Goal: Task Accomplishment & Management: Manage account settings

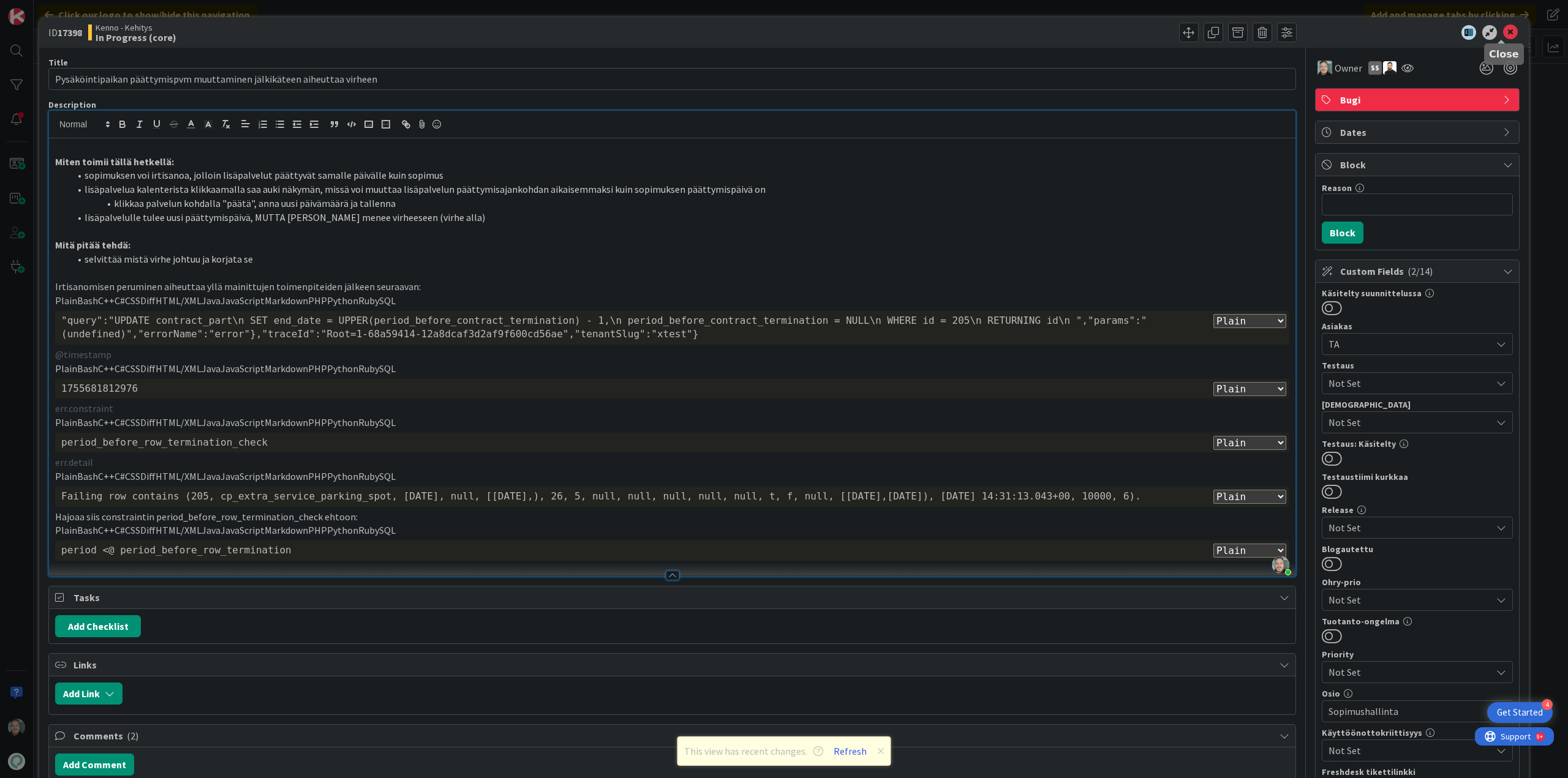
click at [1504, 28] on icon at bounding box center [1510, 32] width 14 height 14
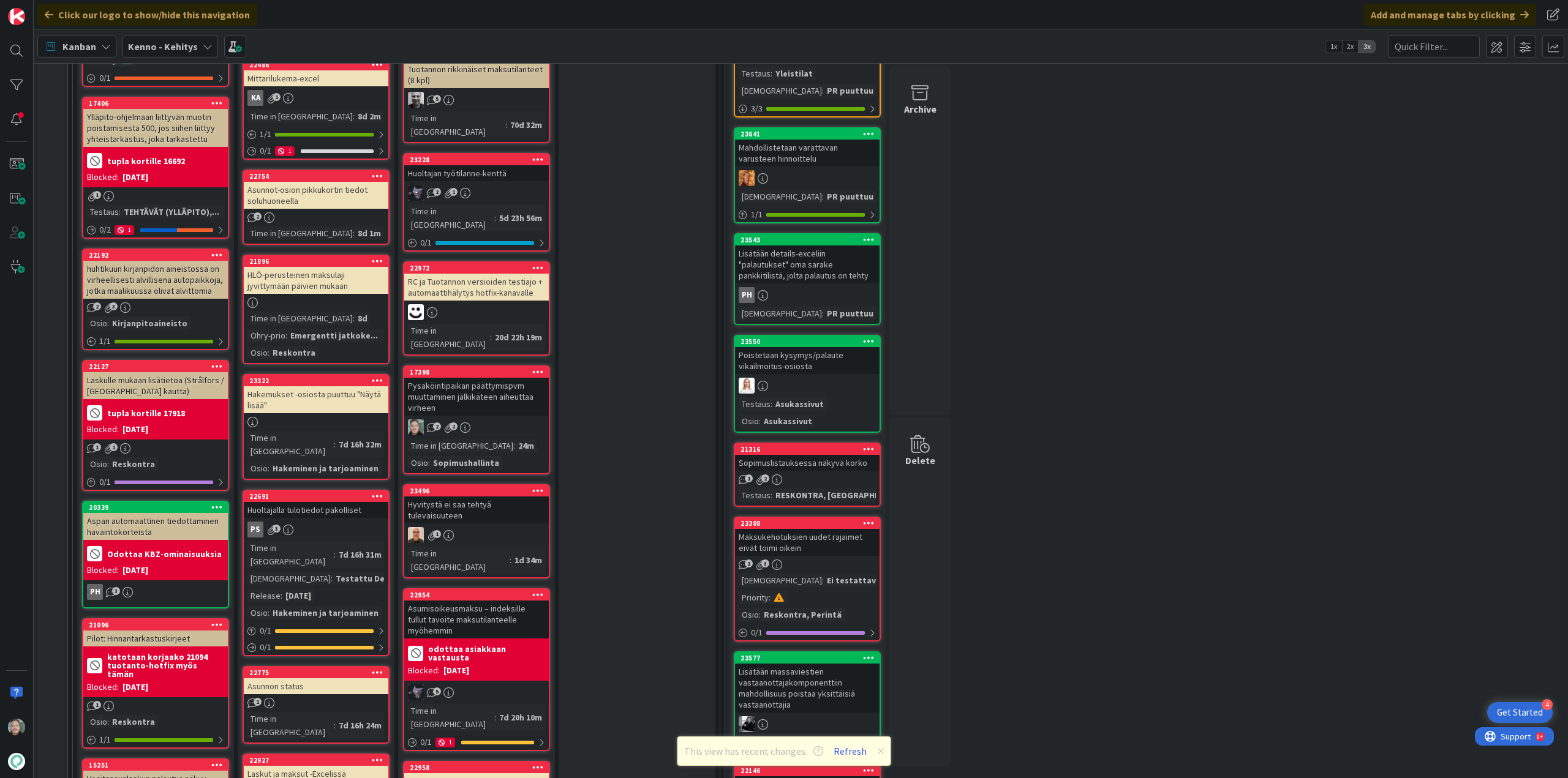
scroll to position [245, 0]
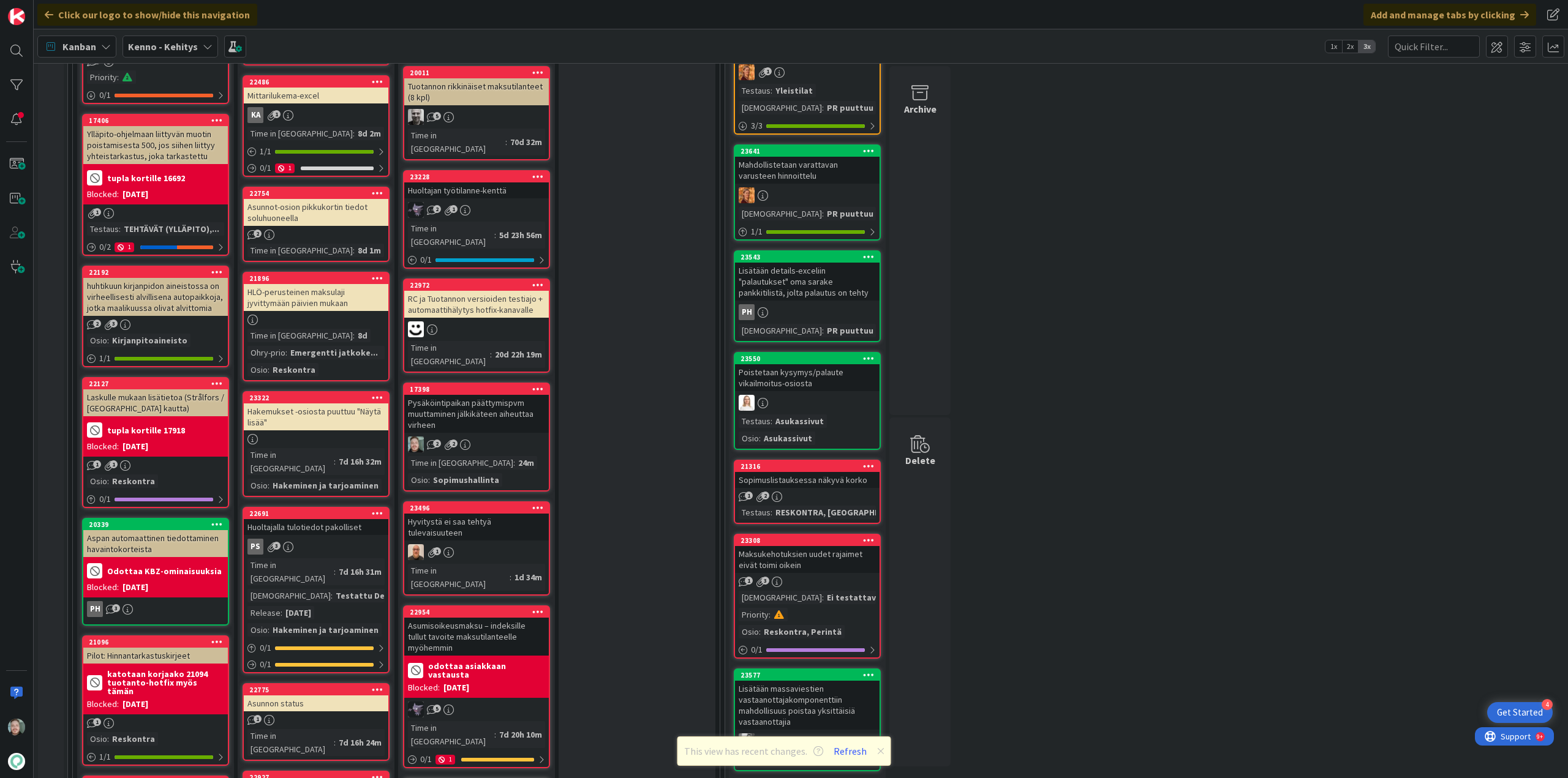
click at [494, 383] on div "17398 Pysäköintipaikan päättymispvm muuttaminen jälkikäteen aiheuttaa virheen 2…" at bounding box center [477, 437] width 147 height 109
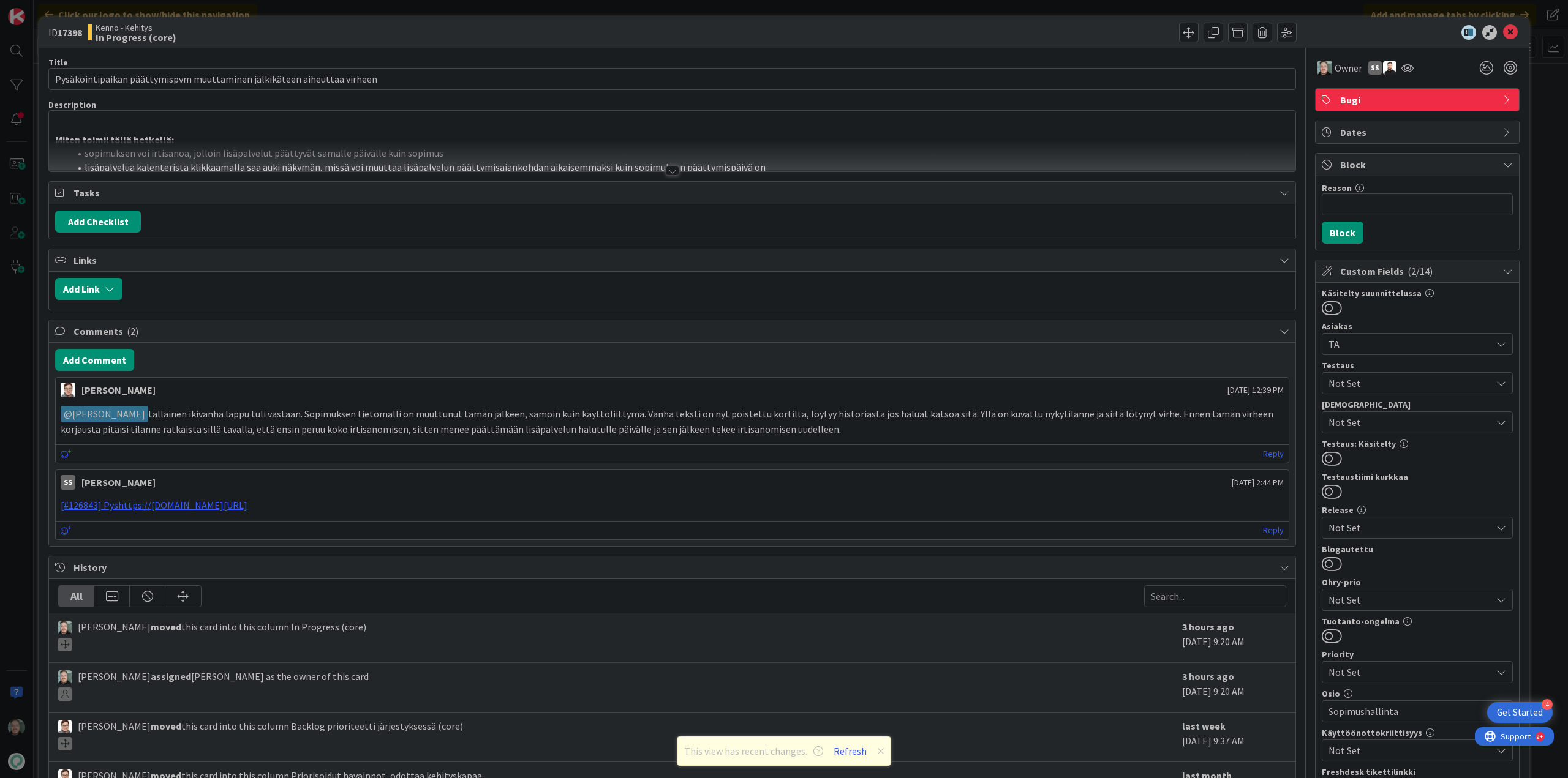
click at [672, 169] on div at bounding box center [672, 171] width 14 height 10
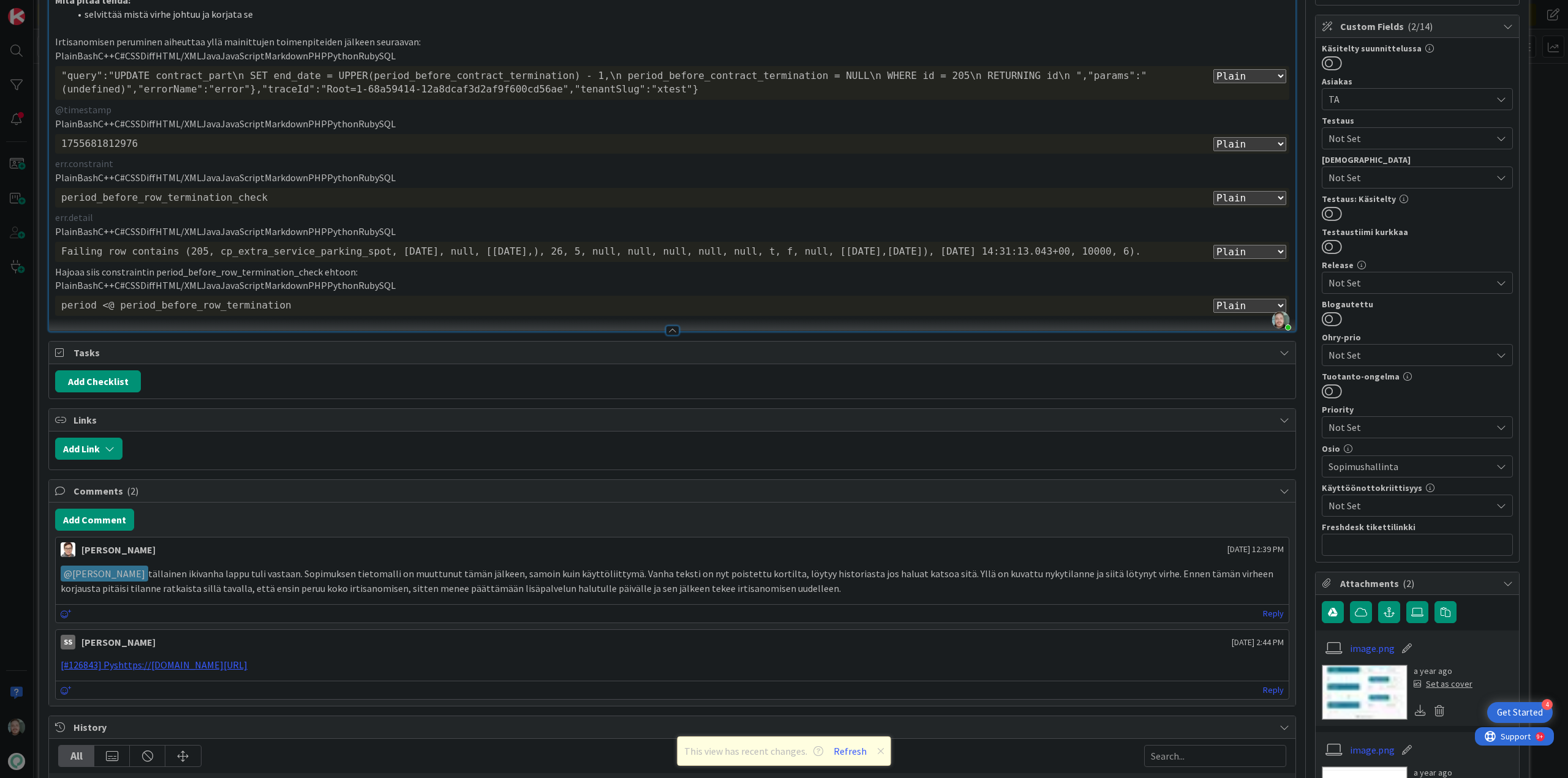
scroll to position [556, 0]
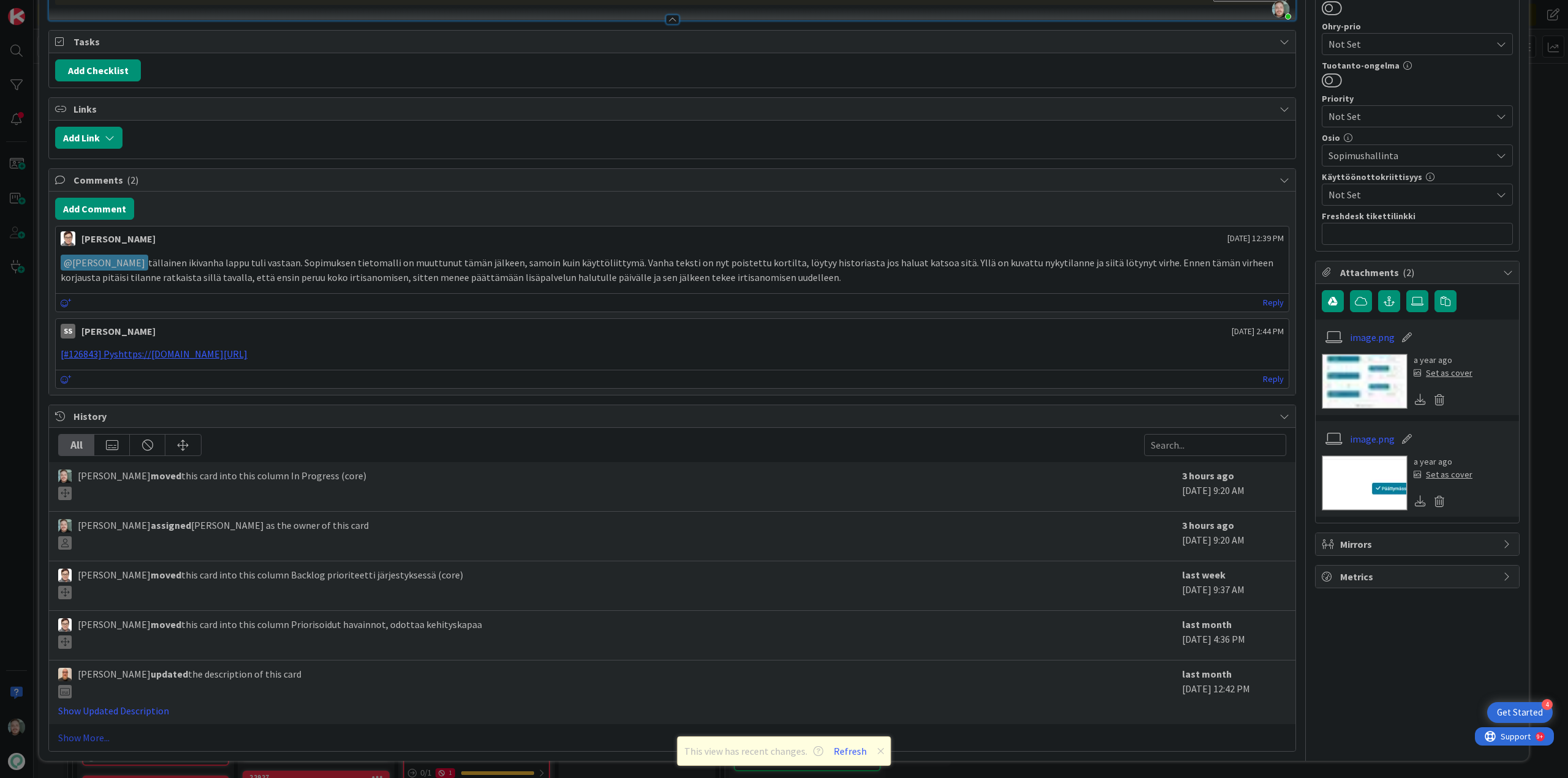
click at [86, 741] on link "Show More..." at bounding box center [672, 737] width 1228 height 14
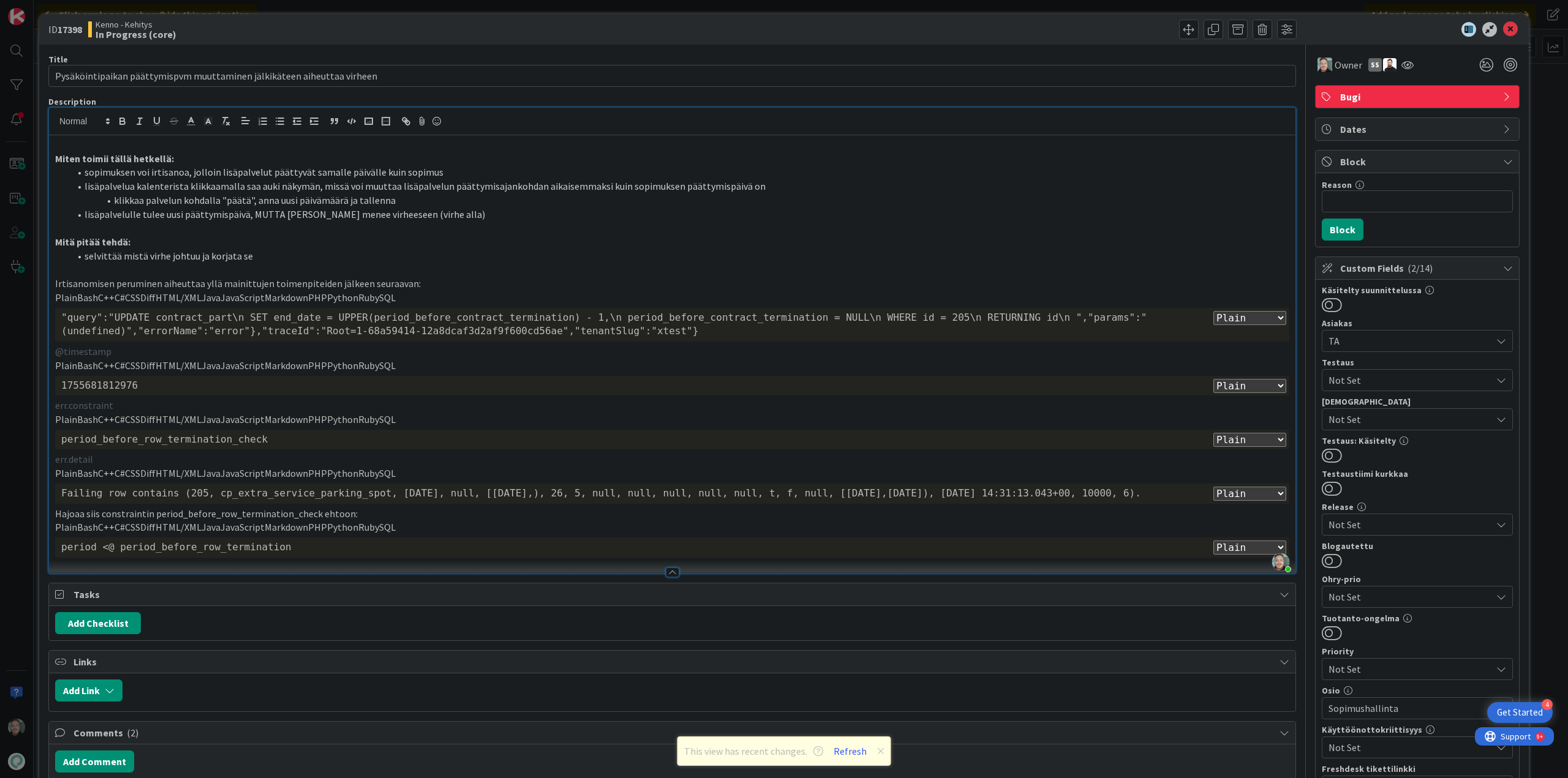
scroll to position [0, 0]
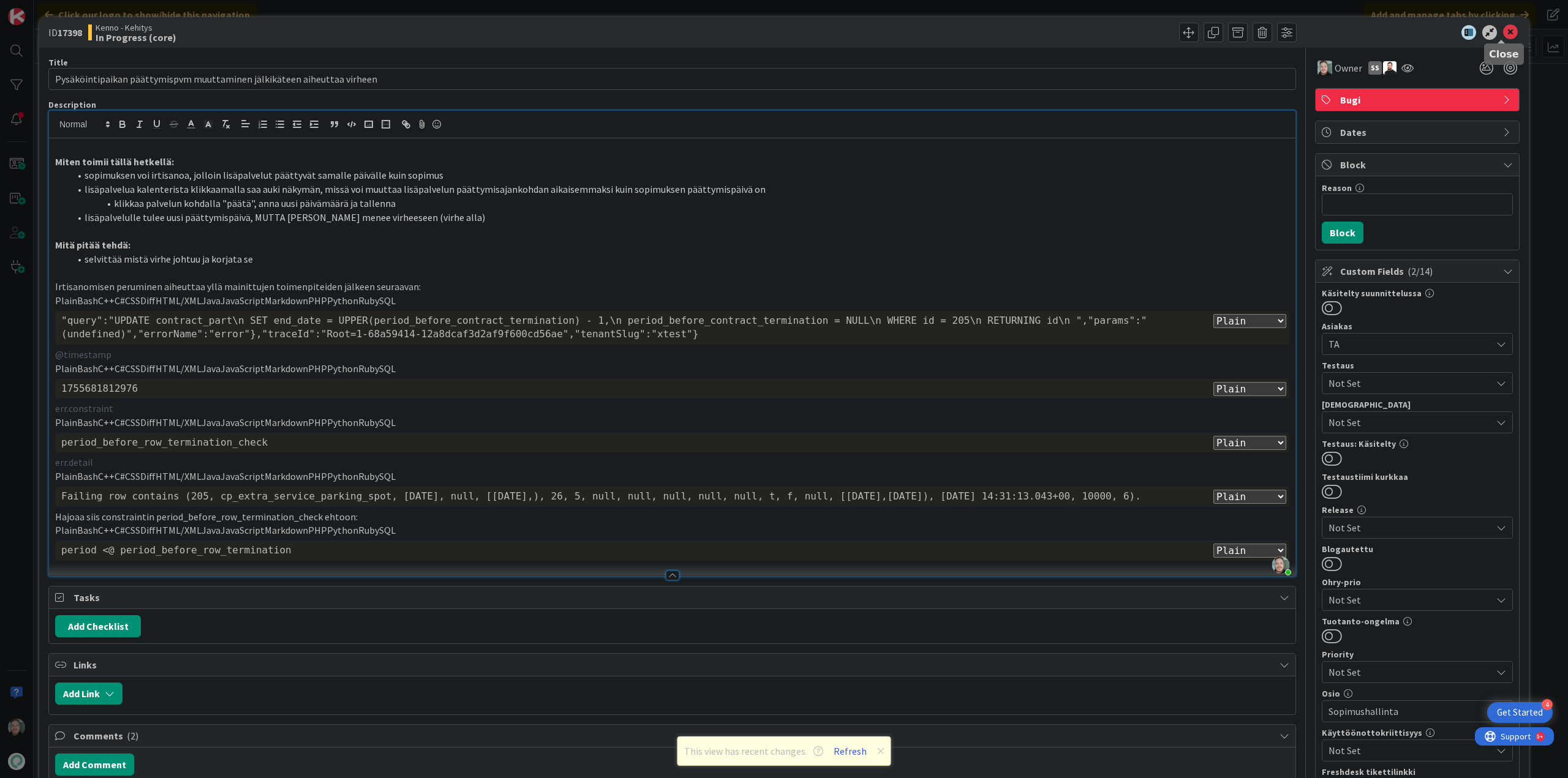
click at [1503, 32] on icon at bounding box center [1510, 32] width 14 height 14
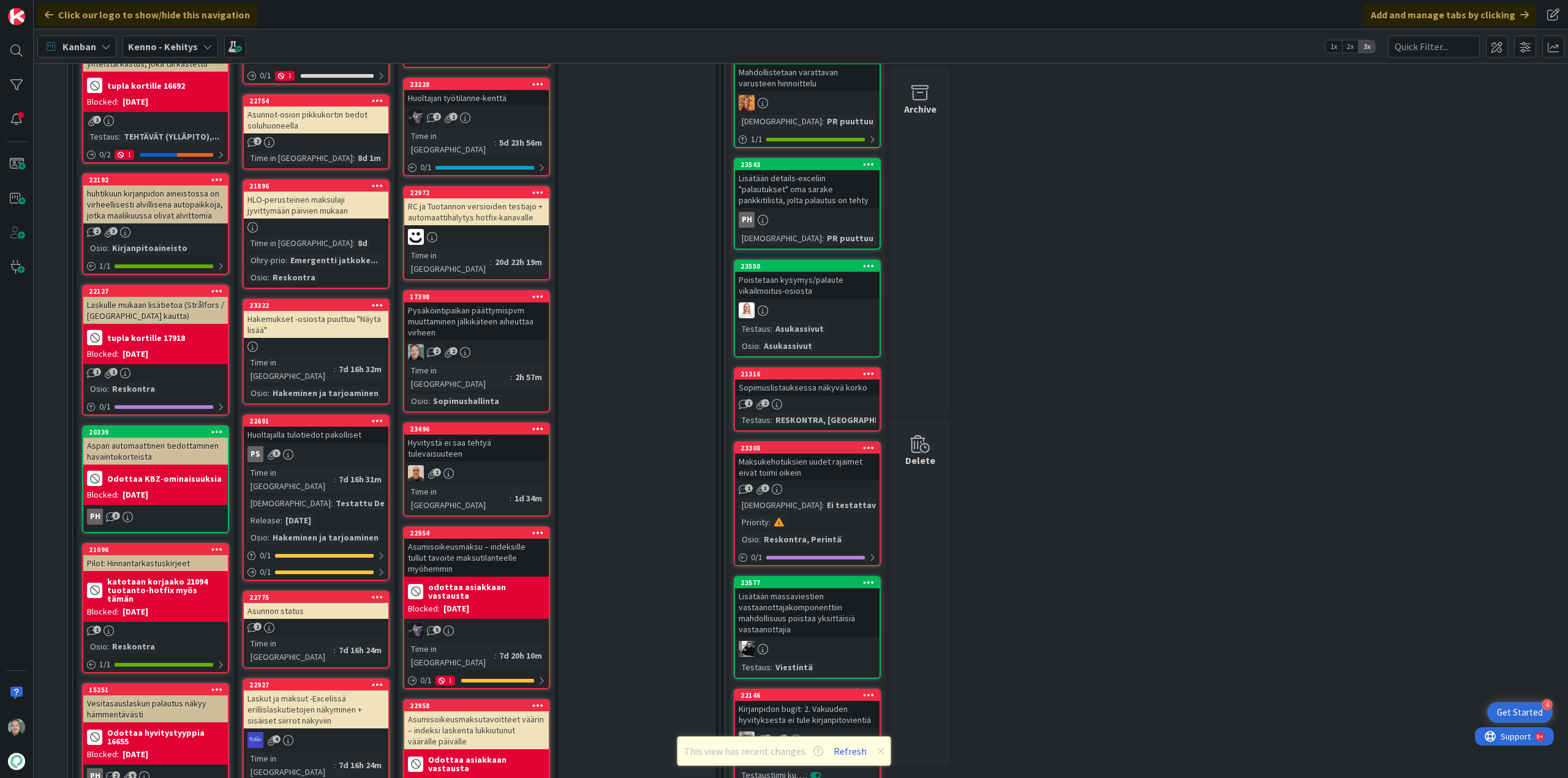
scroll to position [367, 0]
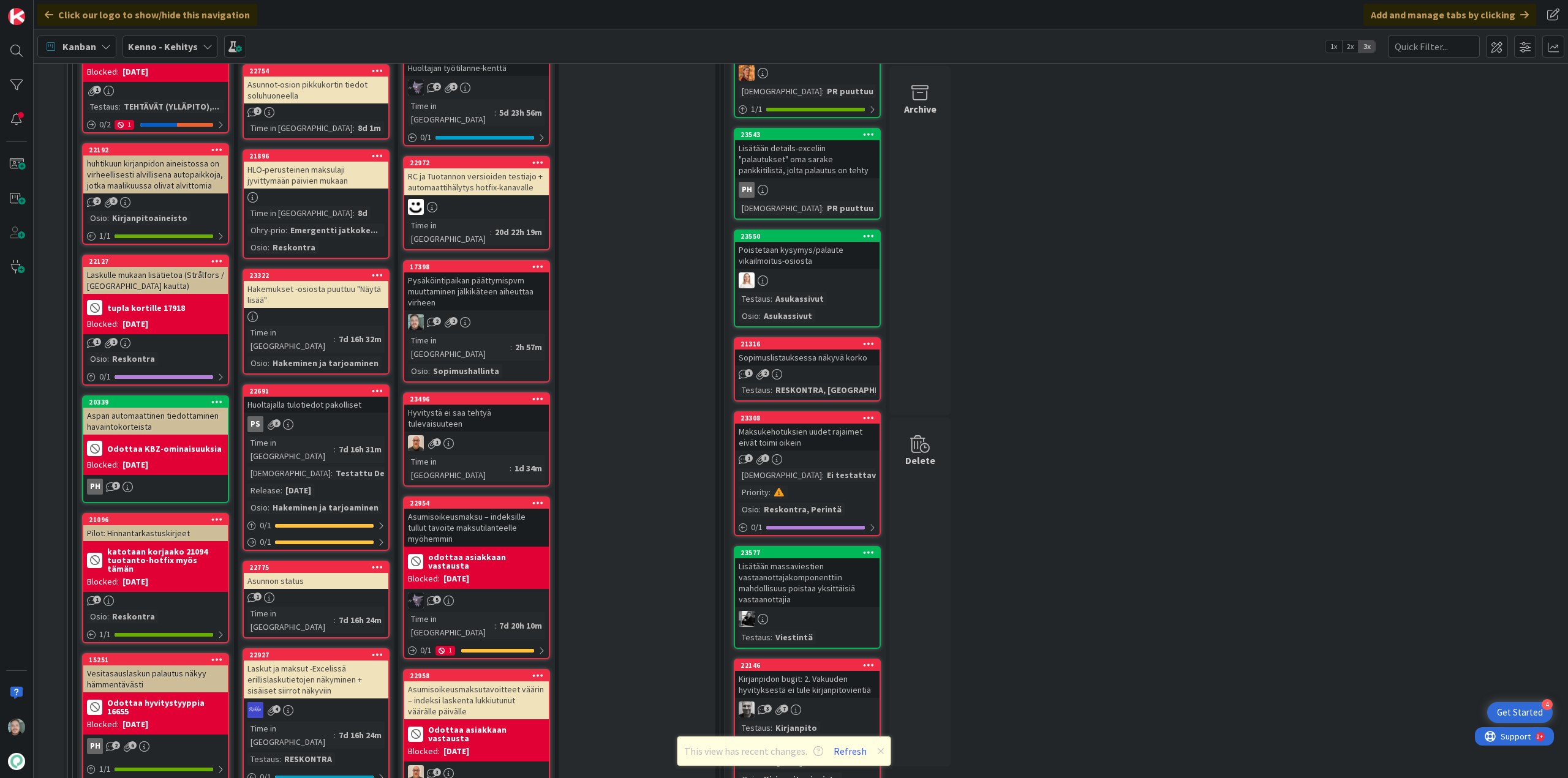
click at [324, 282] on div "Hakemukset -osiosta puuttuu "Näytä lisää"" at bounding box center [316, 295] width 145 height 27
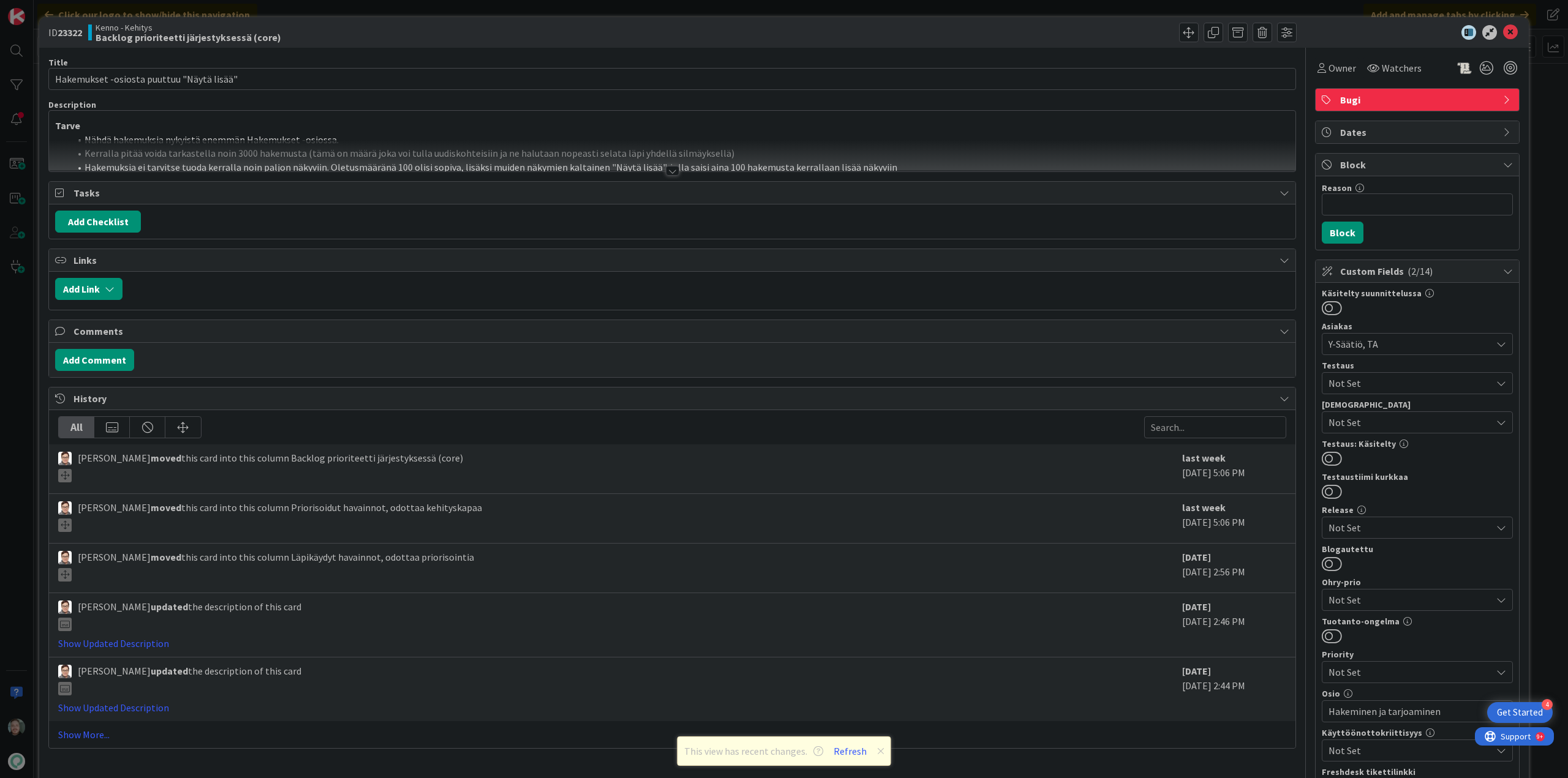
click at [665, 172] on div at bounding box center [672, 171] width 14 height 10
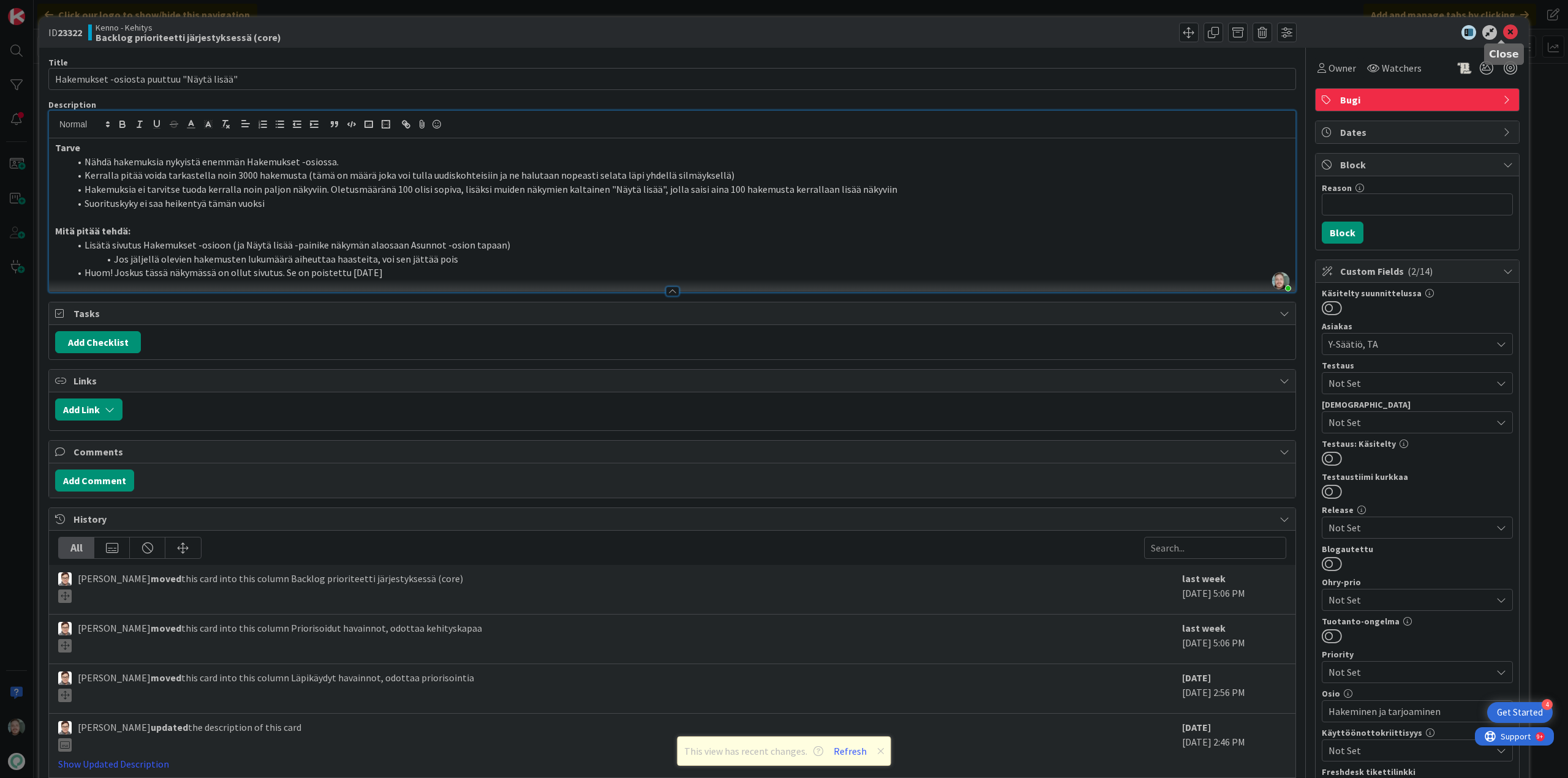
click at [1503, 31] on icon at bounding box center [1510, 32] width 14 height 14
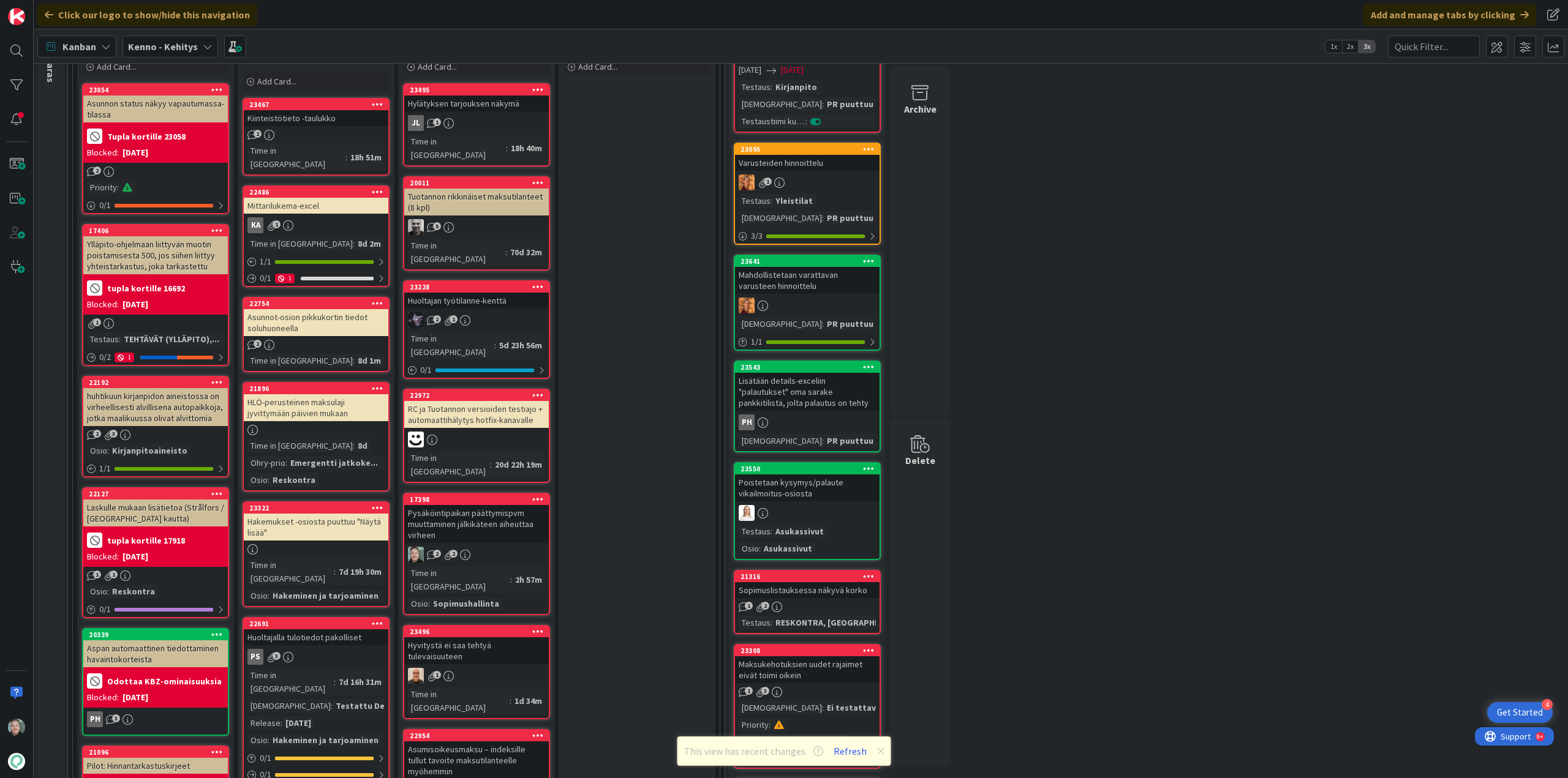
scroll to position [123, 0]
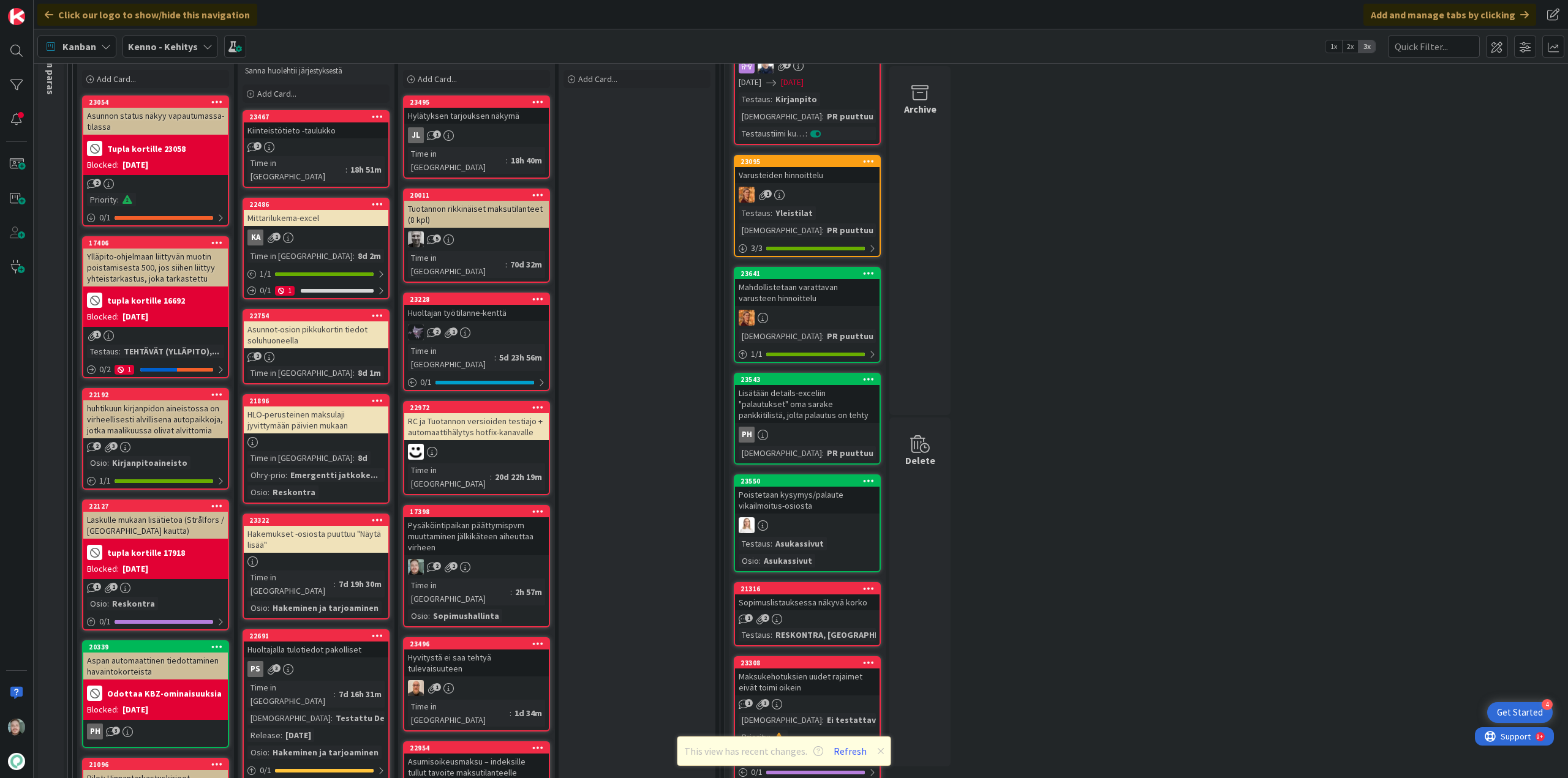
click at [326, 413] on div "HLÖ-perusteinen maksulaji jyvittymään päivien mukaan" at bounding box center [316, 420] width 145 height 27
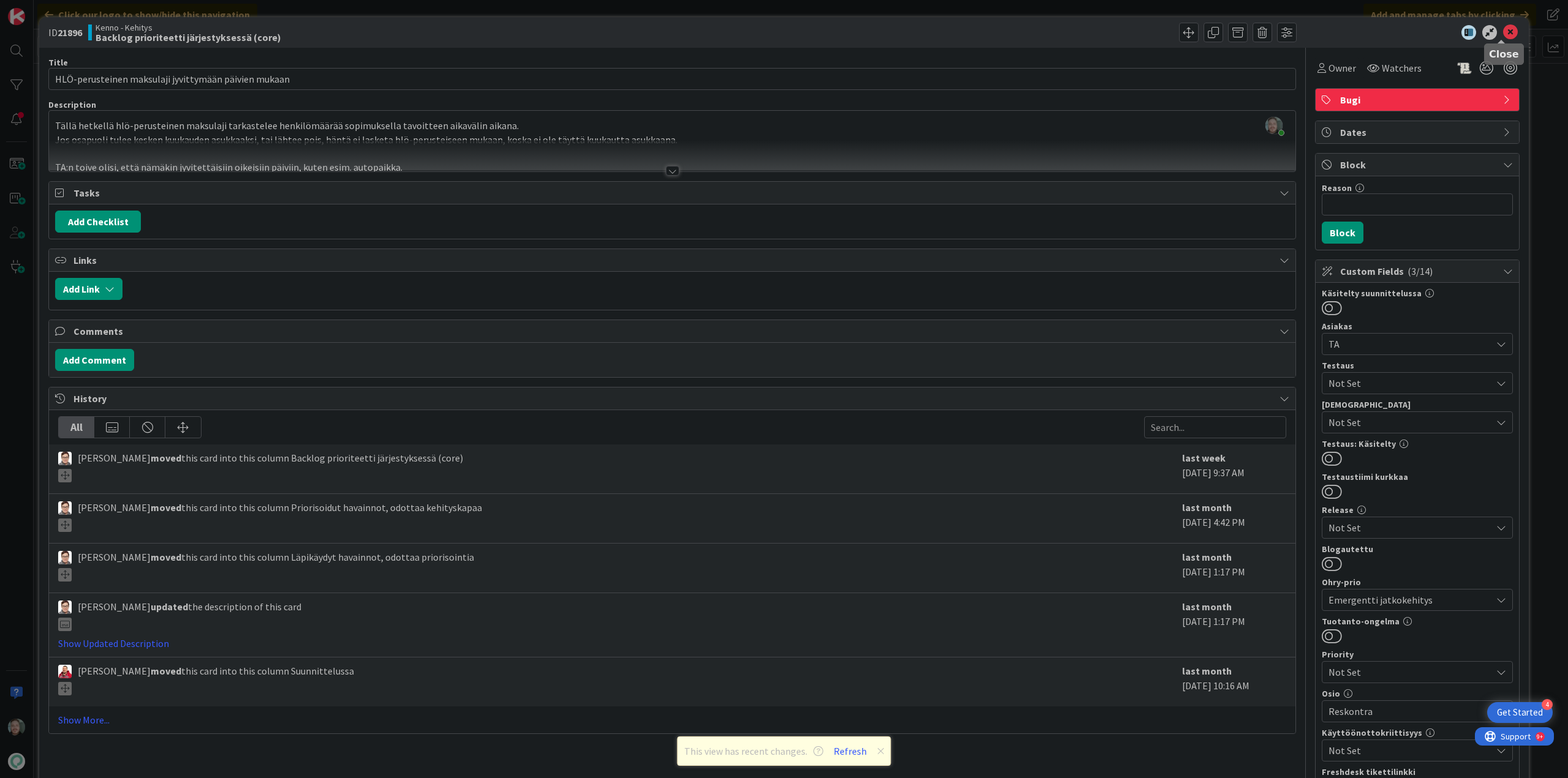
click at [1503, 30] on icon at bounding box center [1510, 32] width 14 height 14
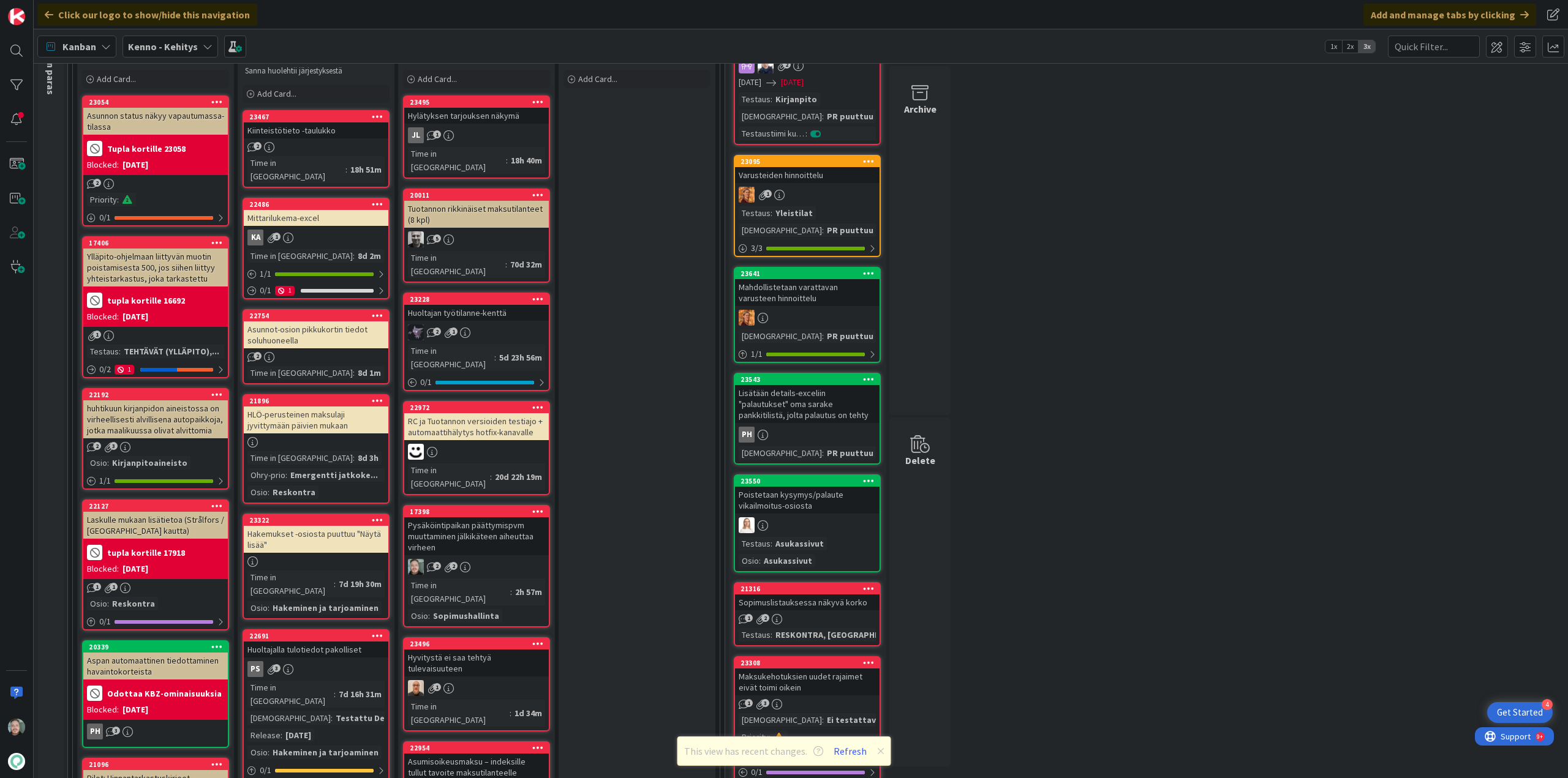
click at [353, 422] on div "21896 HLÖ-perusteinen maksulaji jyvittymään päivien mukaan Time in Column : 8d …" at bounding box center [316, 449] width 147 height 109
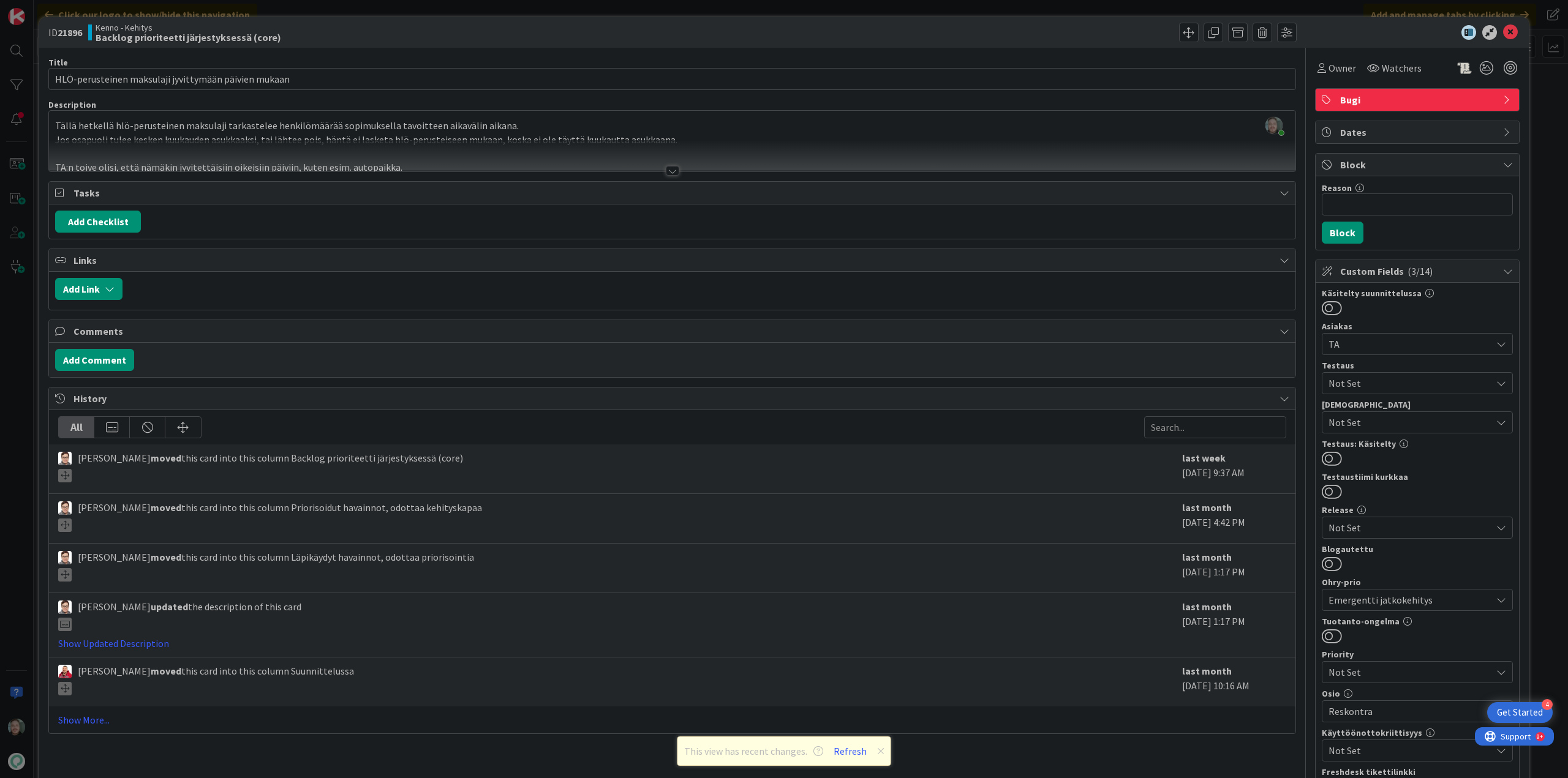
click at [1462, 595] on span "Emergentti jatkokehitys" at bounding box center [1406, 600] width 157 height 17
click at [1008, 145] on div at bounding box center [672, 156] width 1246 height 31
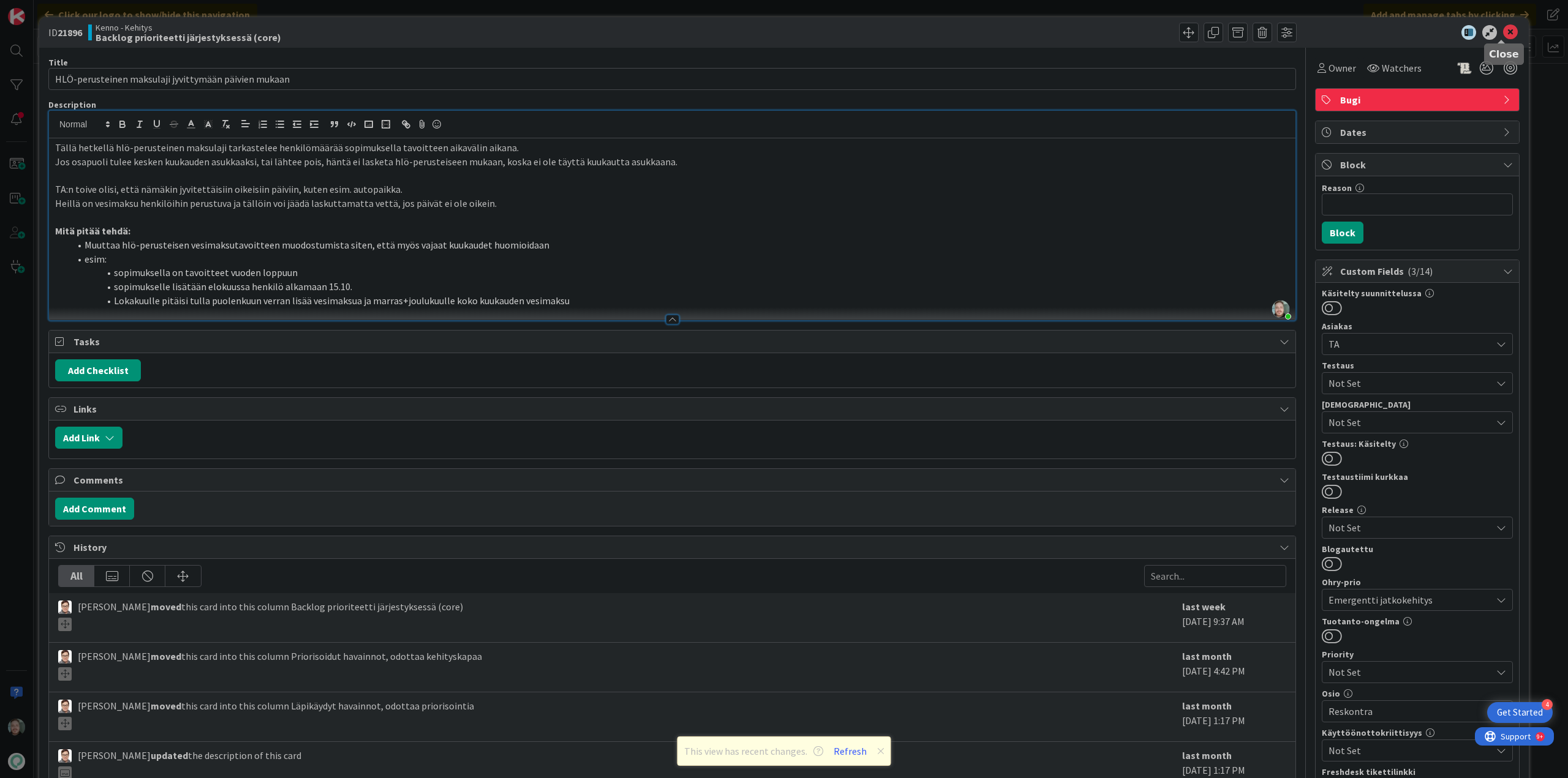
click at [1506, 32] on icon at bounding box center [1510, 32] width 14 height 14
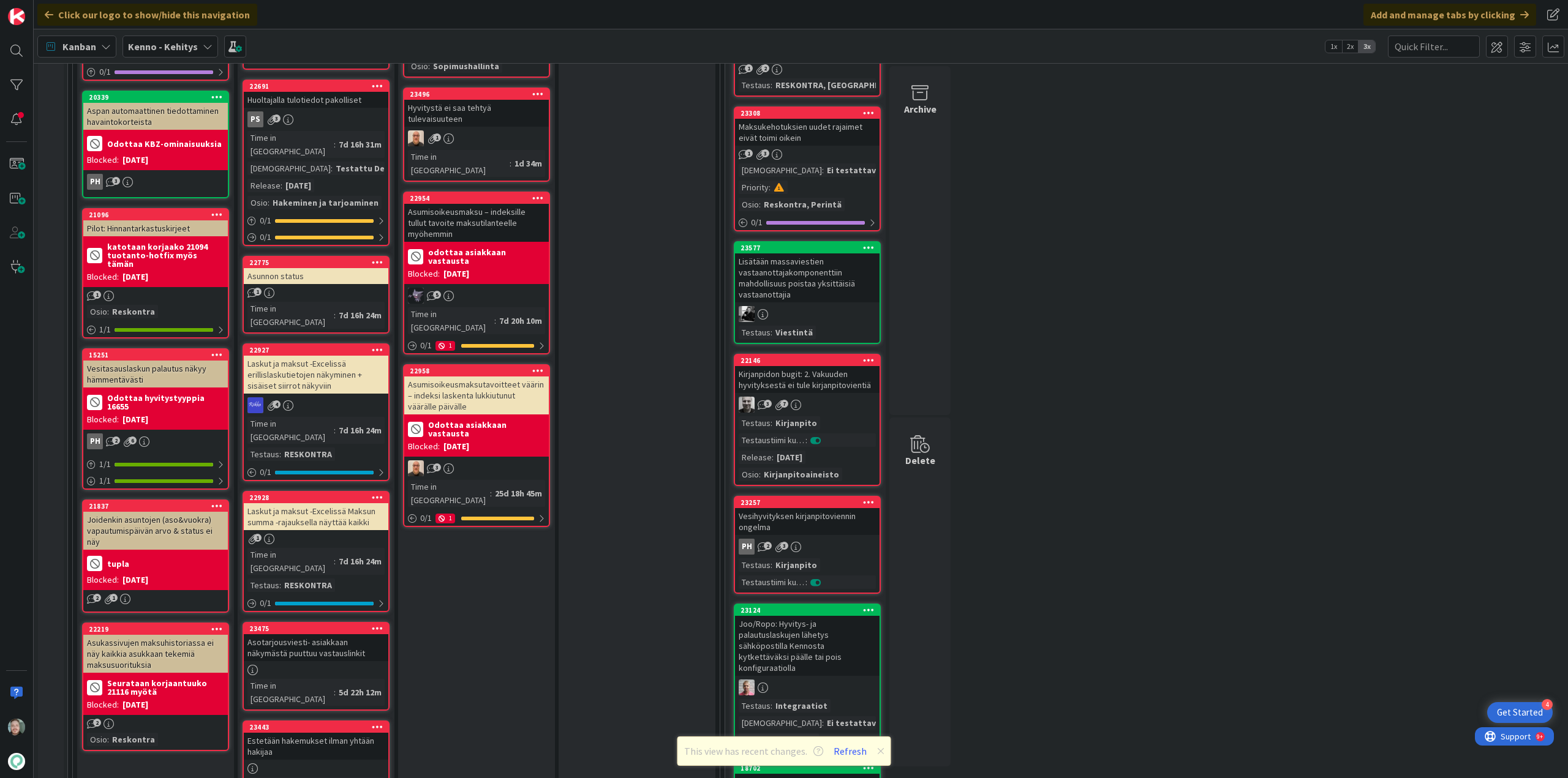
scroll to position [674, 0]
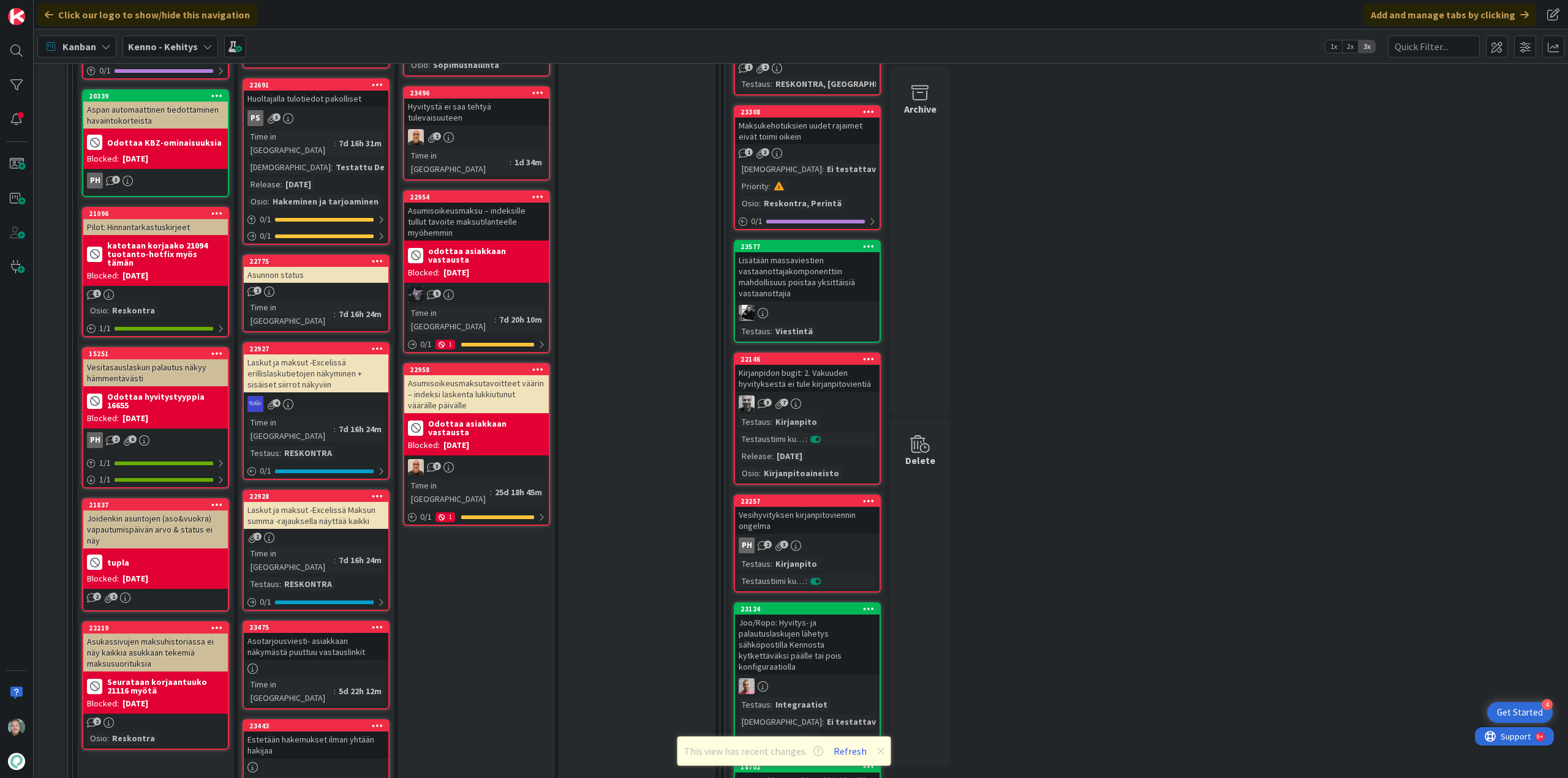
click at [330, 287] on div "1" at bounding box center [316, 292] width 145 height 10
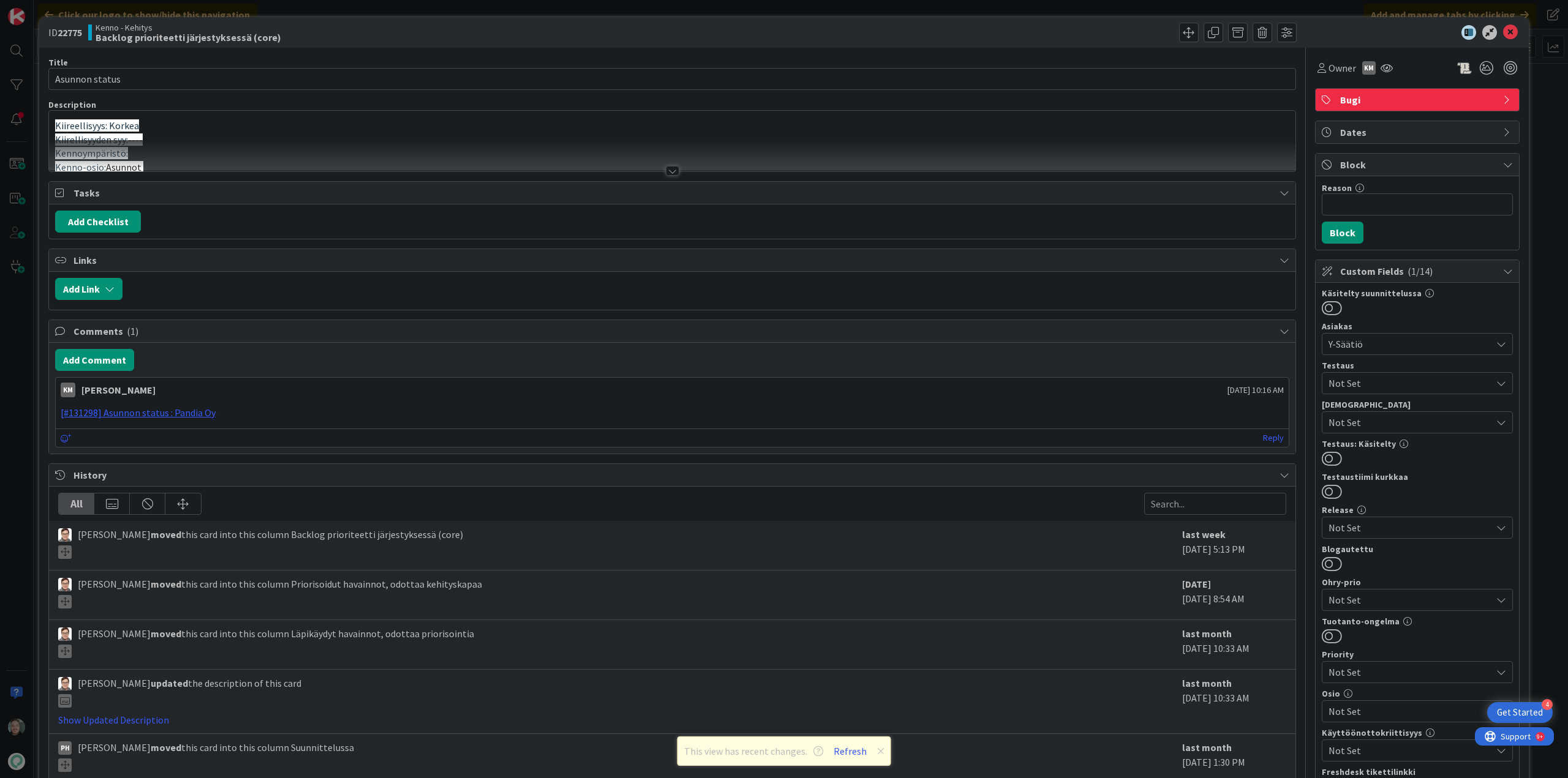
click at [673, 174] on div at bounding box center [672, 171] width 14 height 10
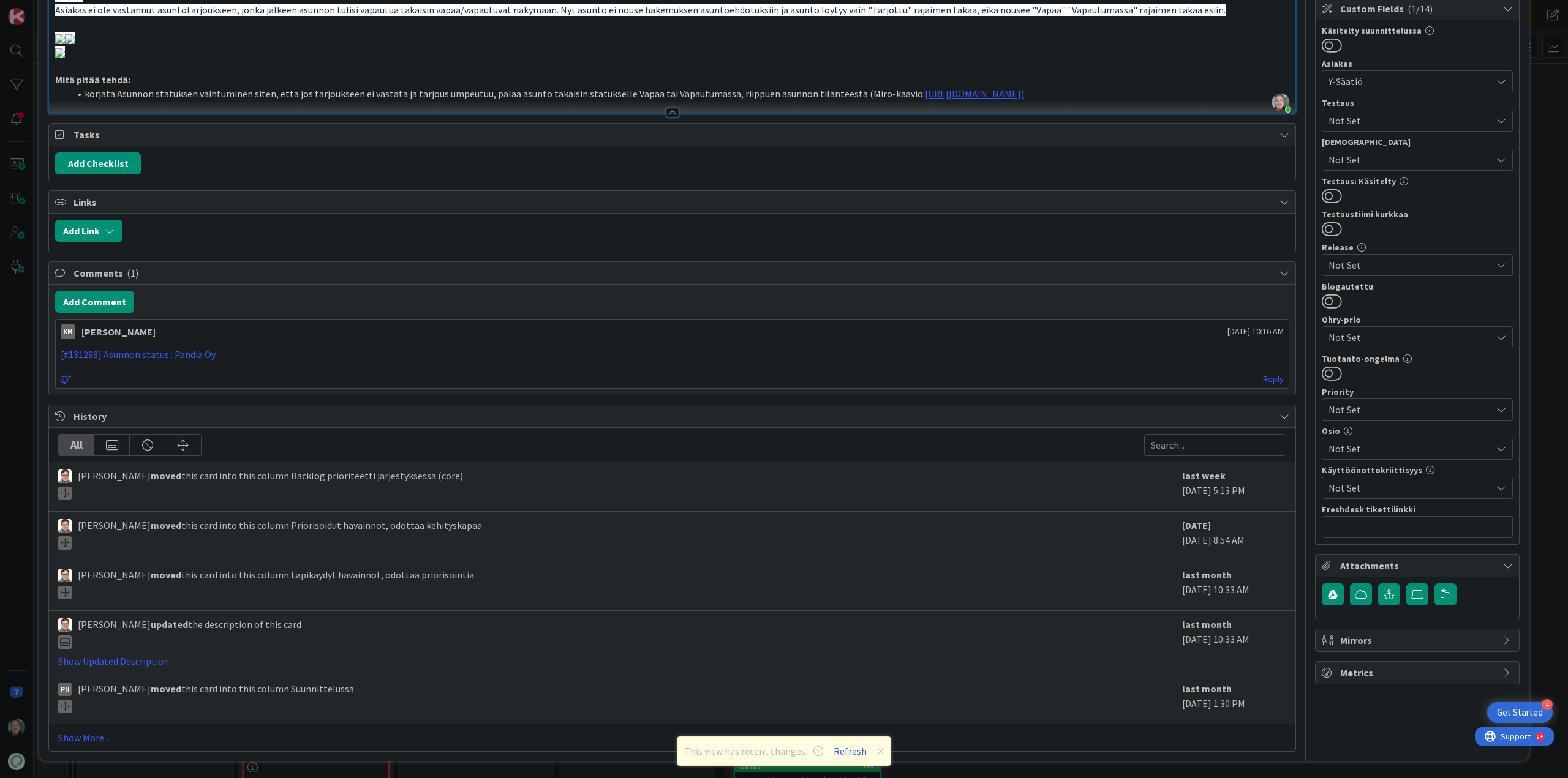
scroll to position [858, 0]
drag, startPoint x: 479, startPoint y: 564, endPoint x: 718, endPoint y: 560, distance: 239.0
click at [718, 101] on li "korjata Asunnon statuksen vaihtuminen siten, että jos tarjoukseen ei vastata ja…" at bounding box center [679, 94] width 1219 height 14
click at [755, 101] on li "korjata Asunnon statuksen vaihtuminen siten, että jos tarjoukseen ei vastata ja…" at bounding box center [679, 94] width 1219 height 14
click at [709, 101] on li "korjata Asunnon statuksen vaihtuminen siten, että jos tarjoukseen ei vastata ja…" at bounding box center [679, 94] width 1219 height 14
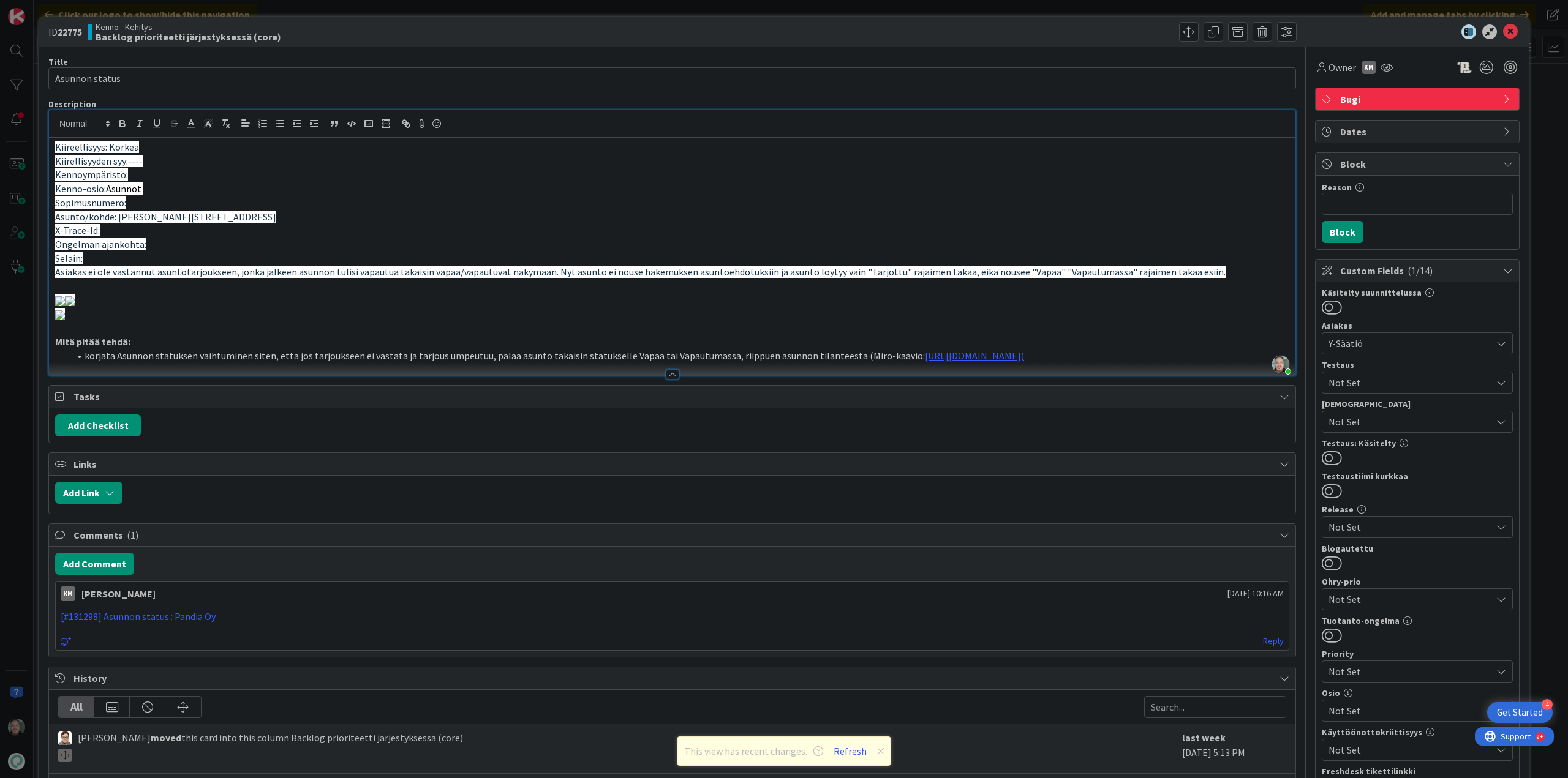
scroll to position [0, 0]
click at [1506, 32] on icon at bounding box center [1510, 32] width 14 height 14
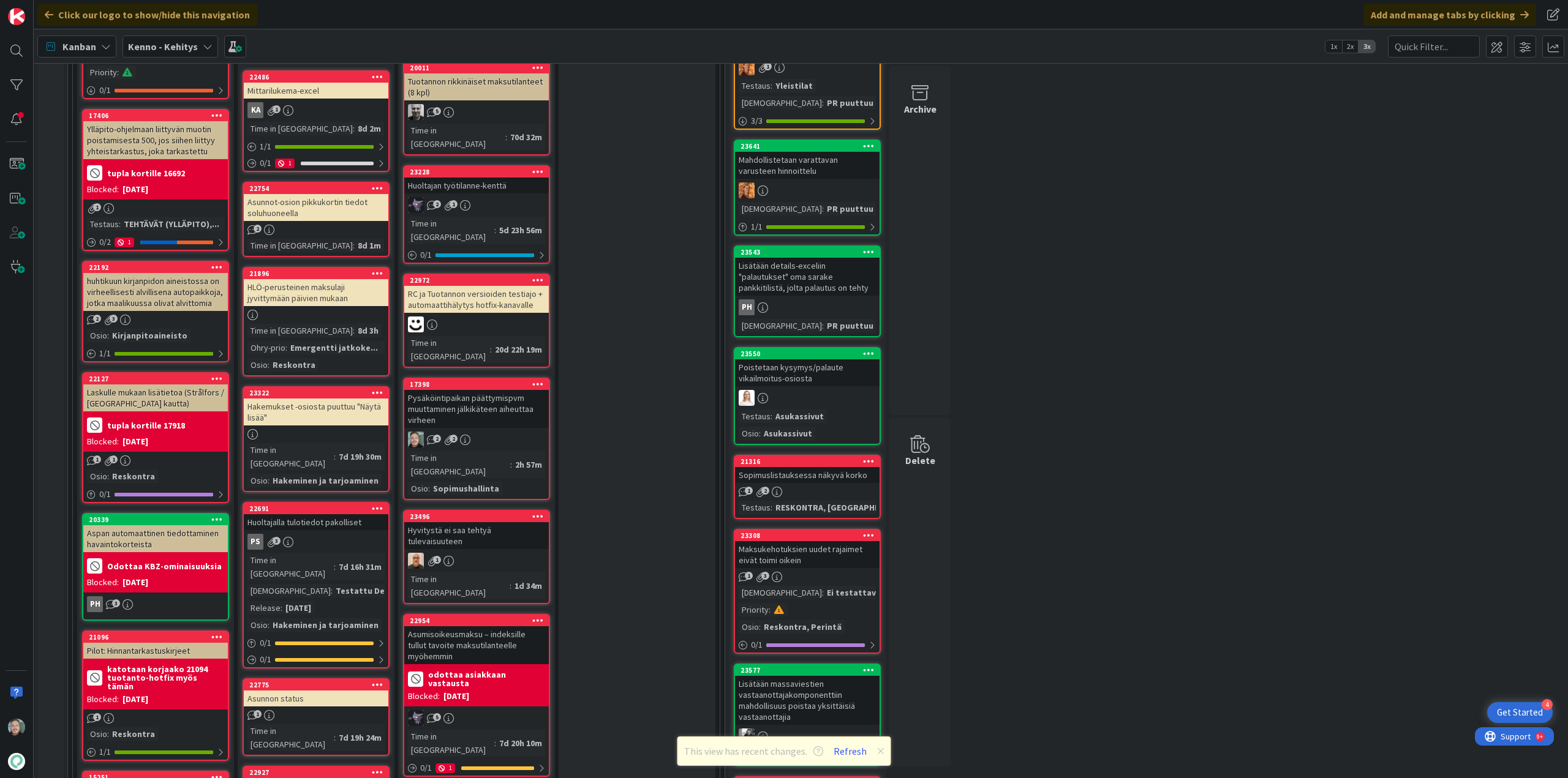
scroll to position [245, 0]
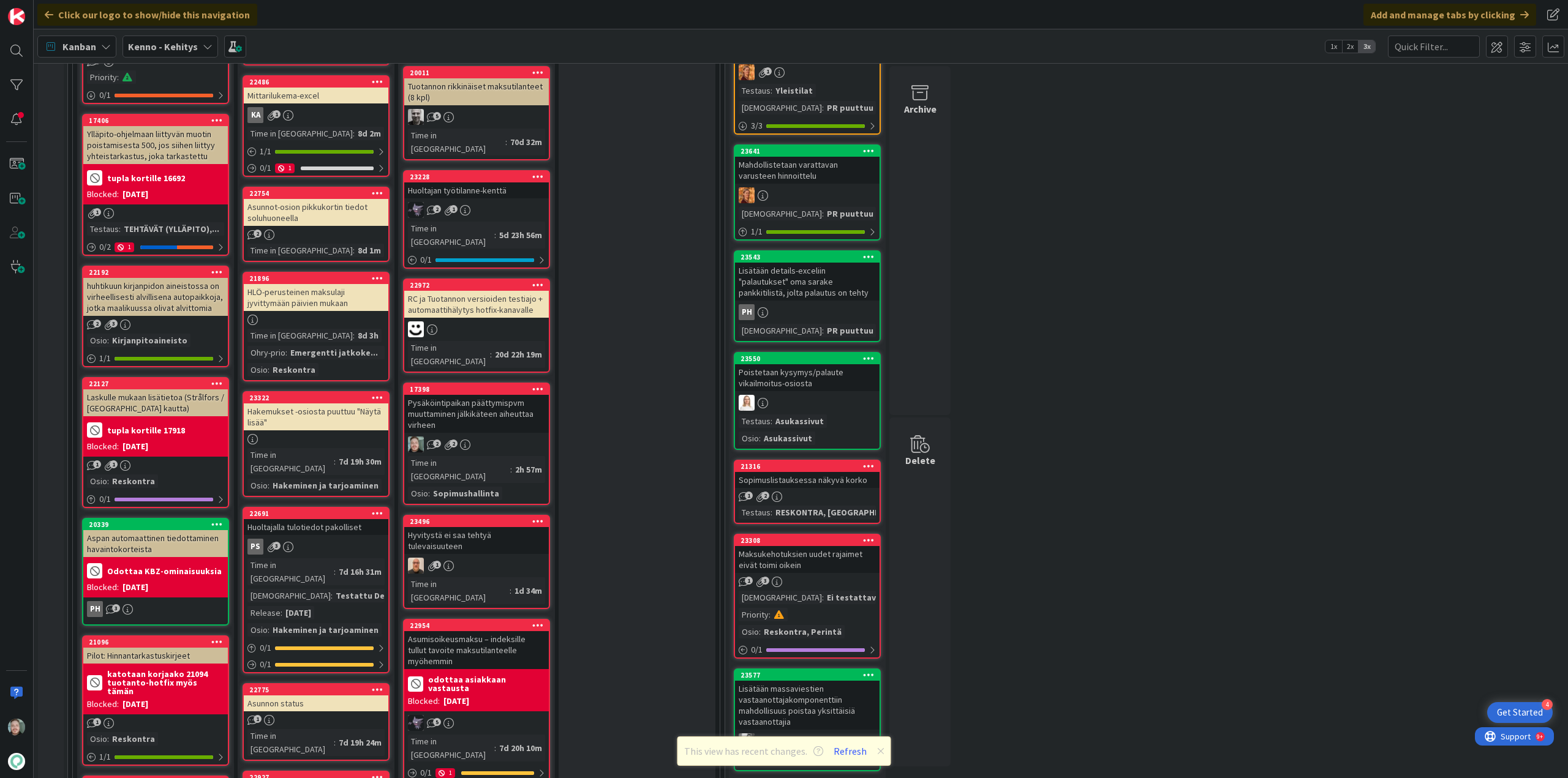
click at [323, 284] on div "HLÖ-perusteinen maksulaji jyvittymään päivien mukaan" at bounding box center [316, 298] width 145 height 27
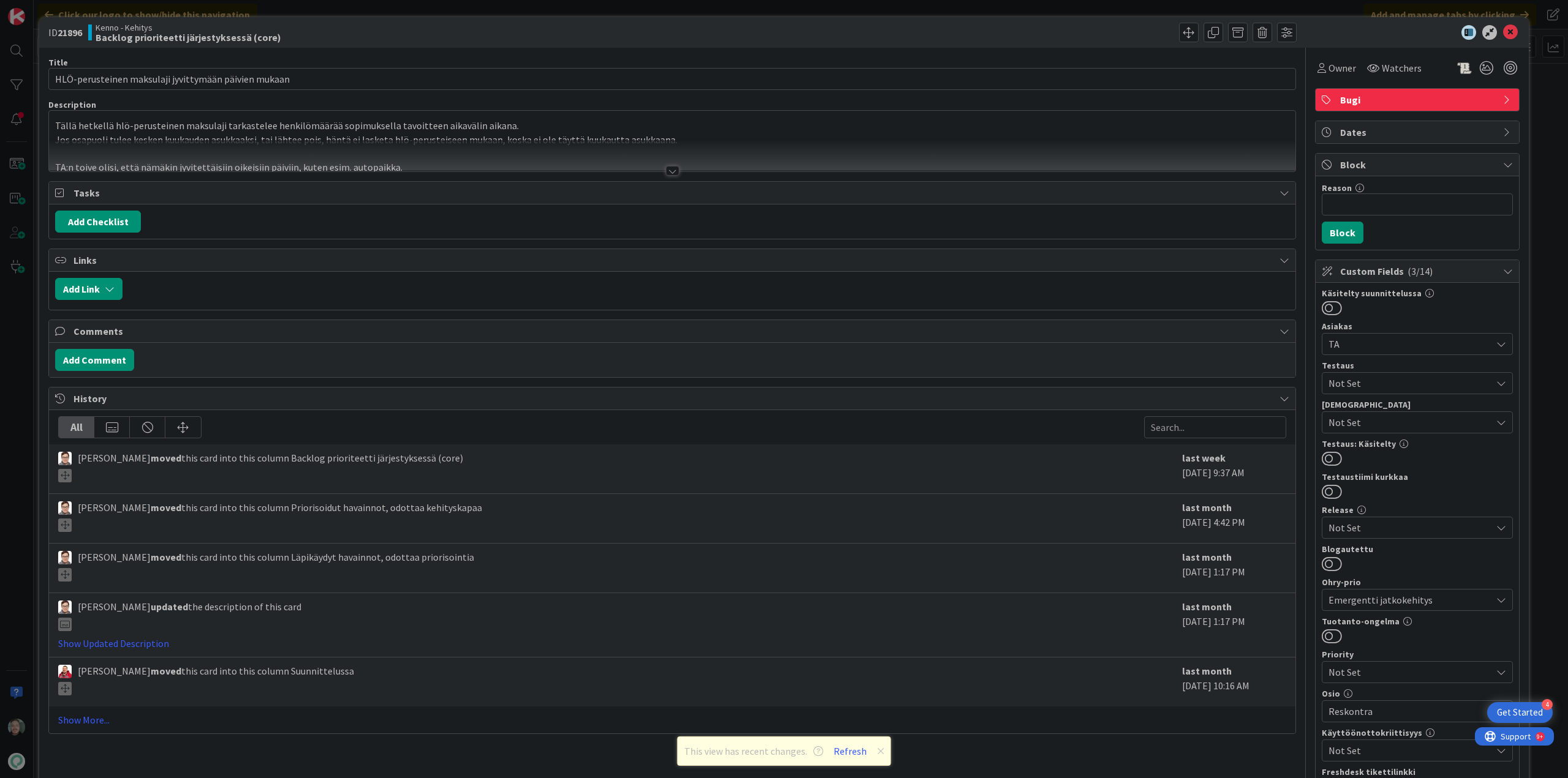
click at [665, 166] on div at bounding box center [672, 171] width 14 height 10
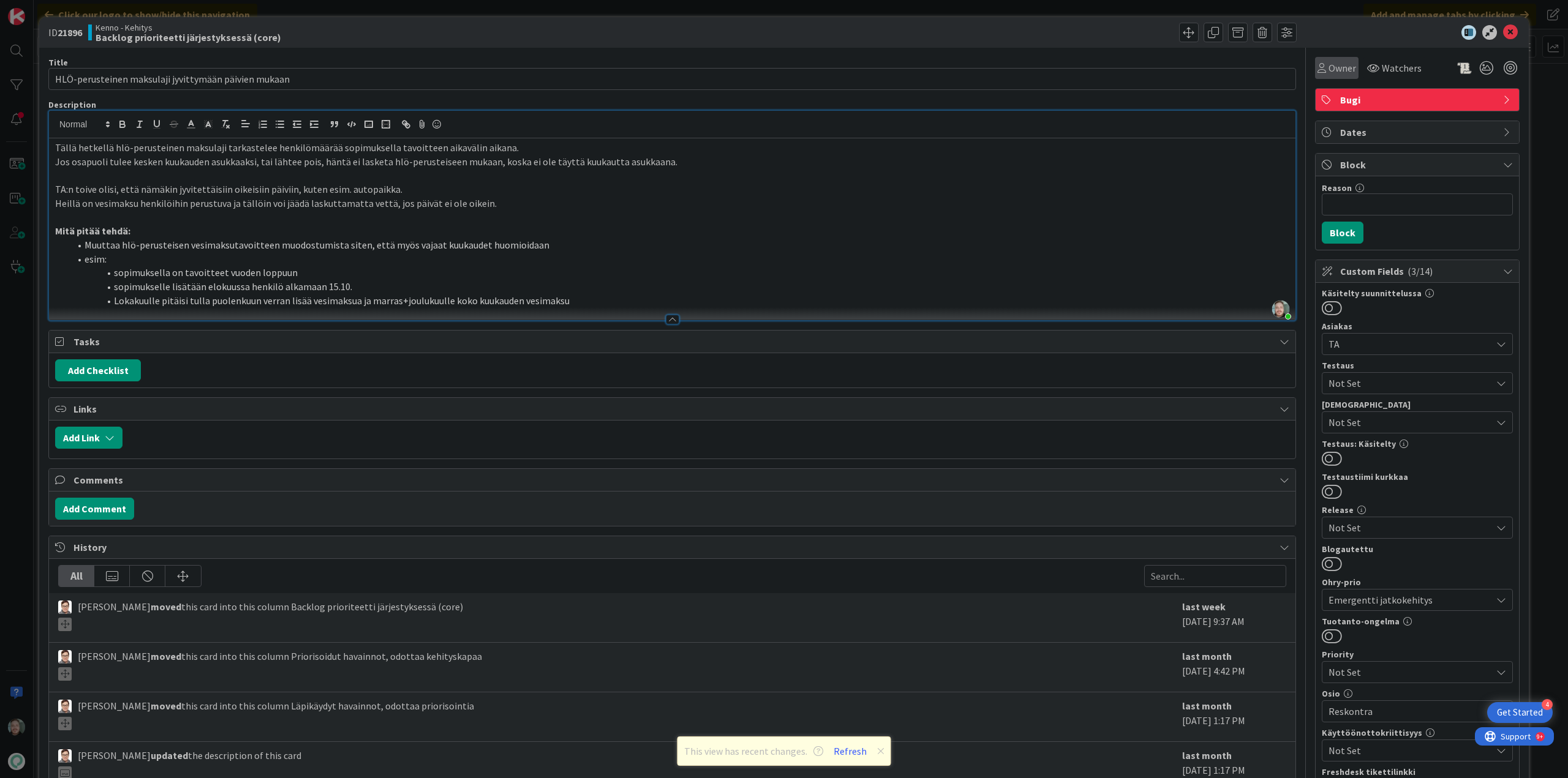
click at [1330, 74] on span "Owner" at bounding box center [1342, 68] width 28 height 14
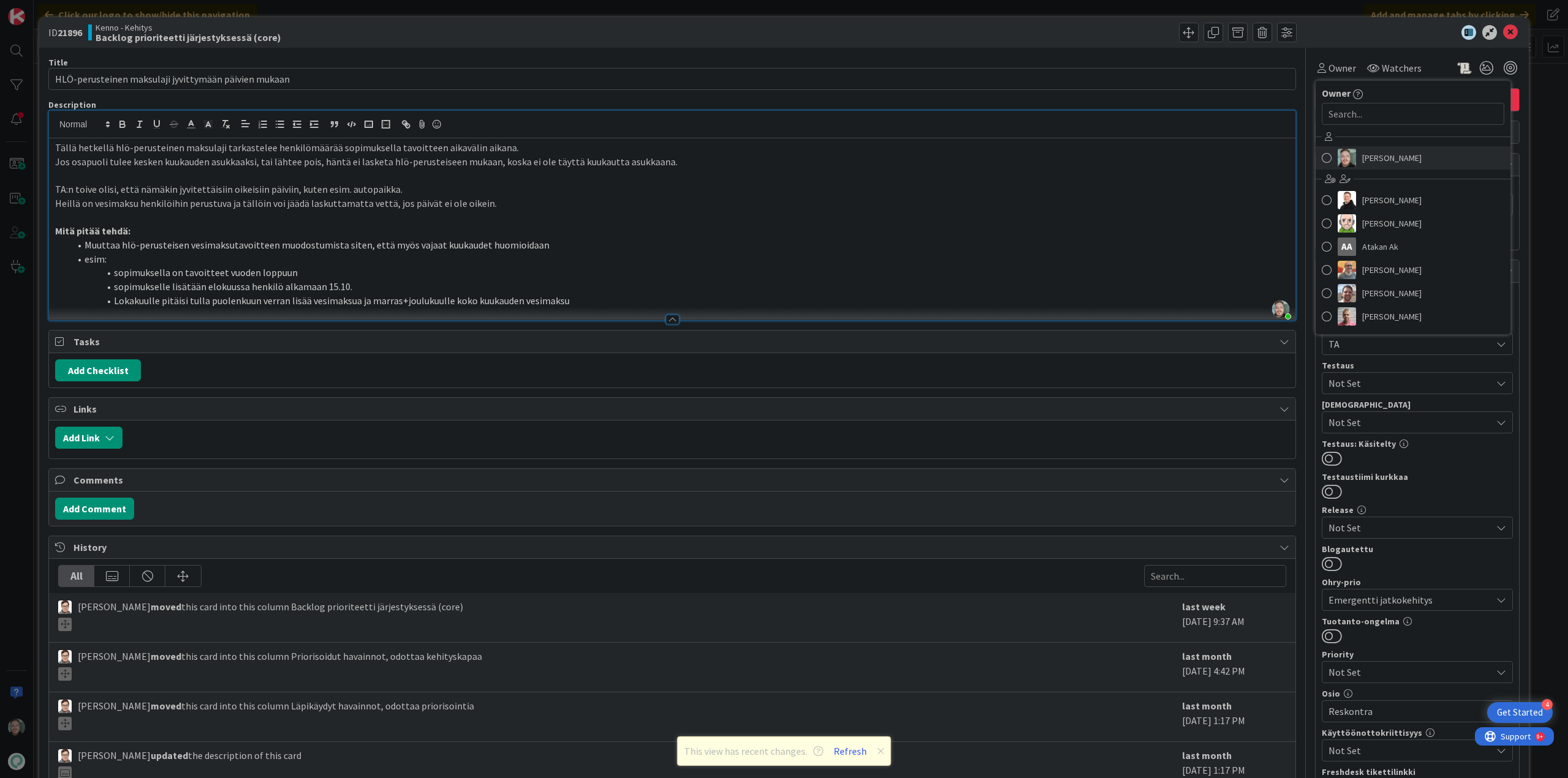
click at [1382, 158] on span "[PERSON_NAME]" at bounding box center [1392, 158] width 59 height 19
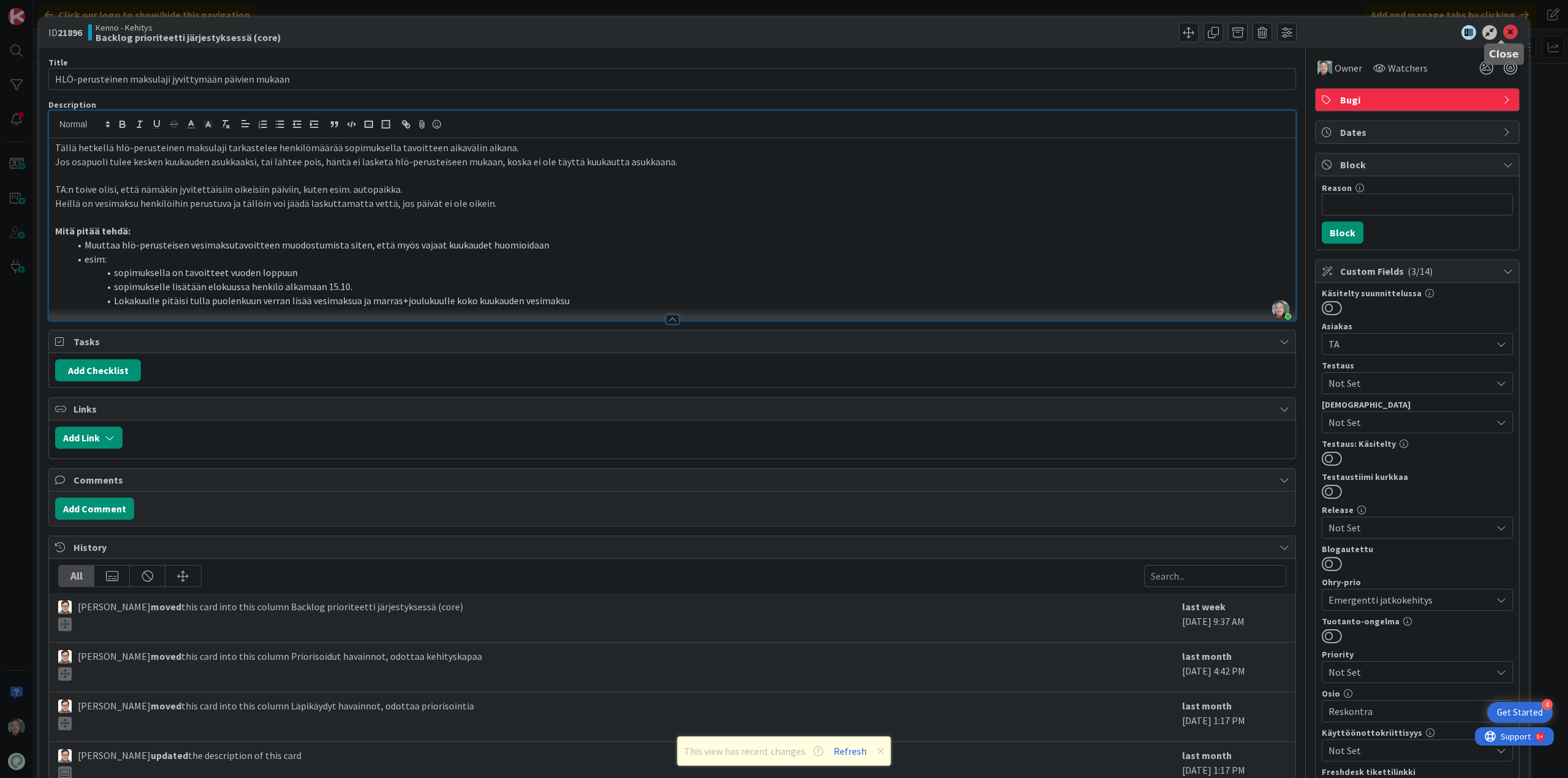
click at [1503, 32] on icon at bounding box center [1510, 32] width 14 height 14
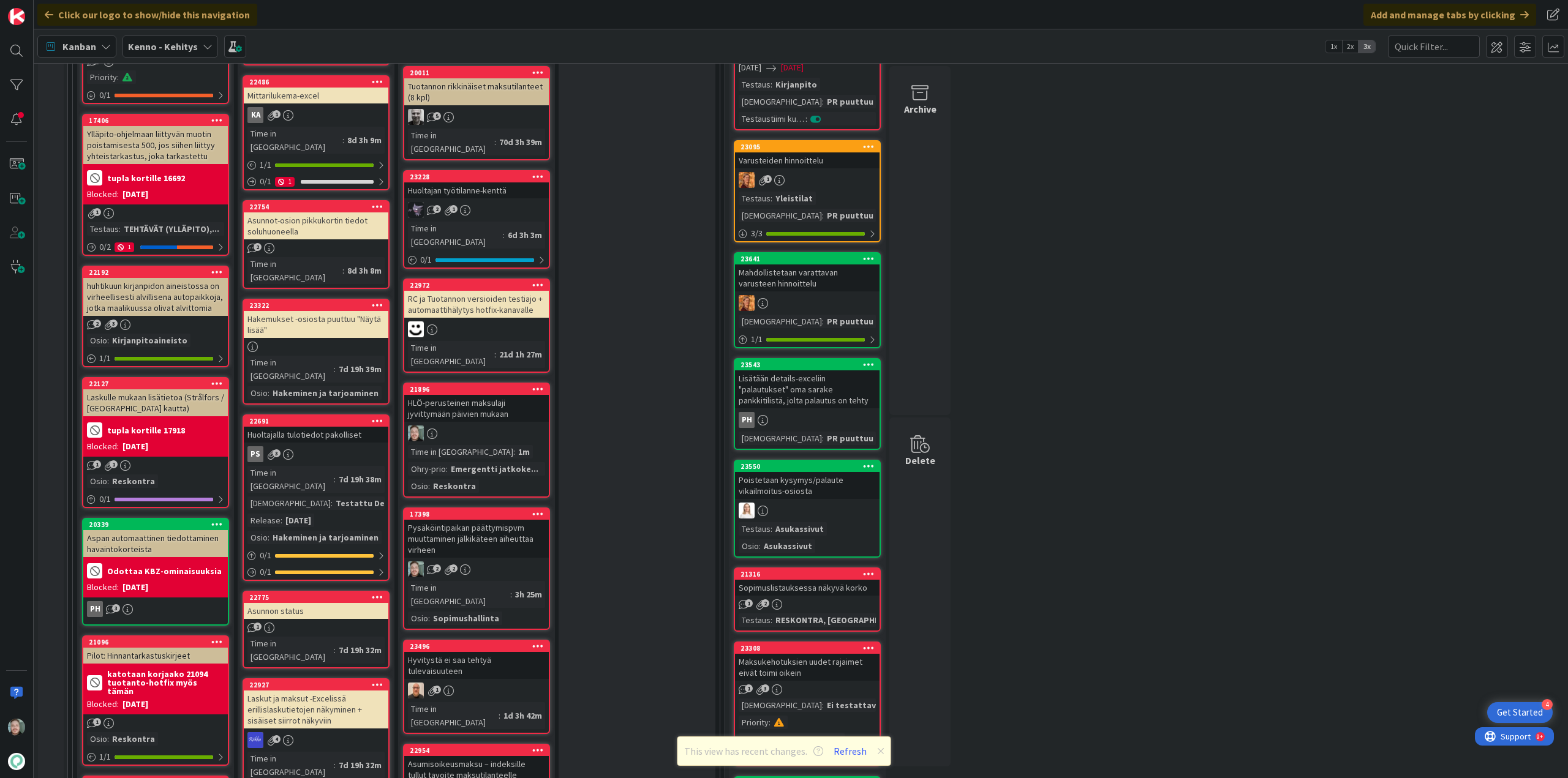
click at [491, 520] on div "Pysäköintipaikan päättymispvm muuttaminen jälkikäteen aiheuttaa virheen" at bounding box center [476, 538] width 145 height 38
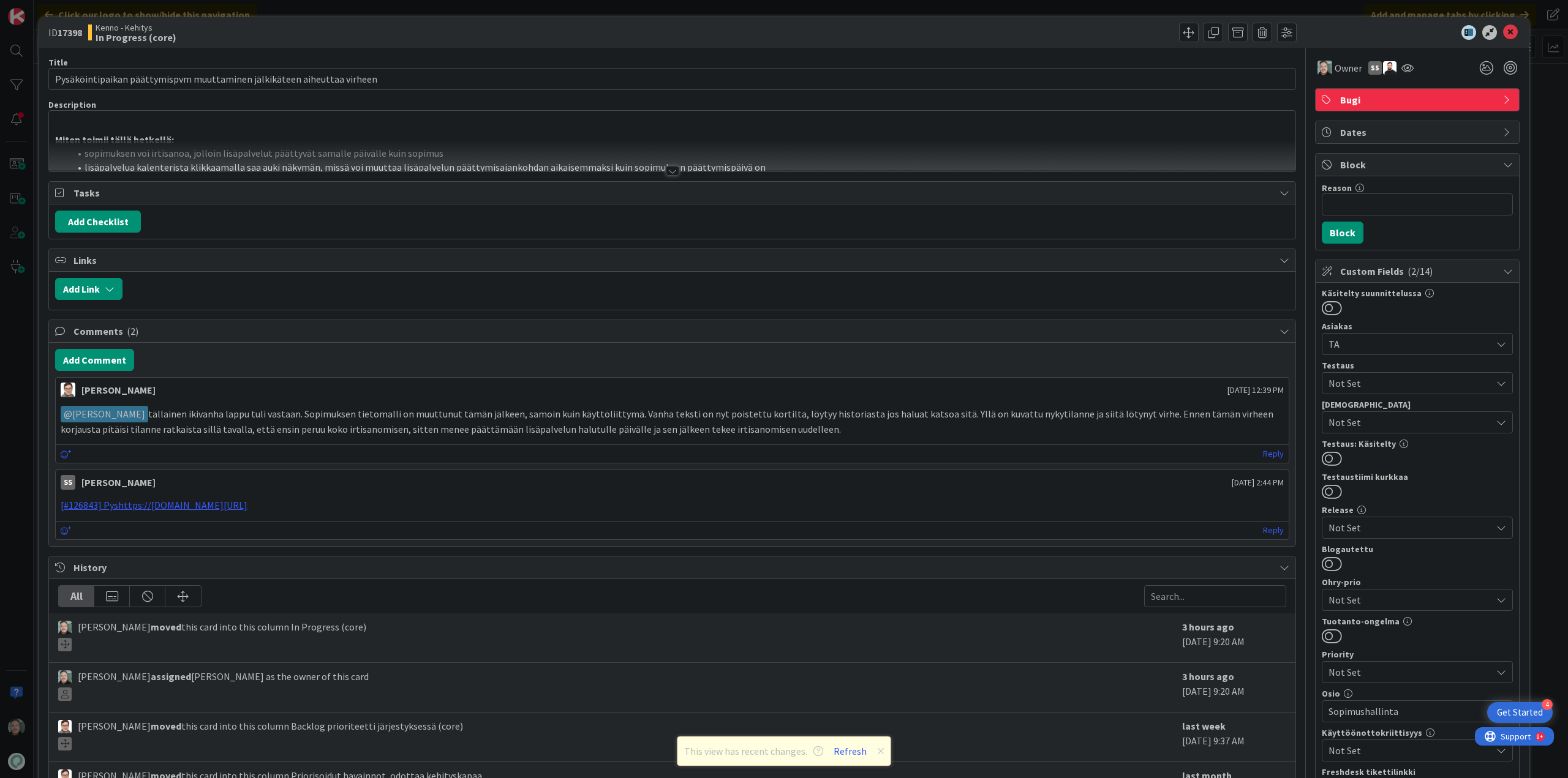
click at [667, 173] on div at bounding box center [672, 171] width 14 height 10
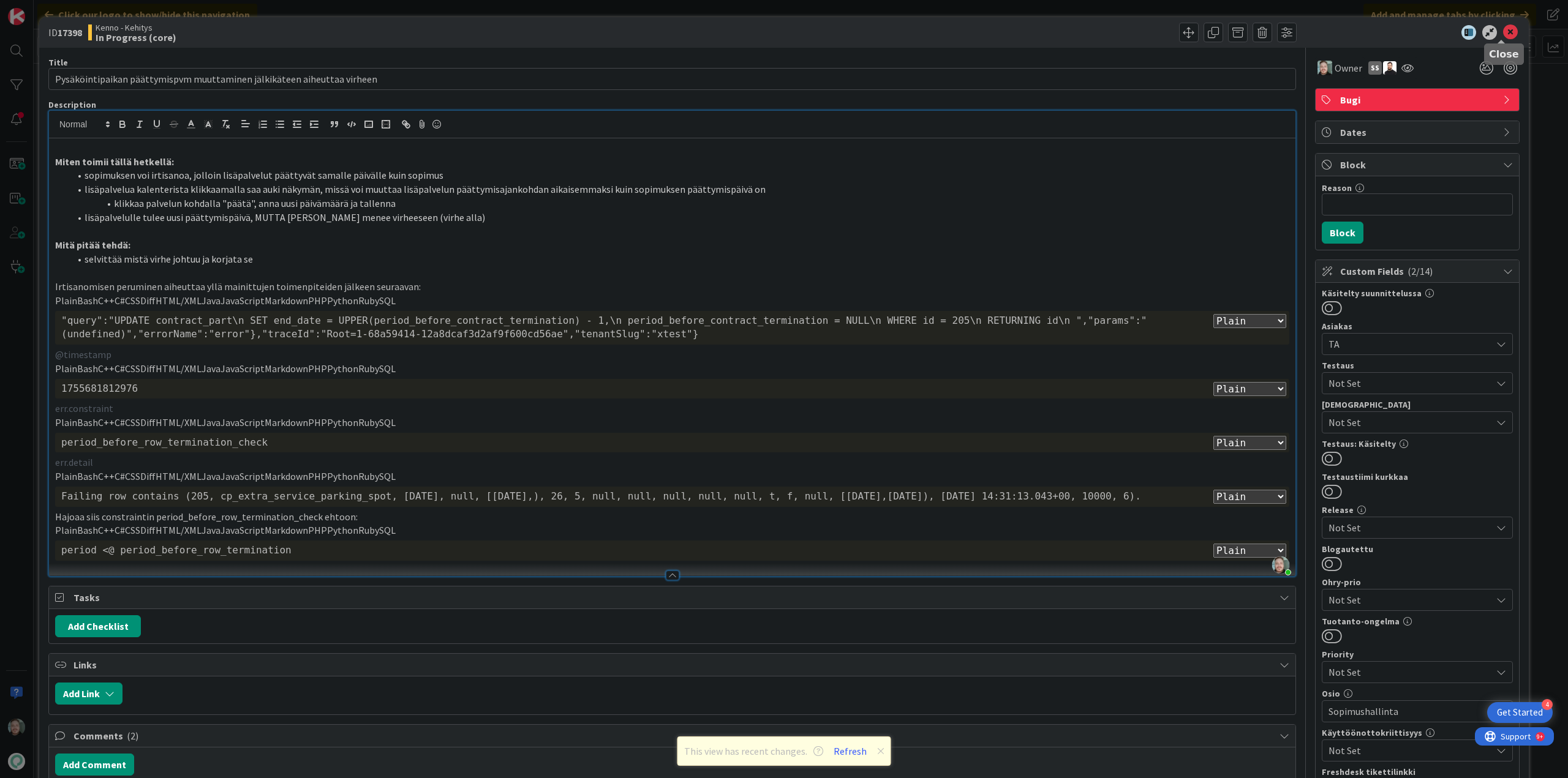
click at [1507, 32] on icon at bounding box center [1510, 32] width 14 height 14
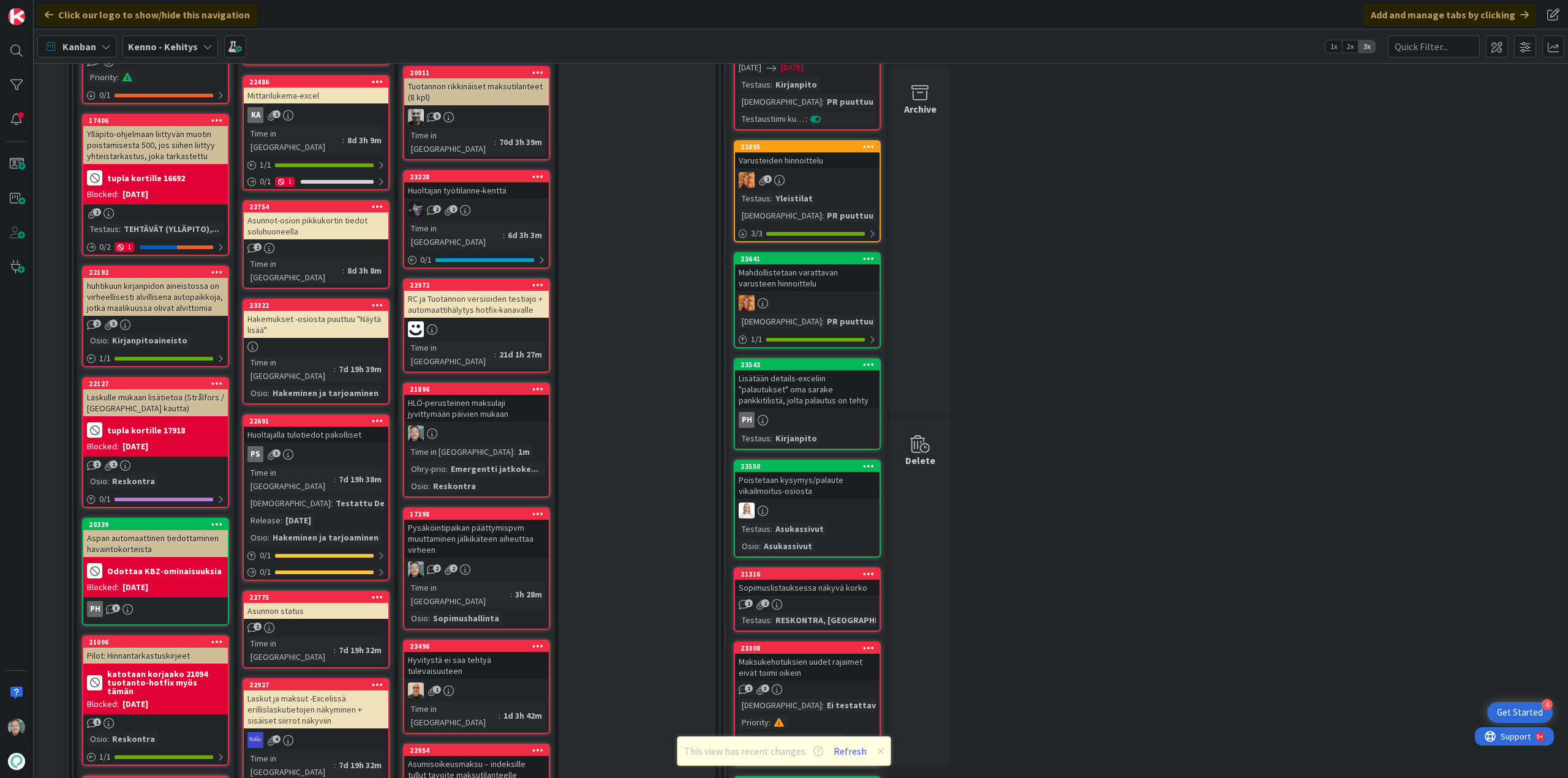
click at [477, 395] on div "HLÖ-perusteinen maksulaji jyvittymään päivien mukaan" at bounding box center [476, 409] width 145 height 27
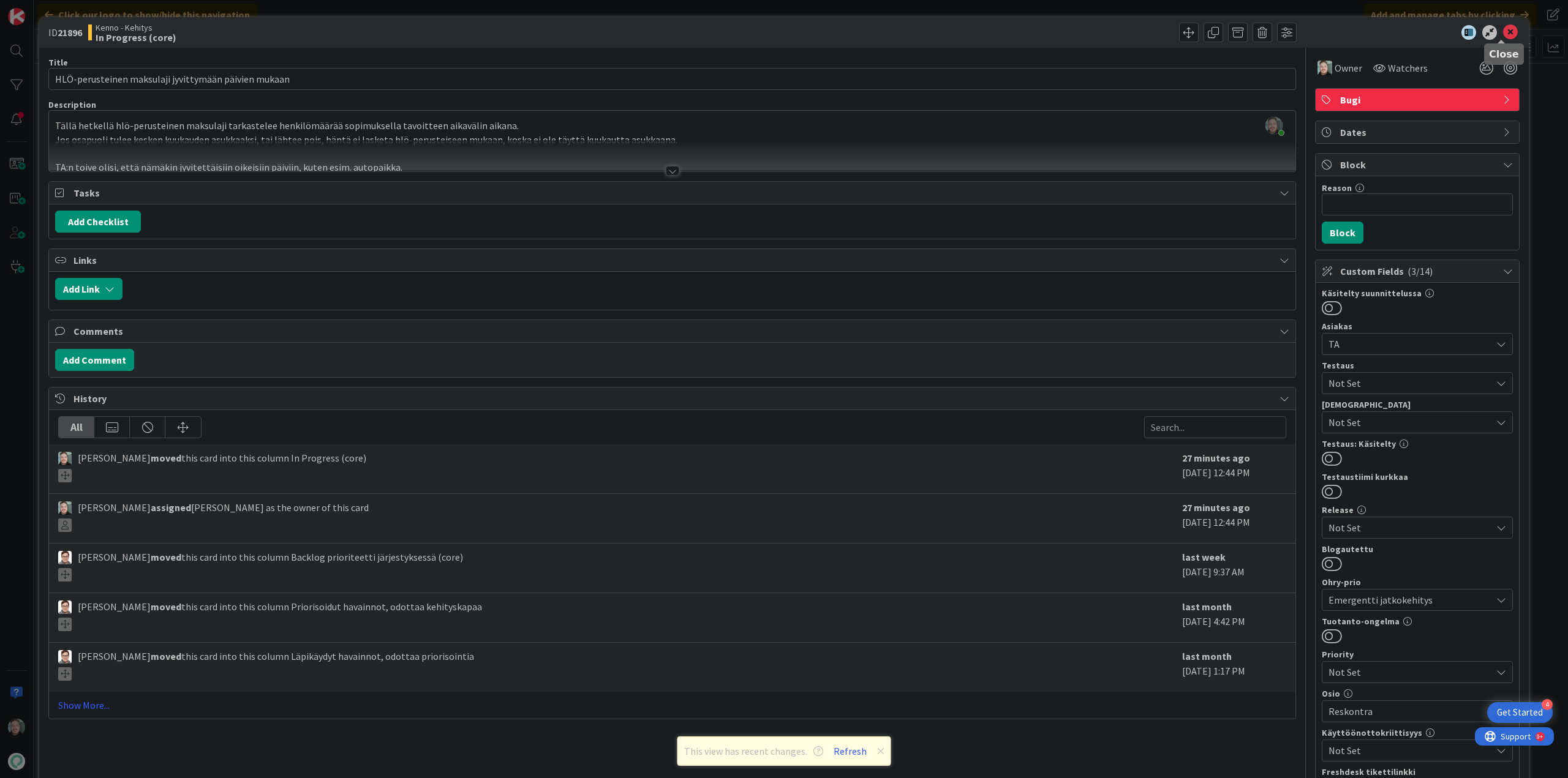
click at [1509, 34] on icon at bounding box center [1510, 32] width 14 height 14
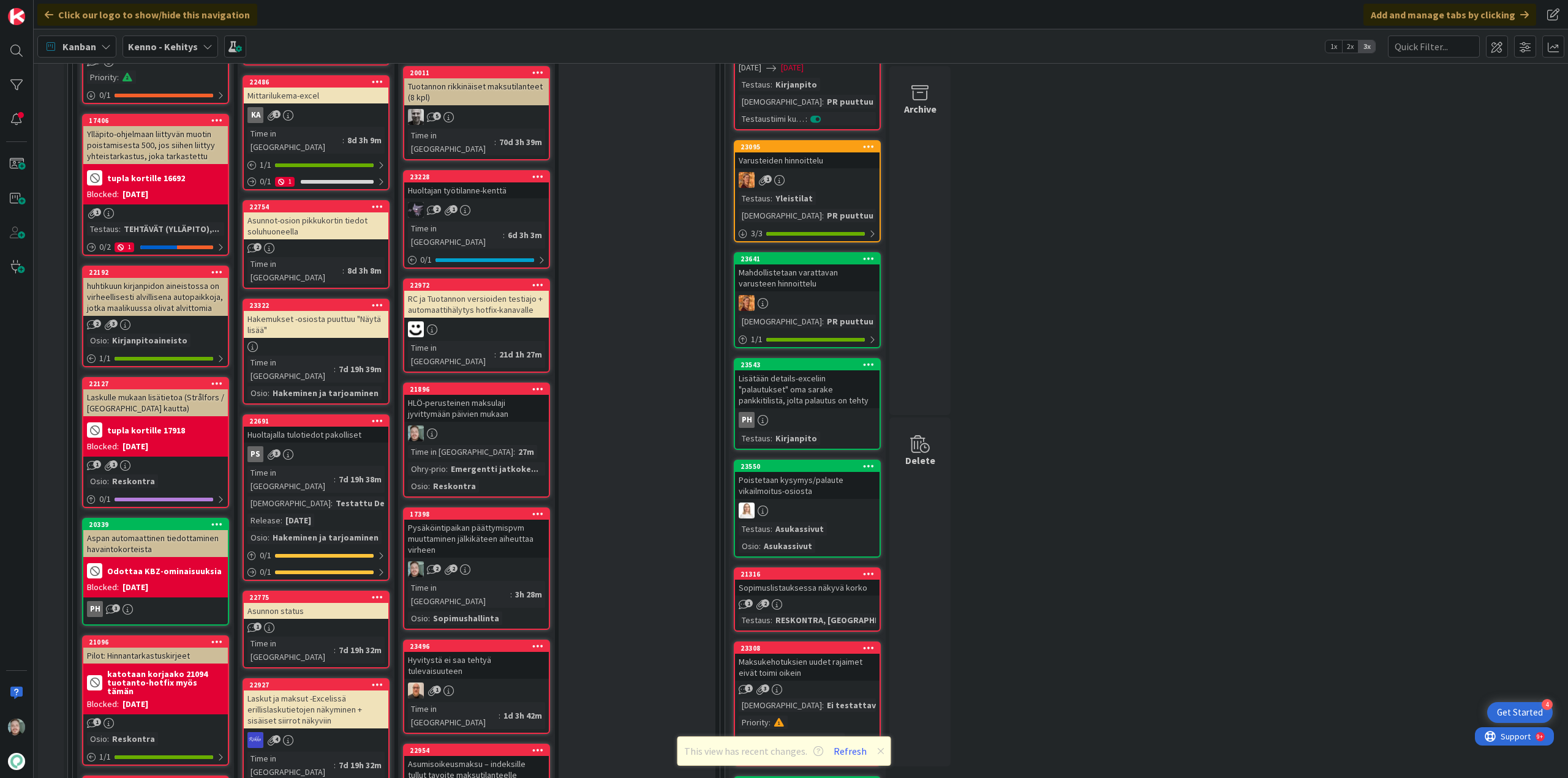
click at [516, 520] on div "Pysäköintipaikan päättymispvm muuttaminen jälkikäteen aiheuttaa virheen" at bounding box center [476, 538] width 145 height 38
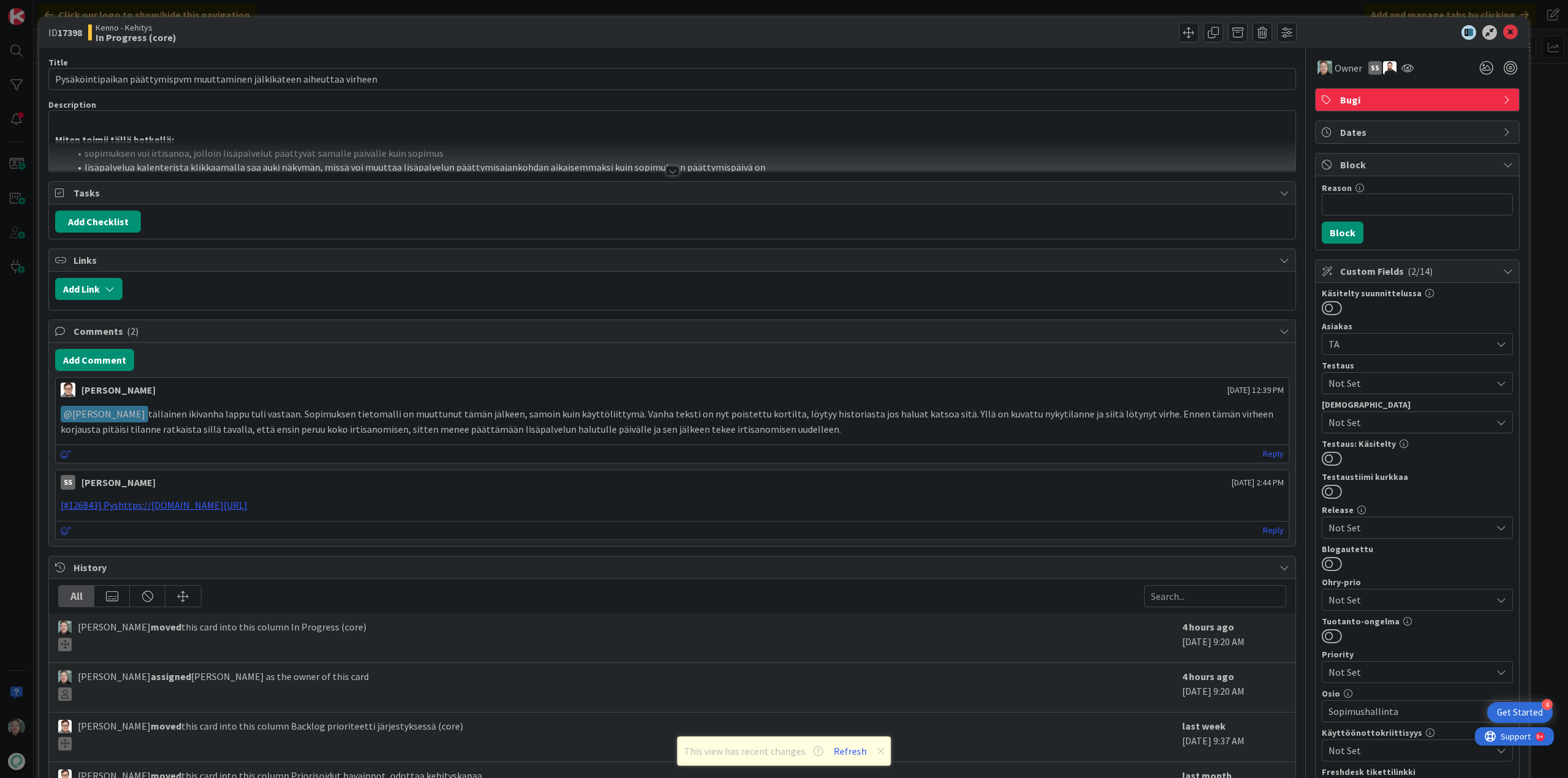
click at [671, 172] on div at bounding box center [672, 171] width 14 height 10
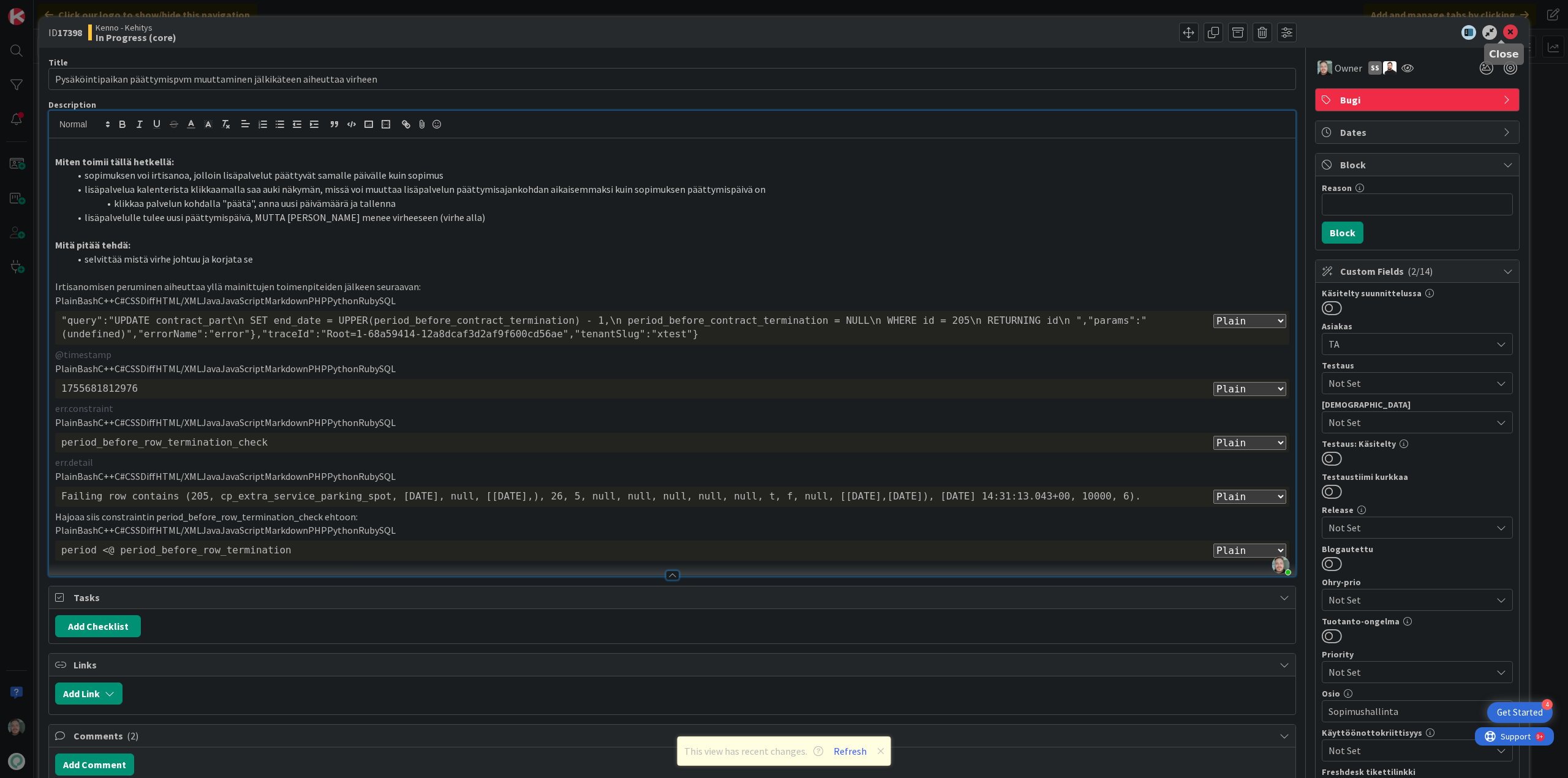
click at [1503, 30] on icon at bounding box center [1510, 32] width 14 height 14
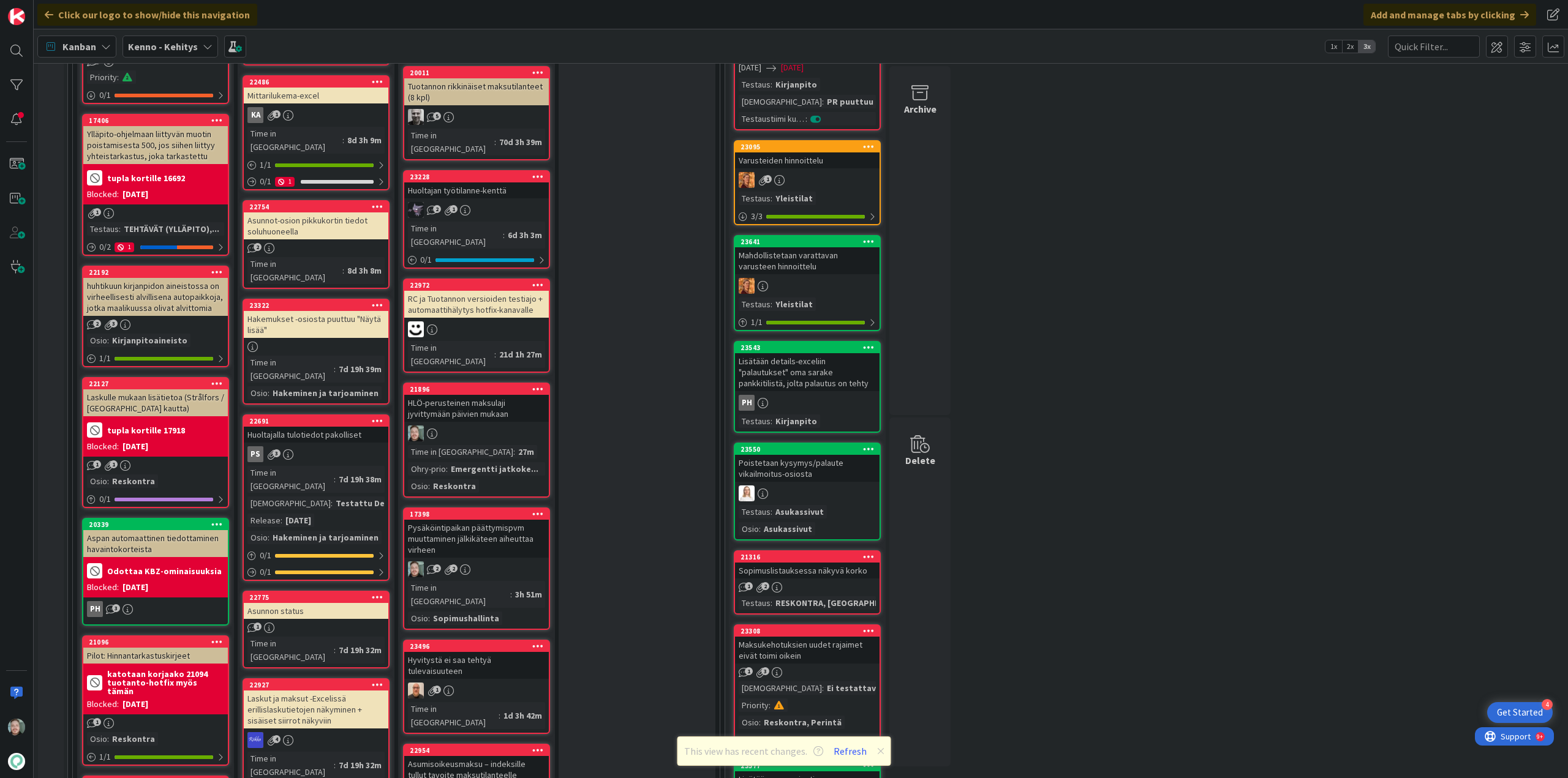
click at [464, 395] on div "HLÖ-perusteinen maksulaji jyvittymään päivien mukaan" at bounding box center [476, 409] width 145 height 27
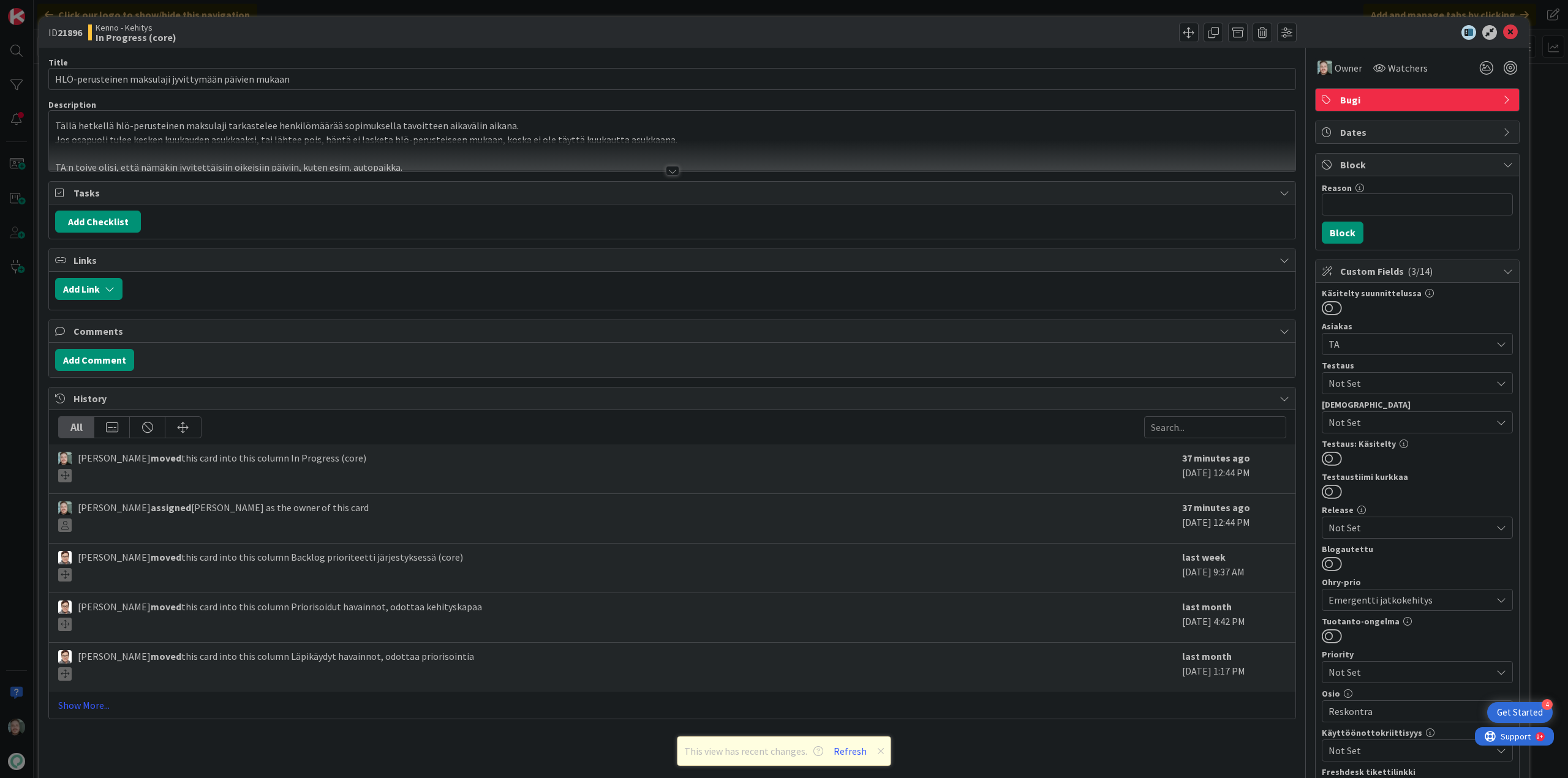
click at [670, 169] on div at bounding box center [672, 171] width 14 height 10
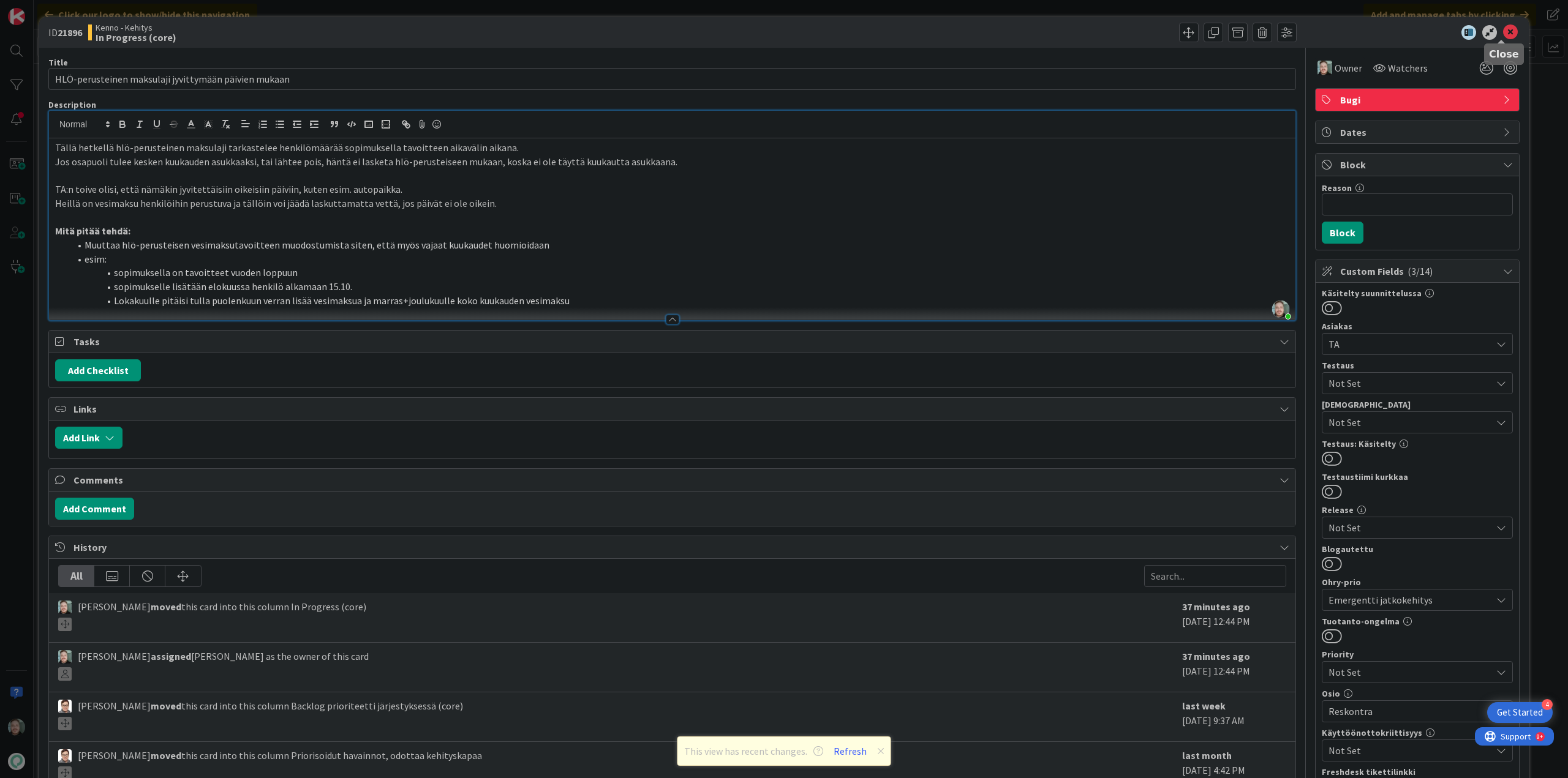
click at [1503, 35] on icon at bounding box center [1510, 32] width 14 height 14
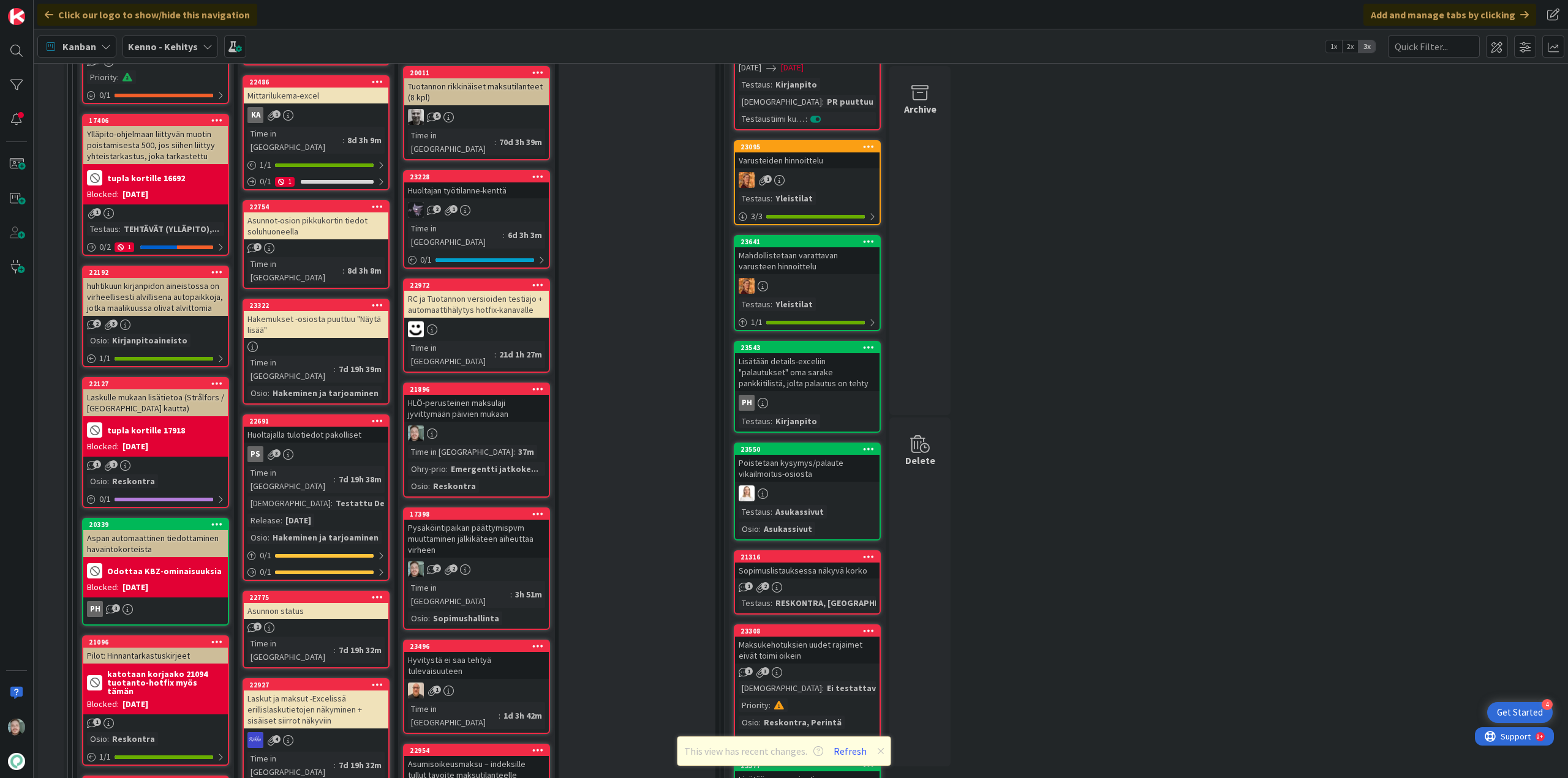
click at [482, 520] on div "Pysäköintipaikan päättymispvm muuttaminen jälkikäteen aiheuttaa virheen" at bounding box center [476, 538] width 145 height 38
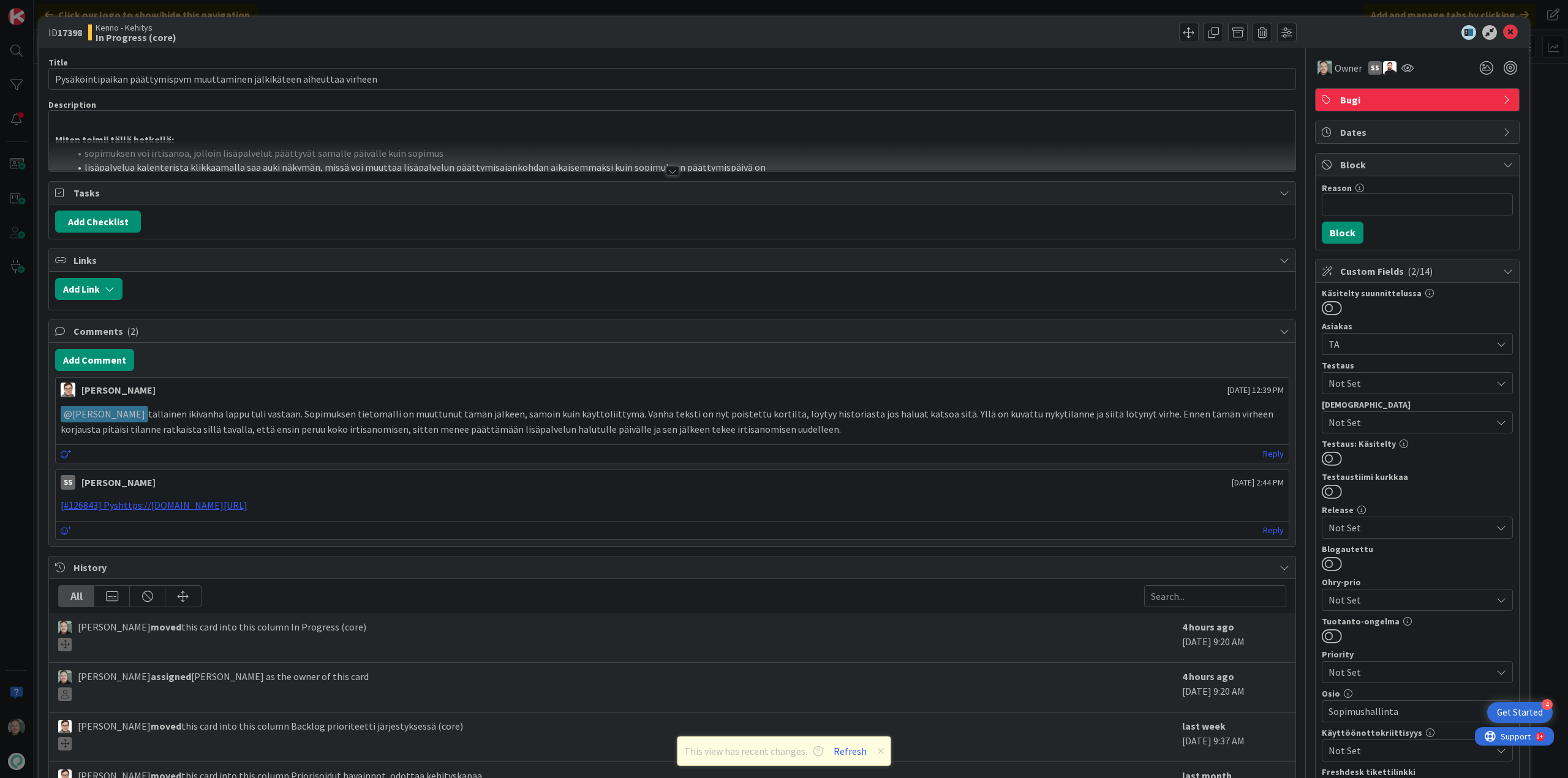
click at [670, 171] on div at bounding box center [672, 171] width 14 height 10
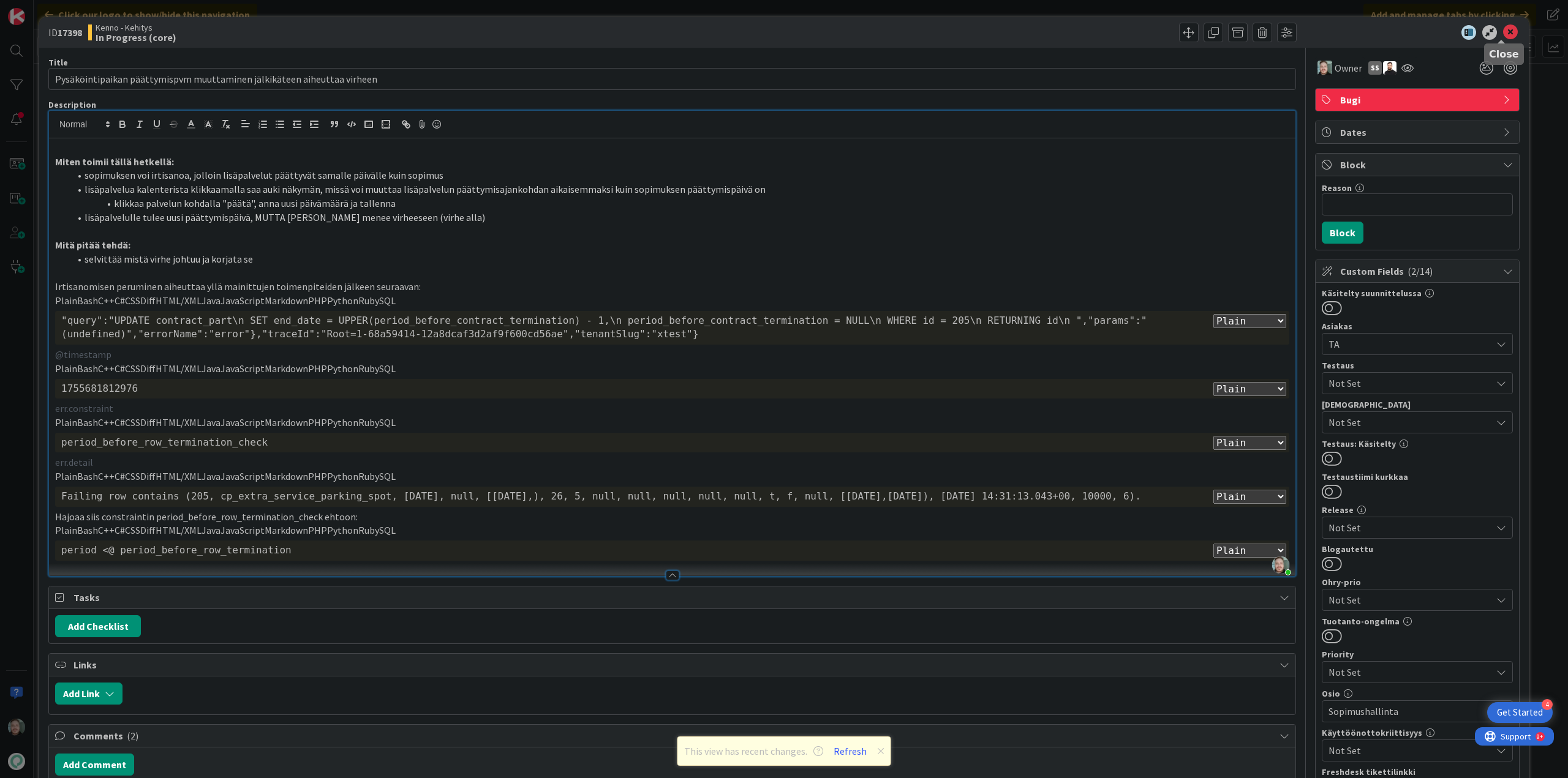
click at [1503, 26] on icon at bounding box center [1510, 32] width 14 height 14
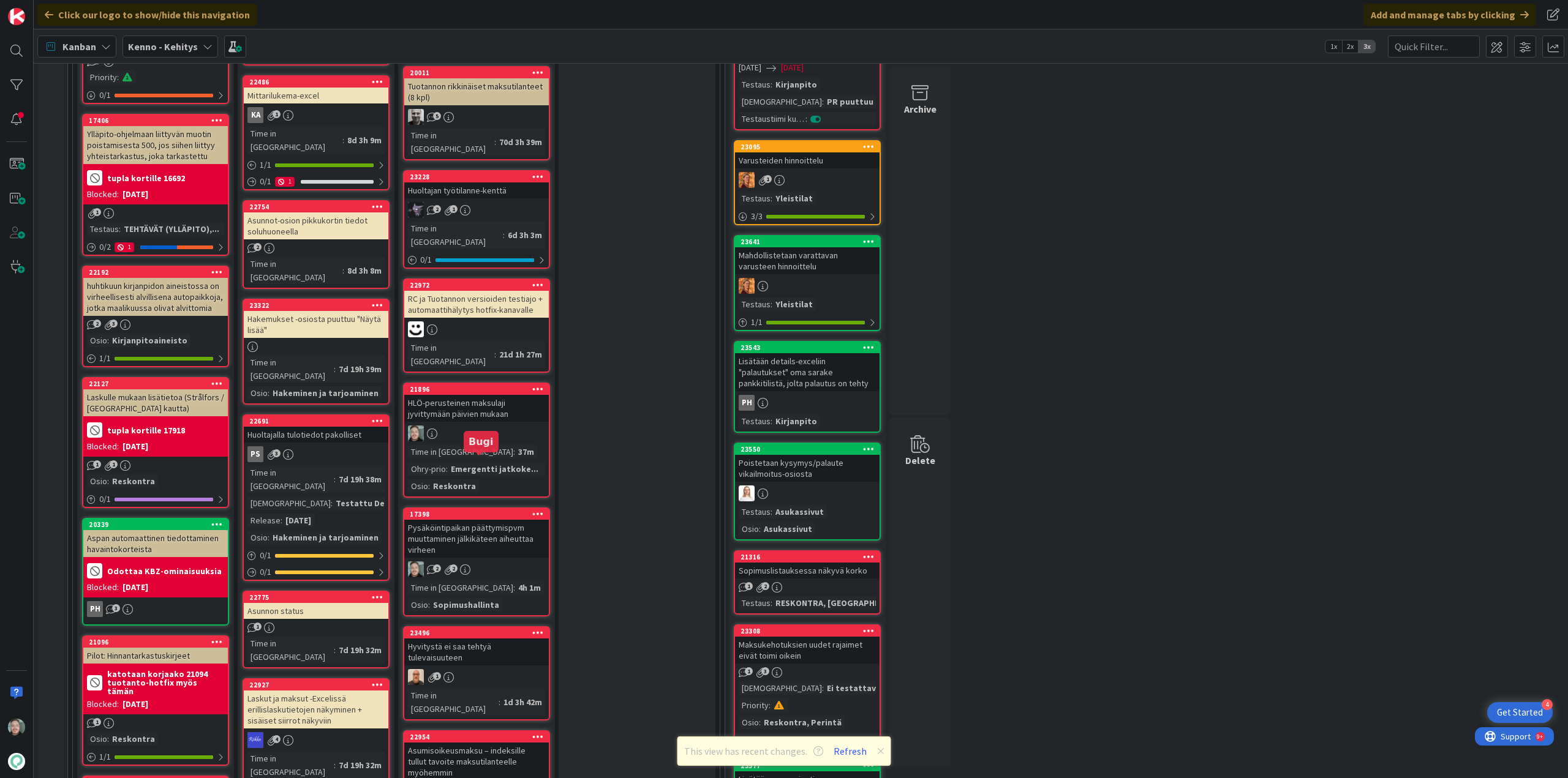
click at [452, 520] on div "Pysäköintipaikan päättymispvm muuttaminen jälkikäteen aiheuttaa virheen" at bounding box center [476, 538] width 145 height 38
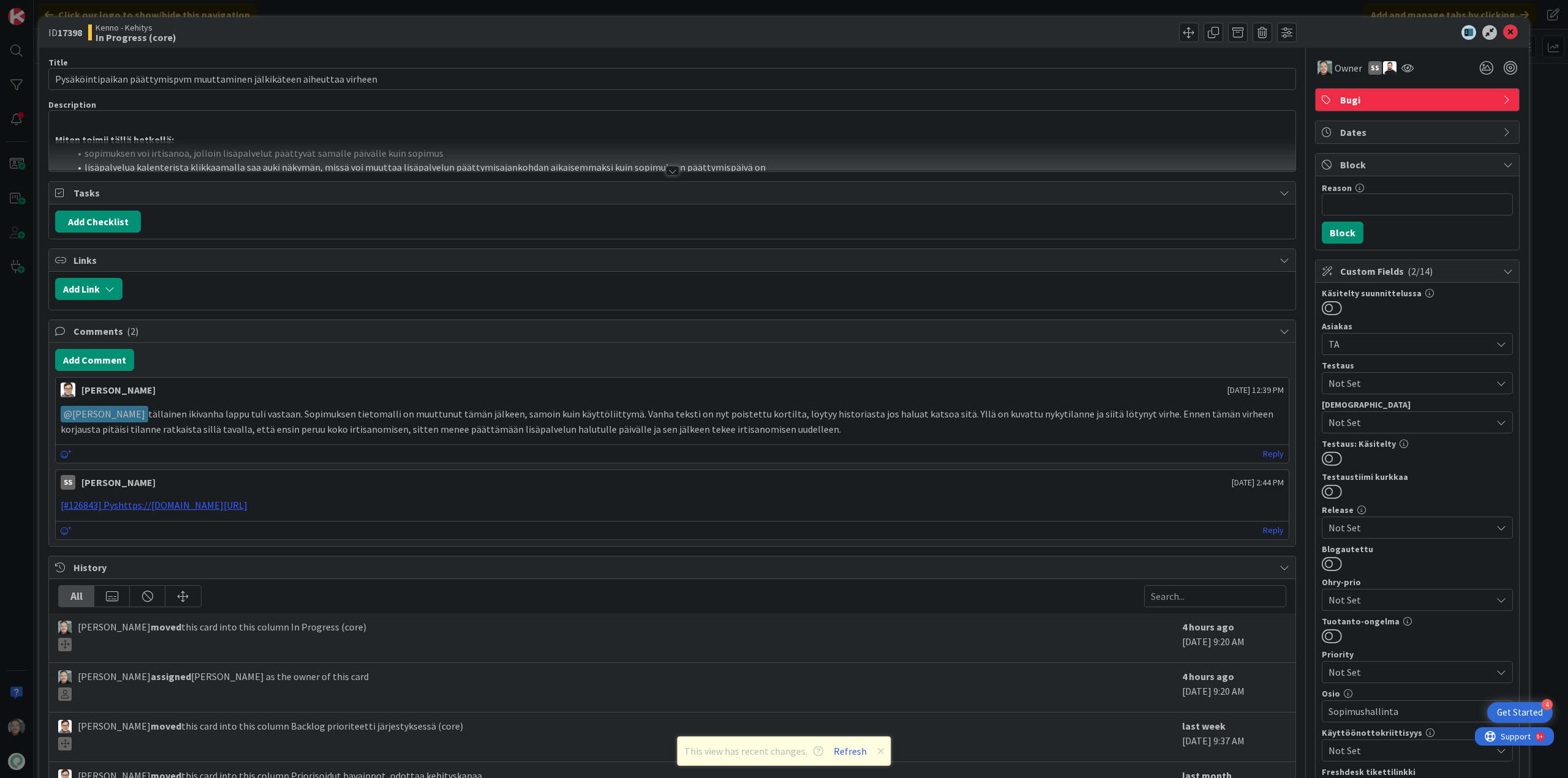
click at [665, 170] on div at bounding box center [672, 171] width 14 height 10
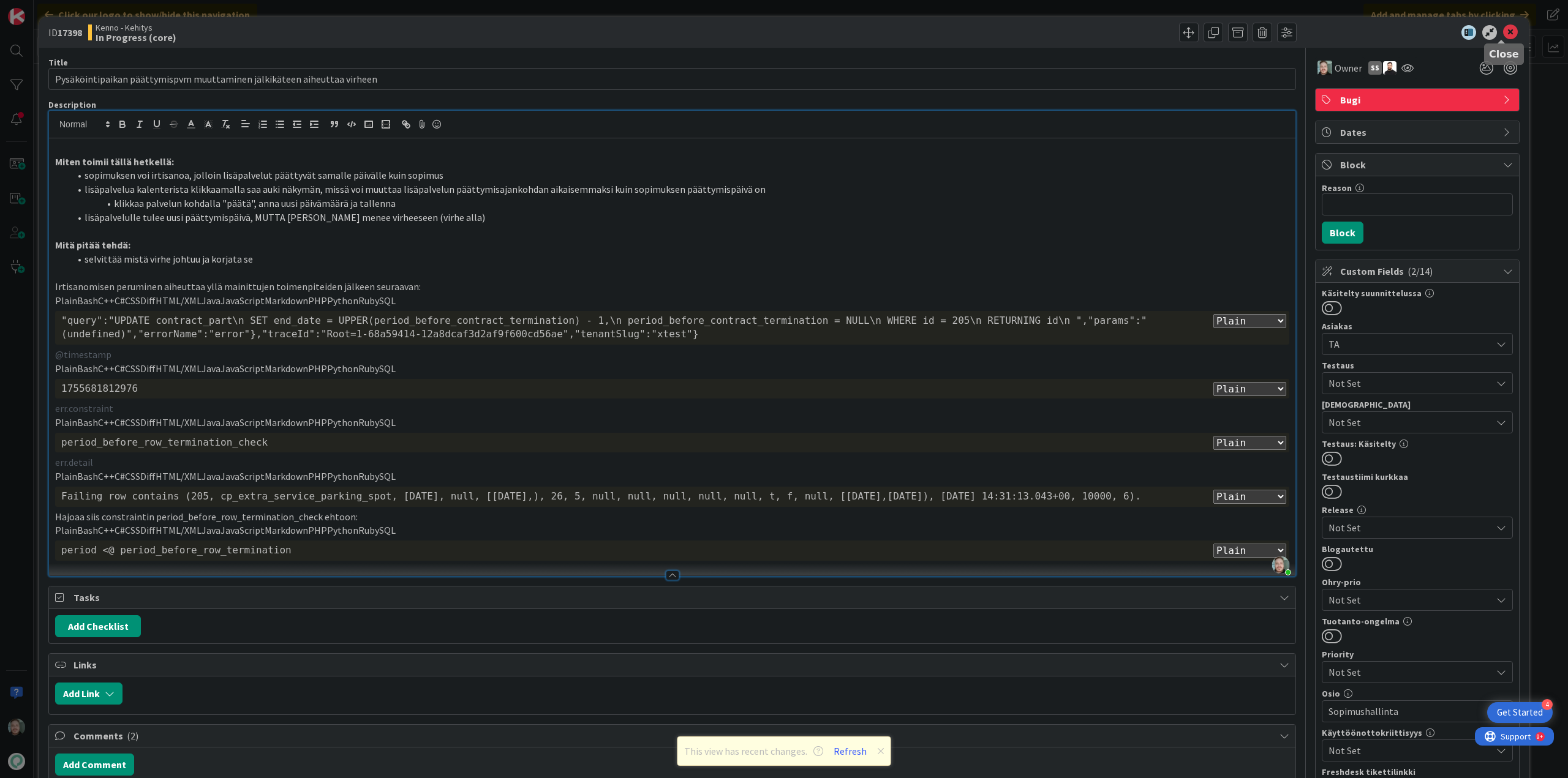
click at [1504, 34] on icon at bounding box center [1510, 32] width 14 height 14
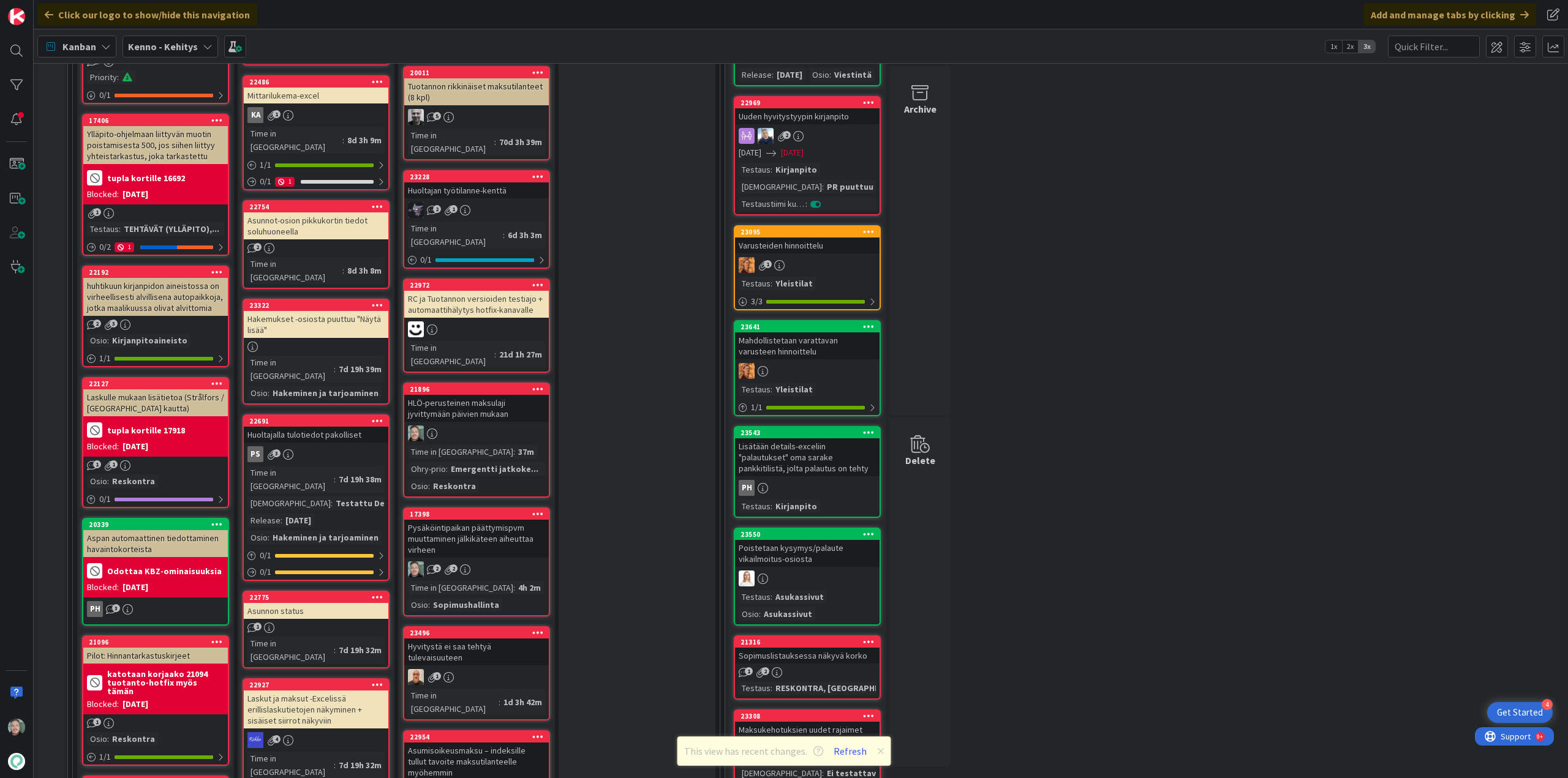
click at [453, 395] on div "HLÖ-perusteinen maksulaji jyvittymään päivien mukaan" at bounding box center [476, 409] width 145 height 27
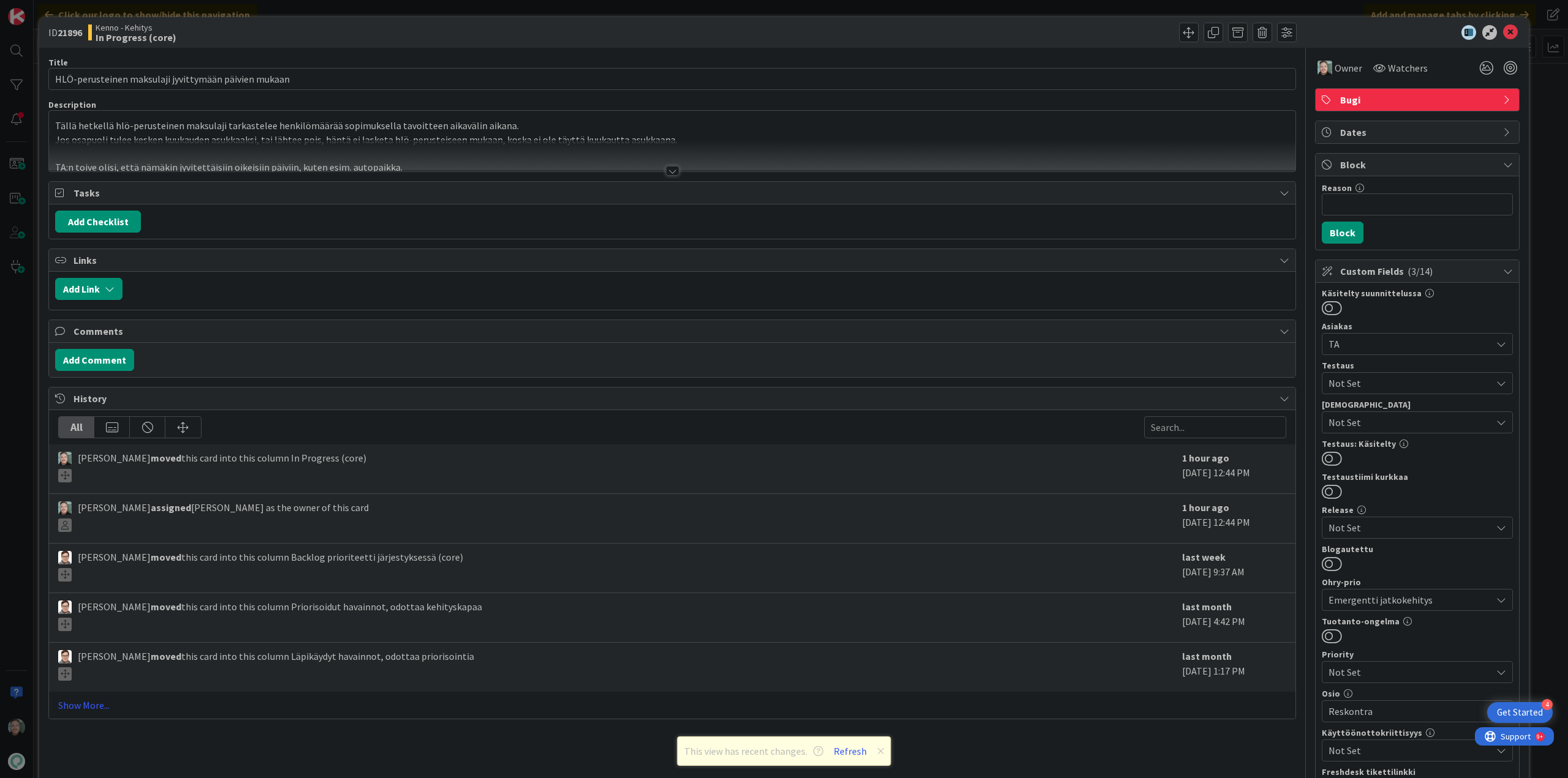
click at [671, 176] on div at bounding box center [672, 171] width 14 height 10
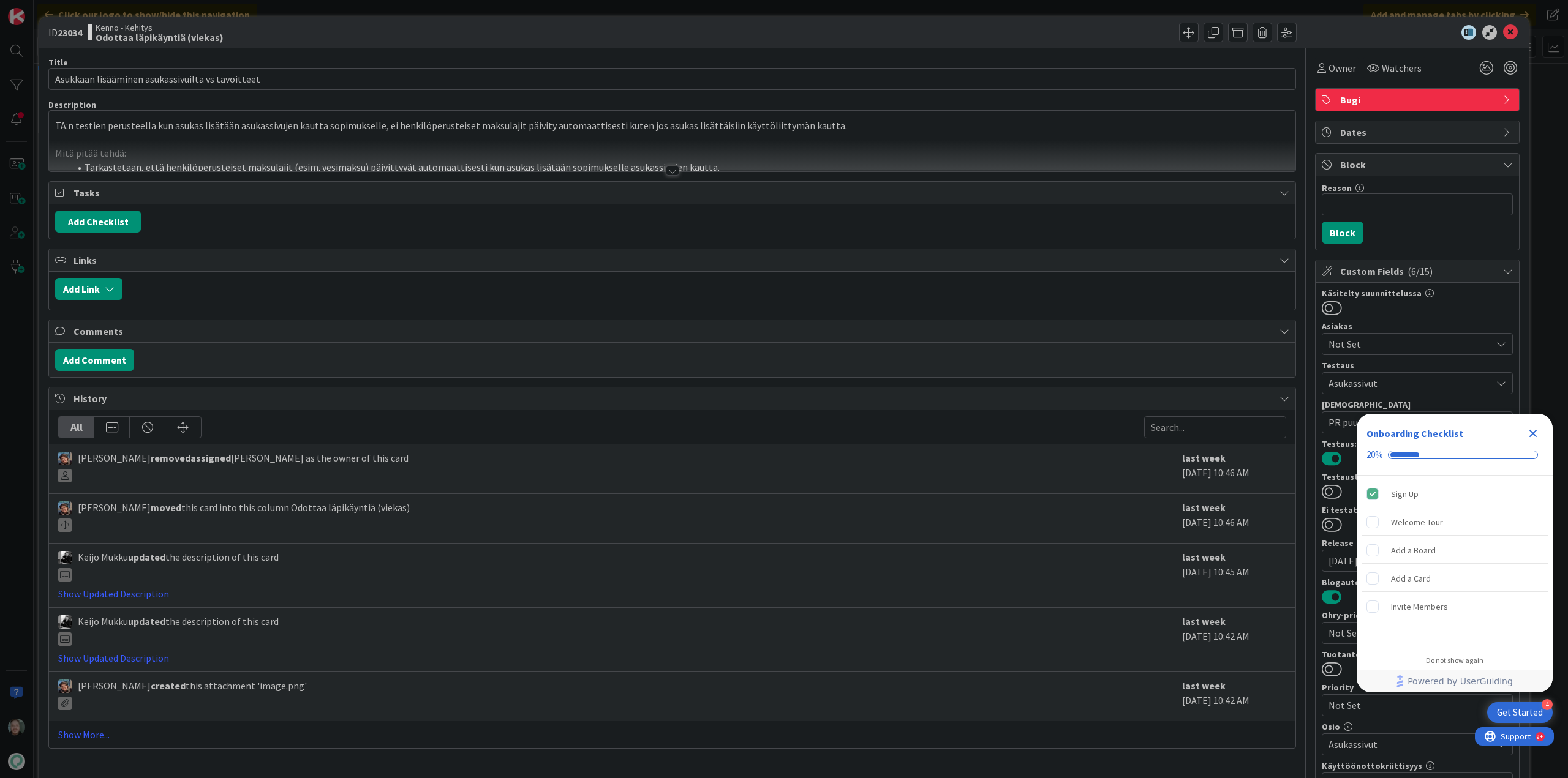
click at [667, 171] on div at bounding box center [672, 171] width 14 height 10
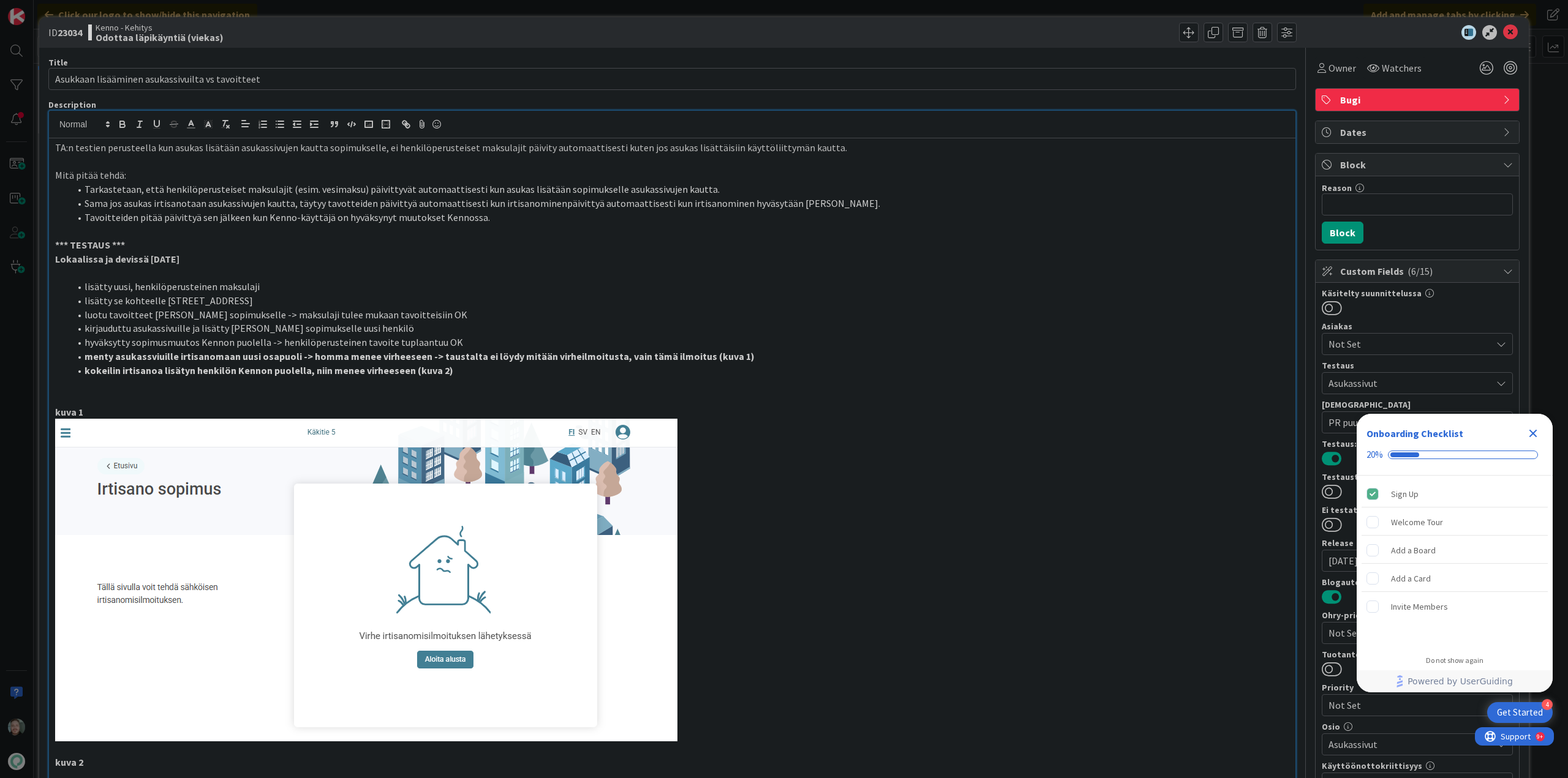
click at [1531, 430] on icon "Close Checklist" at bounding box center [1532, 433] width 8 height 8
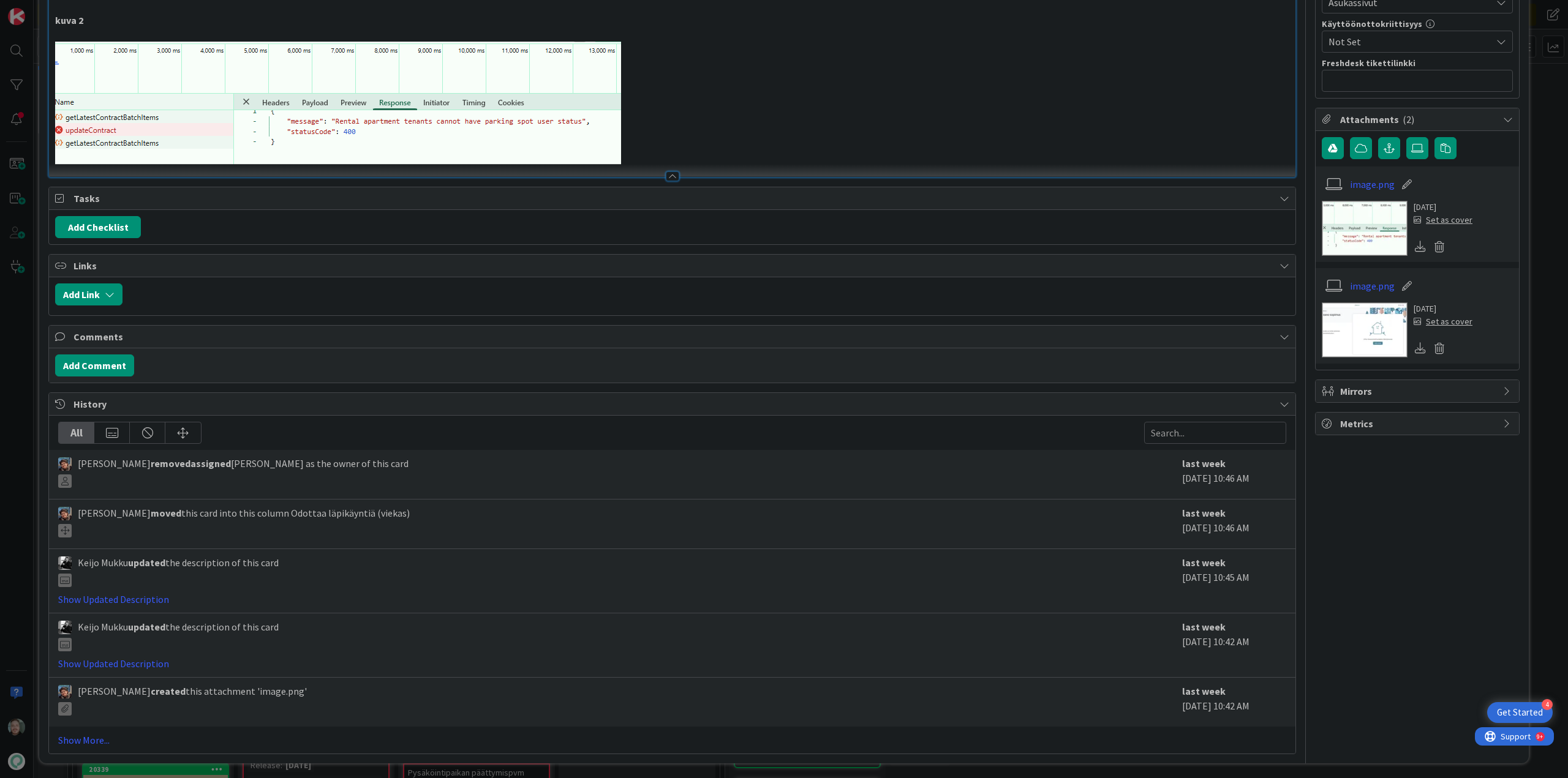
scroll to position [745, 0]
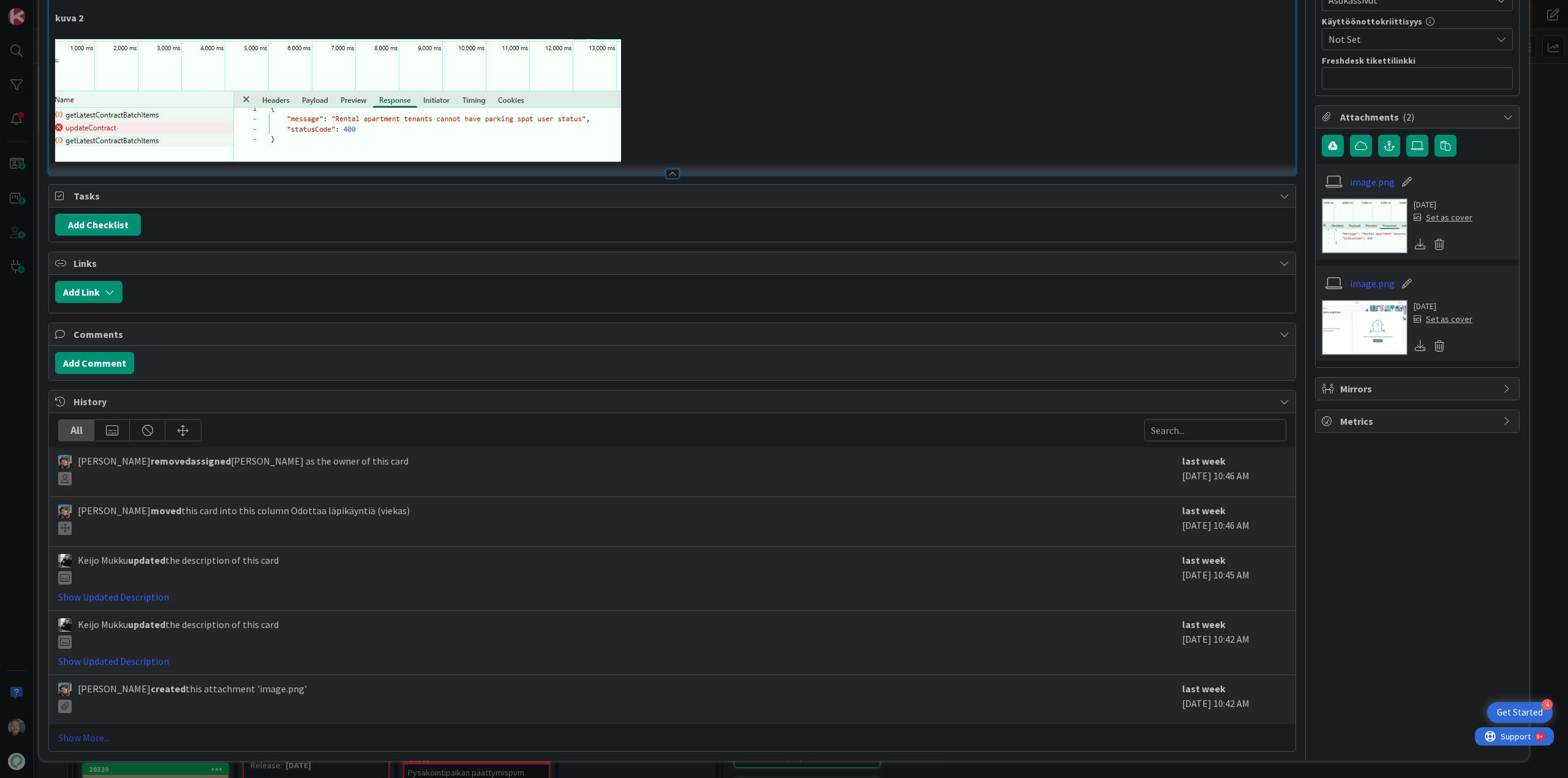
click at [95, 735] on link "Show More..." at bounding box center [672, 737] width 1228 height 14
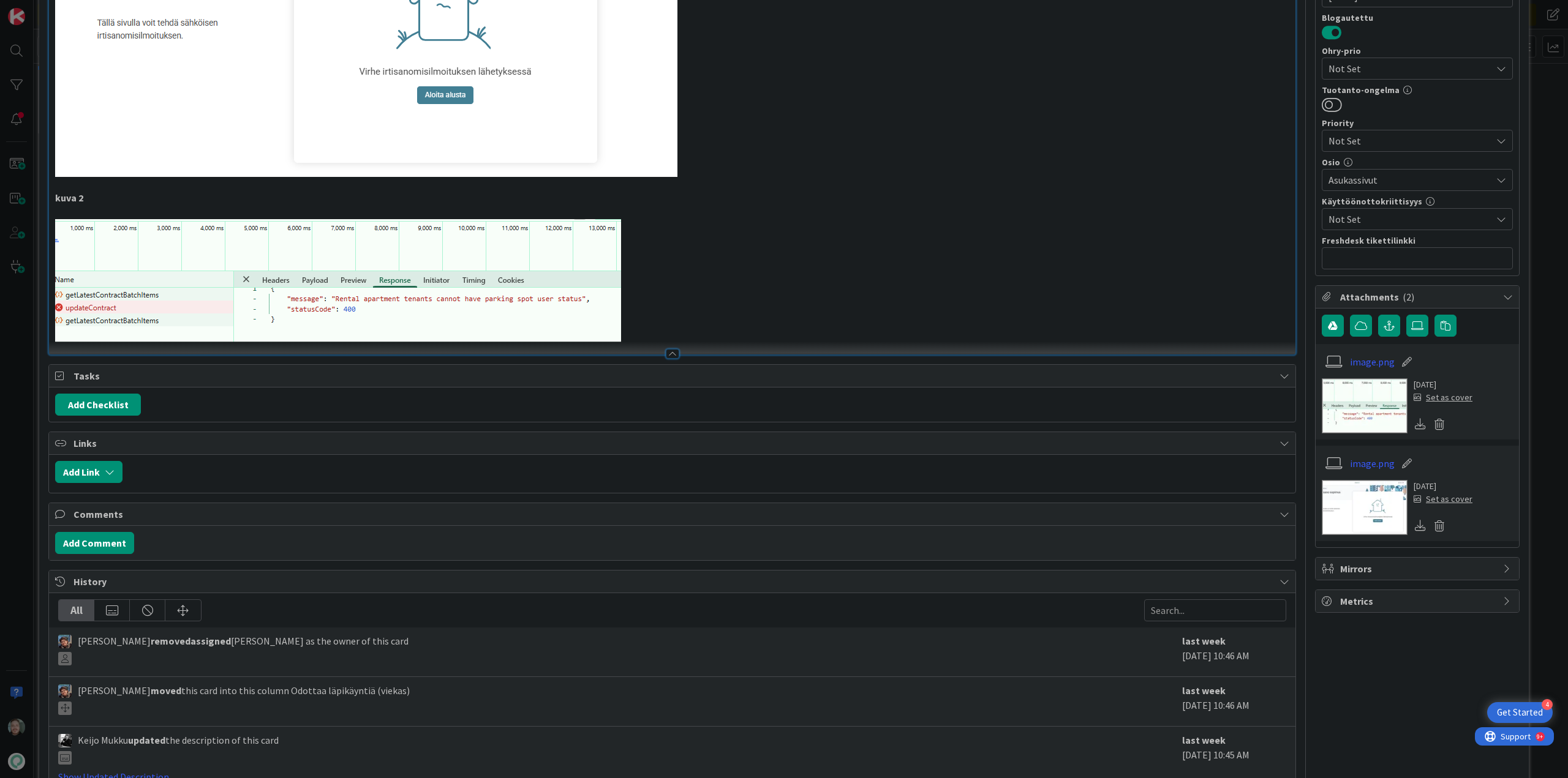
scroll to position [0, 0]
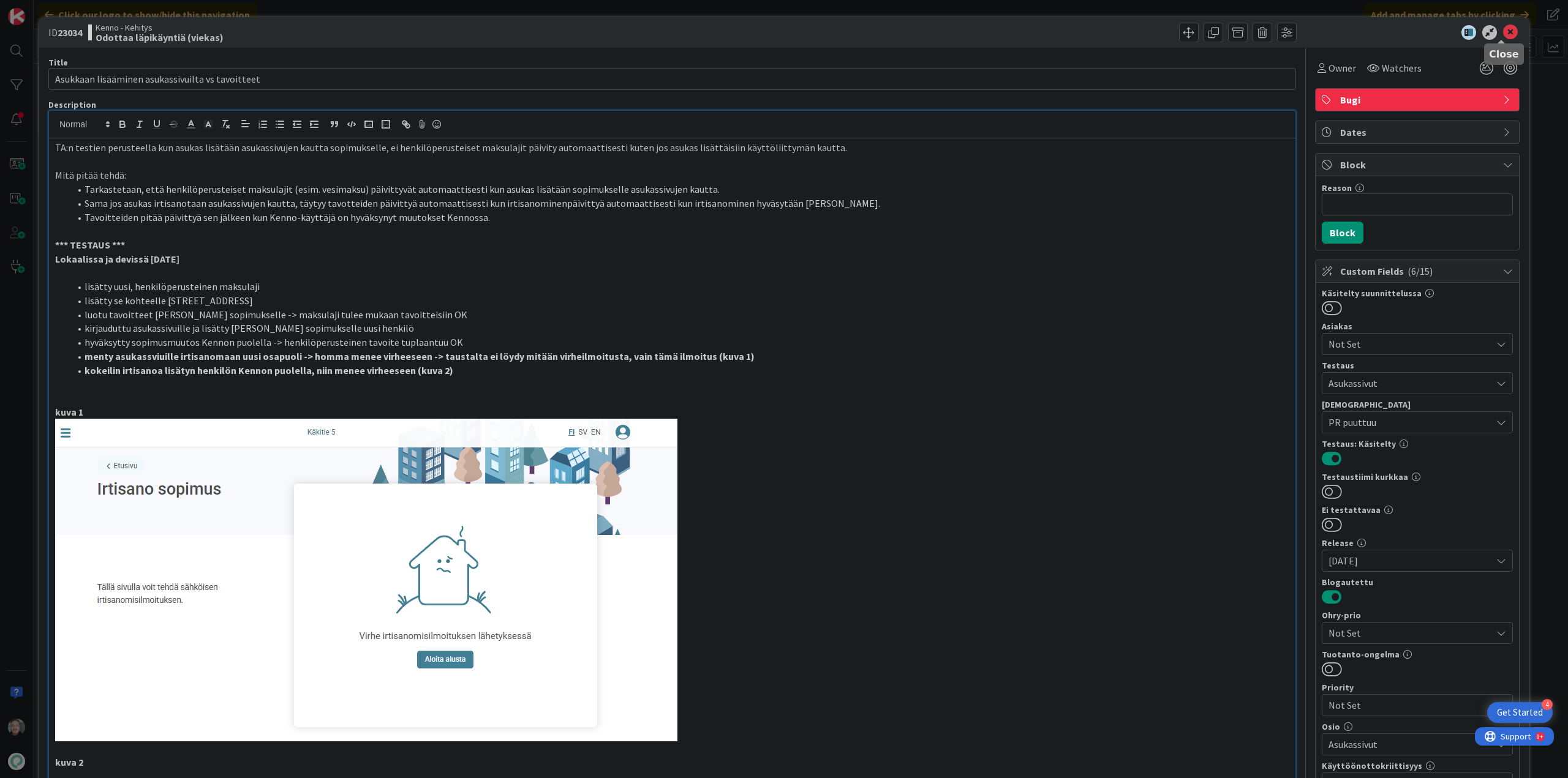
click at [1503, 33] on icon at bounding box center [1510, 32] width 14 height 14
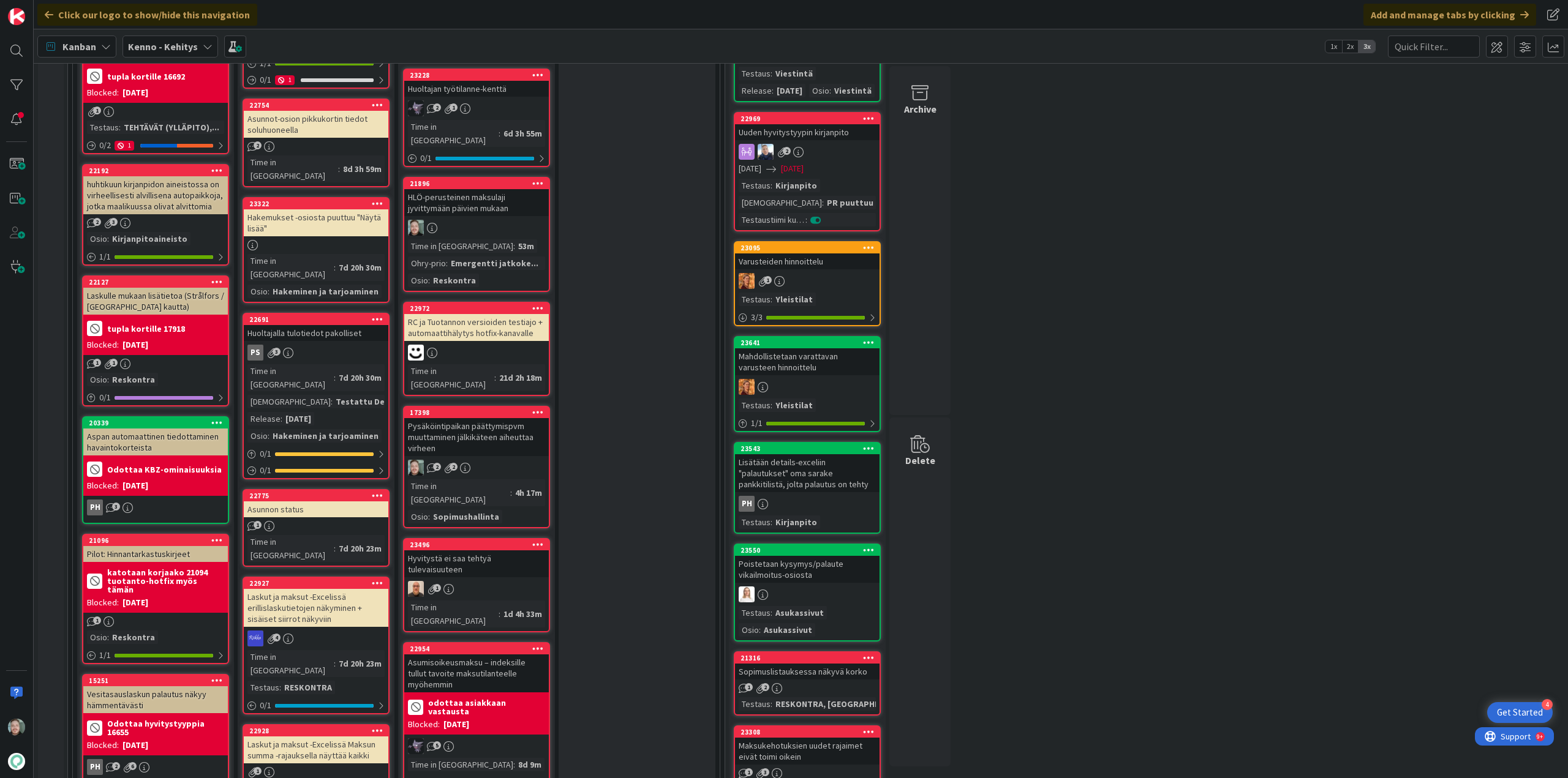
scroll to position [428, 0]
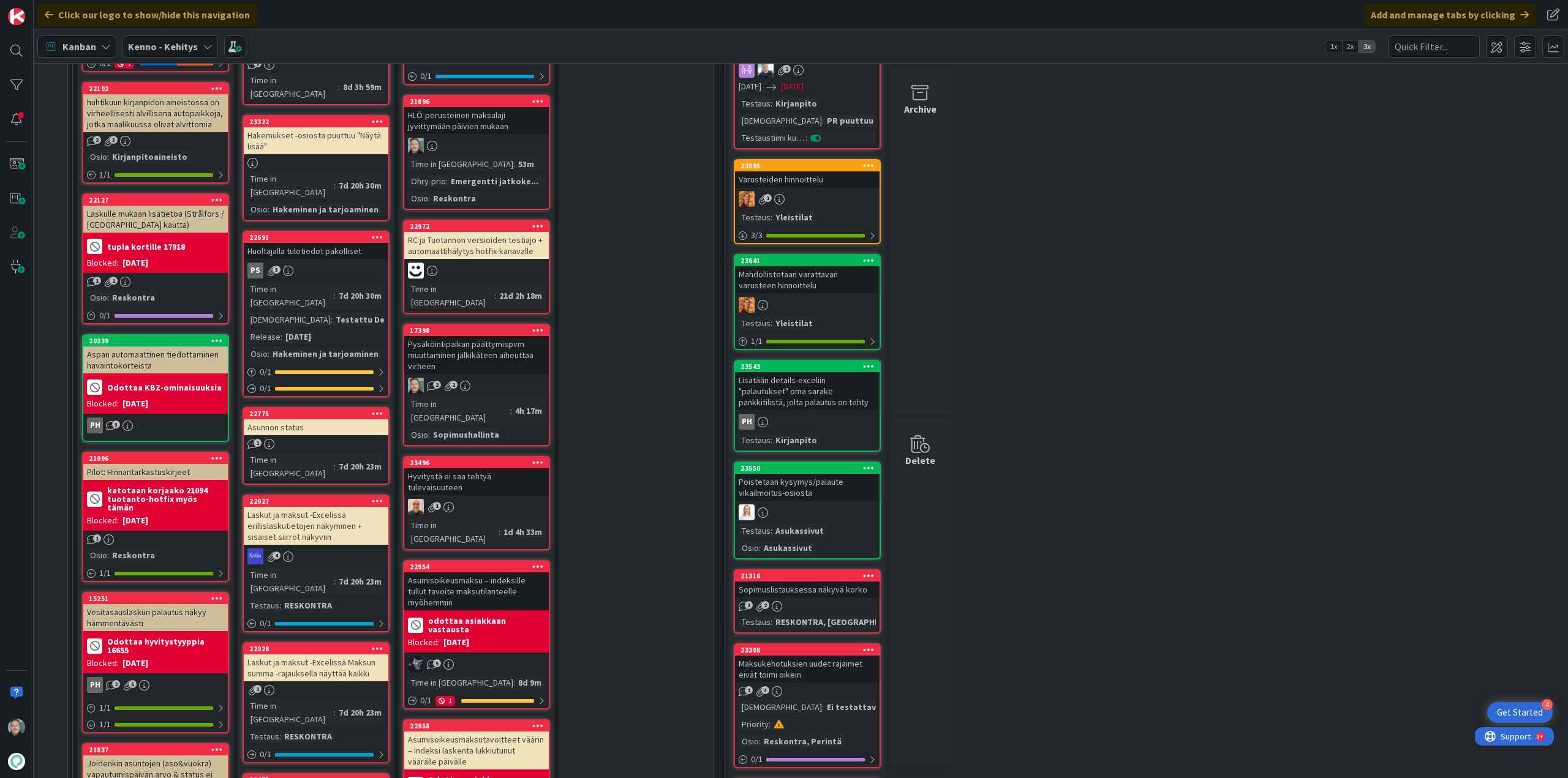
click at [495, 336] on div "Pysäköintipaikan päättymispvm muuttaminen jälkikäteen aiheuttaa virheen" at bounding box center [476, 355] width 145 height 38
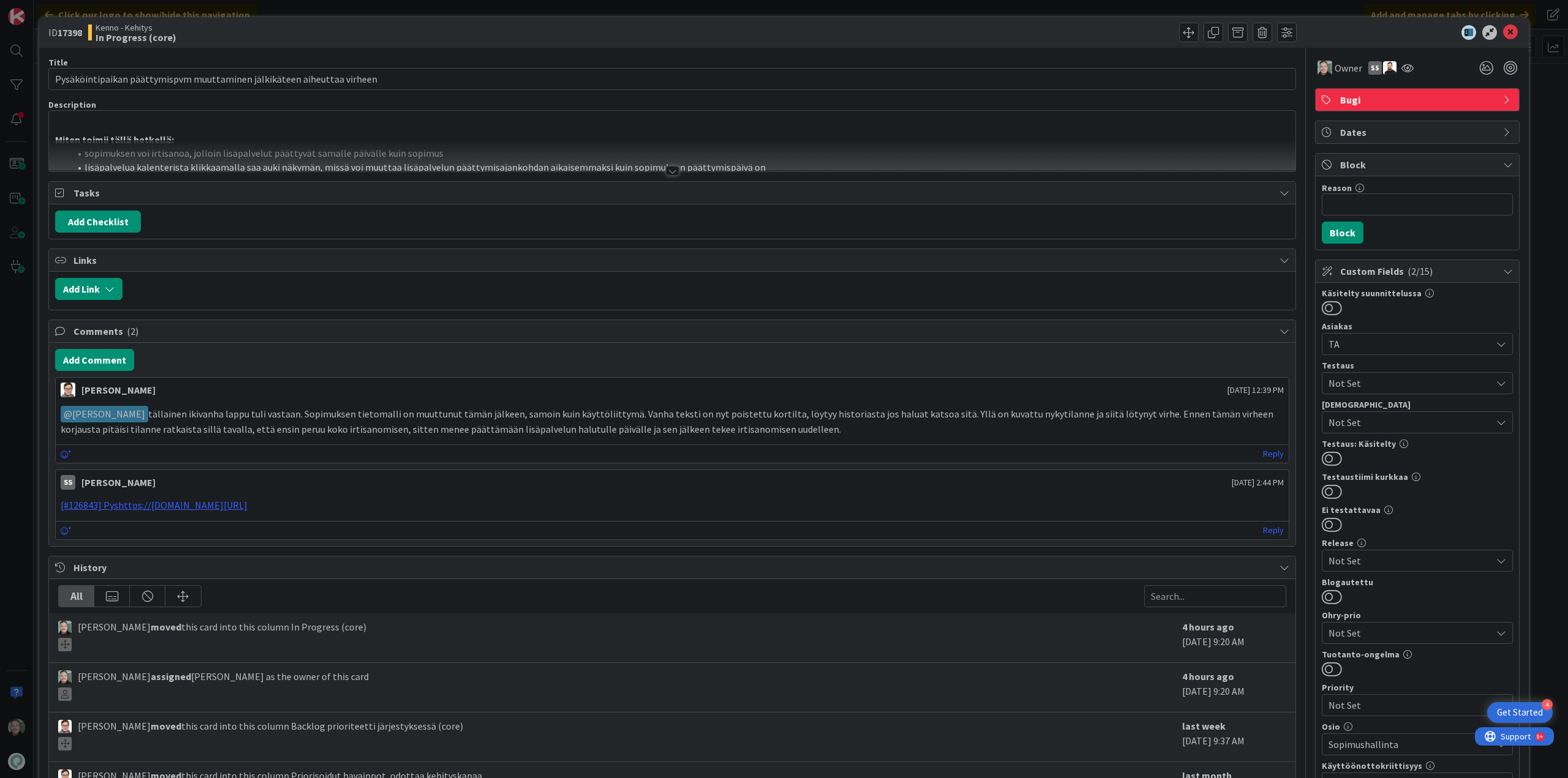
click at [665, 167] on div at bounding box center [672, 171] width 14 height 10
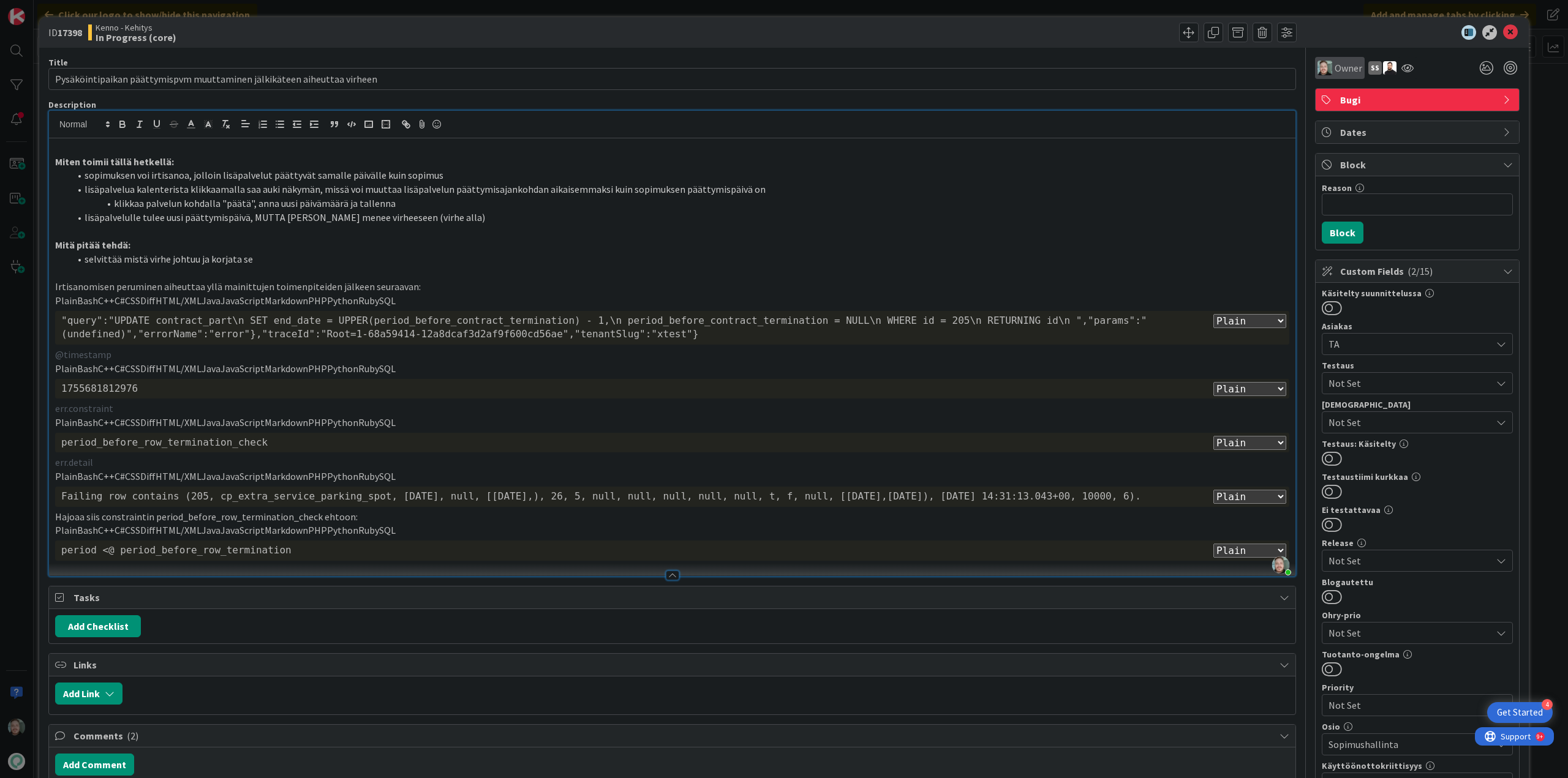
click at [1334, 69] on span "Owner" at bounding box center [1348, 68] width 28 height 14
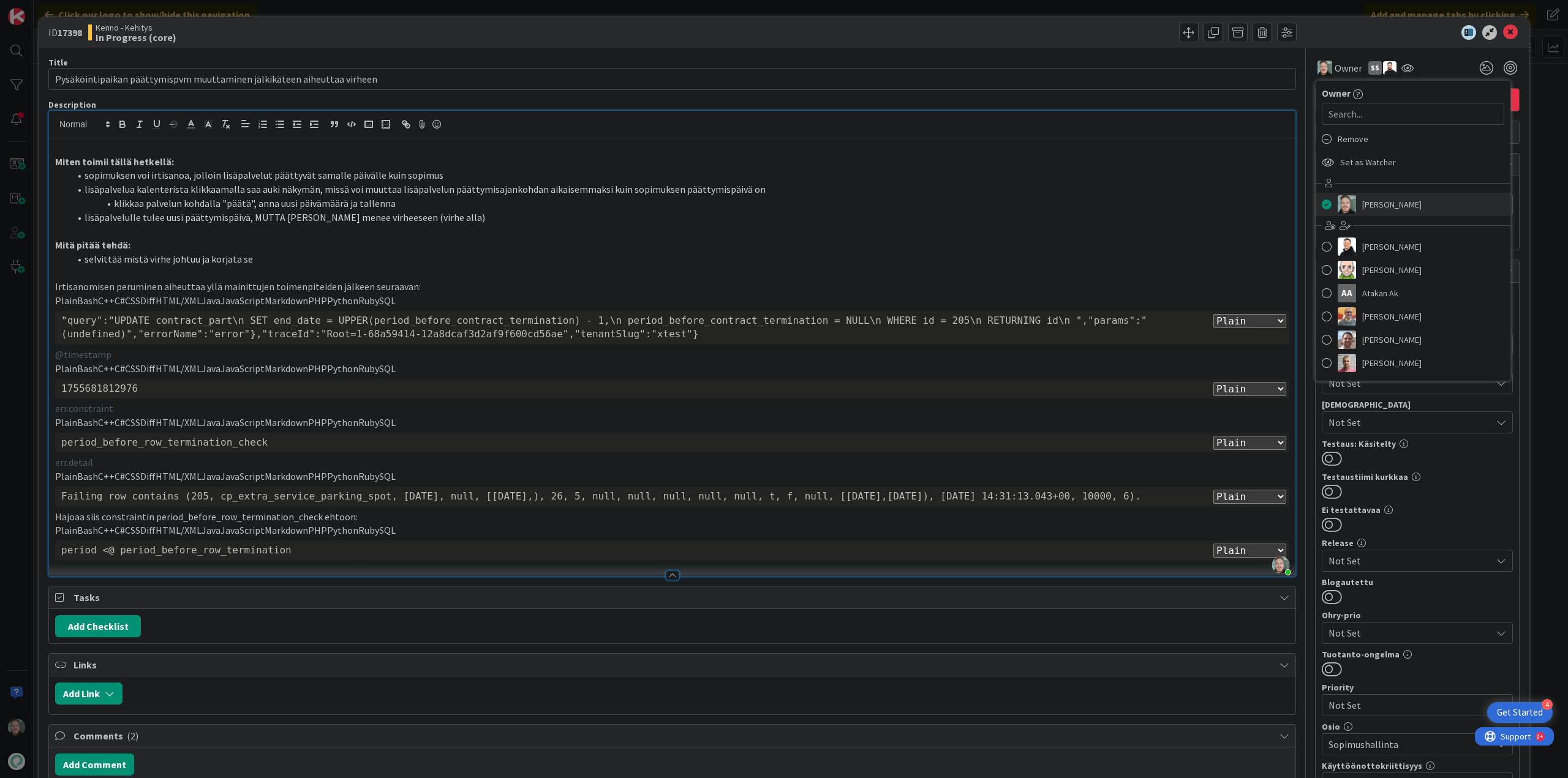
click at [1362, 196] on span "[PERSON_NAME]" at bounding box center [1392, 205] width 59 height 19
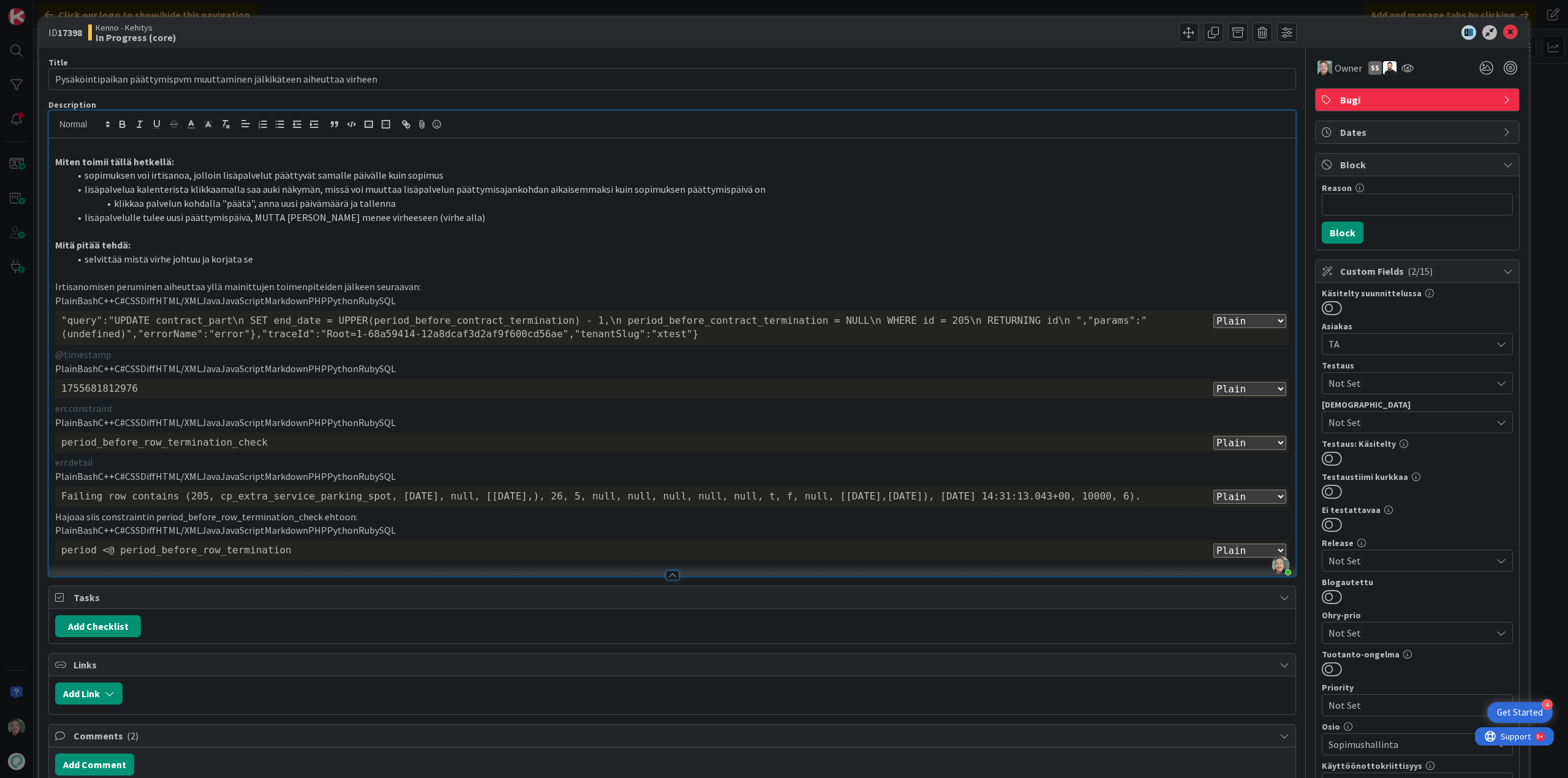
click at [1141, 187] on li "lisäpalvelua kalenterista klikkaamalla saa auki näkymän, missä voi muuttaa lisä…" at bounding box center [679, 190] width 1219 height 14
click at [1338, 61] on span "Owner" at bounding box center [1348, 68] width 28 height 14
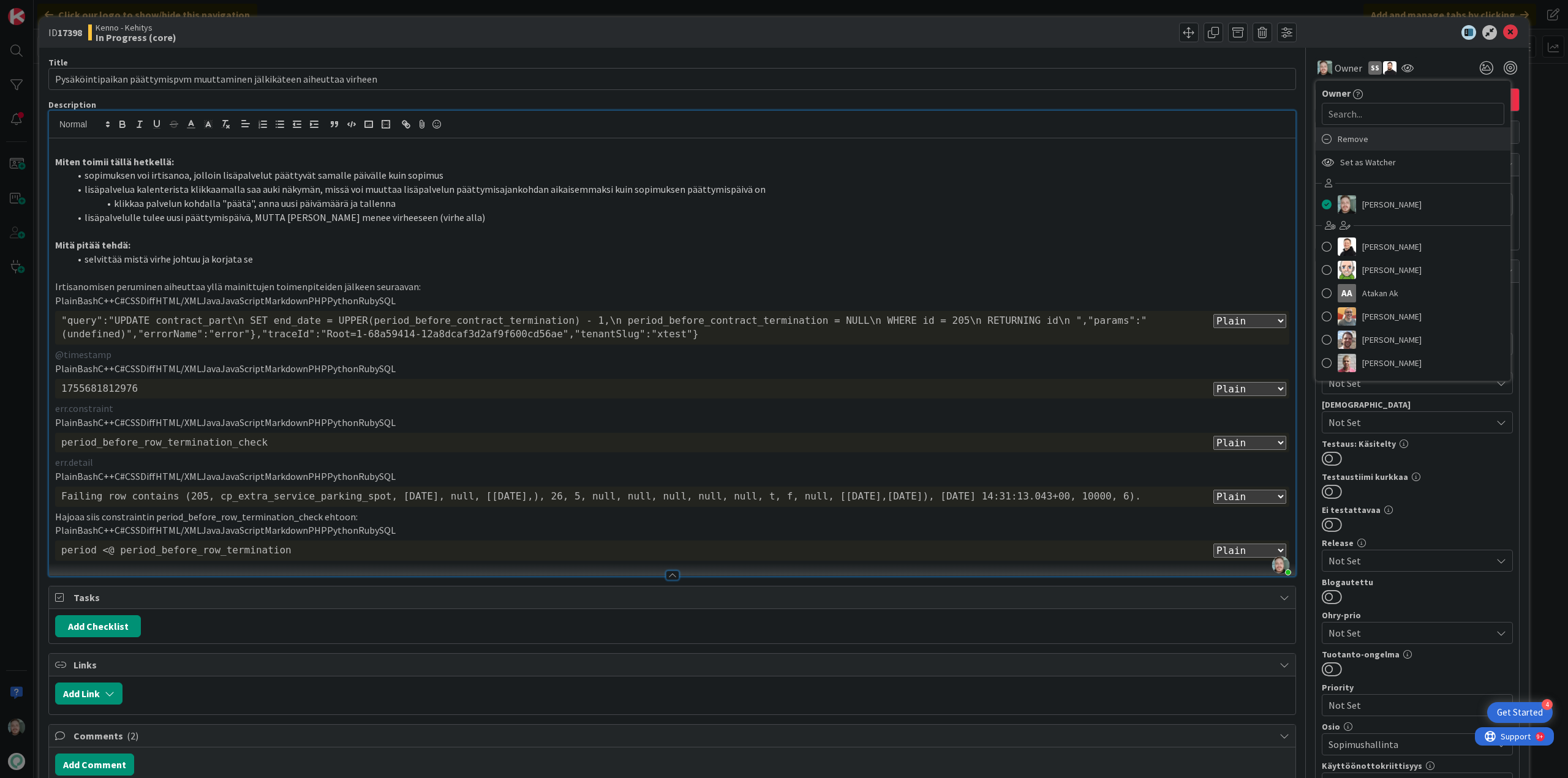
click at [1346, 135] on span "Remove" at bounding box center [1353, 139] width 30 height 19
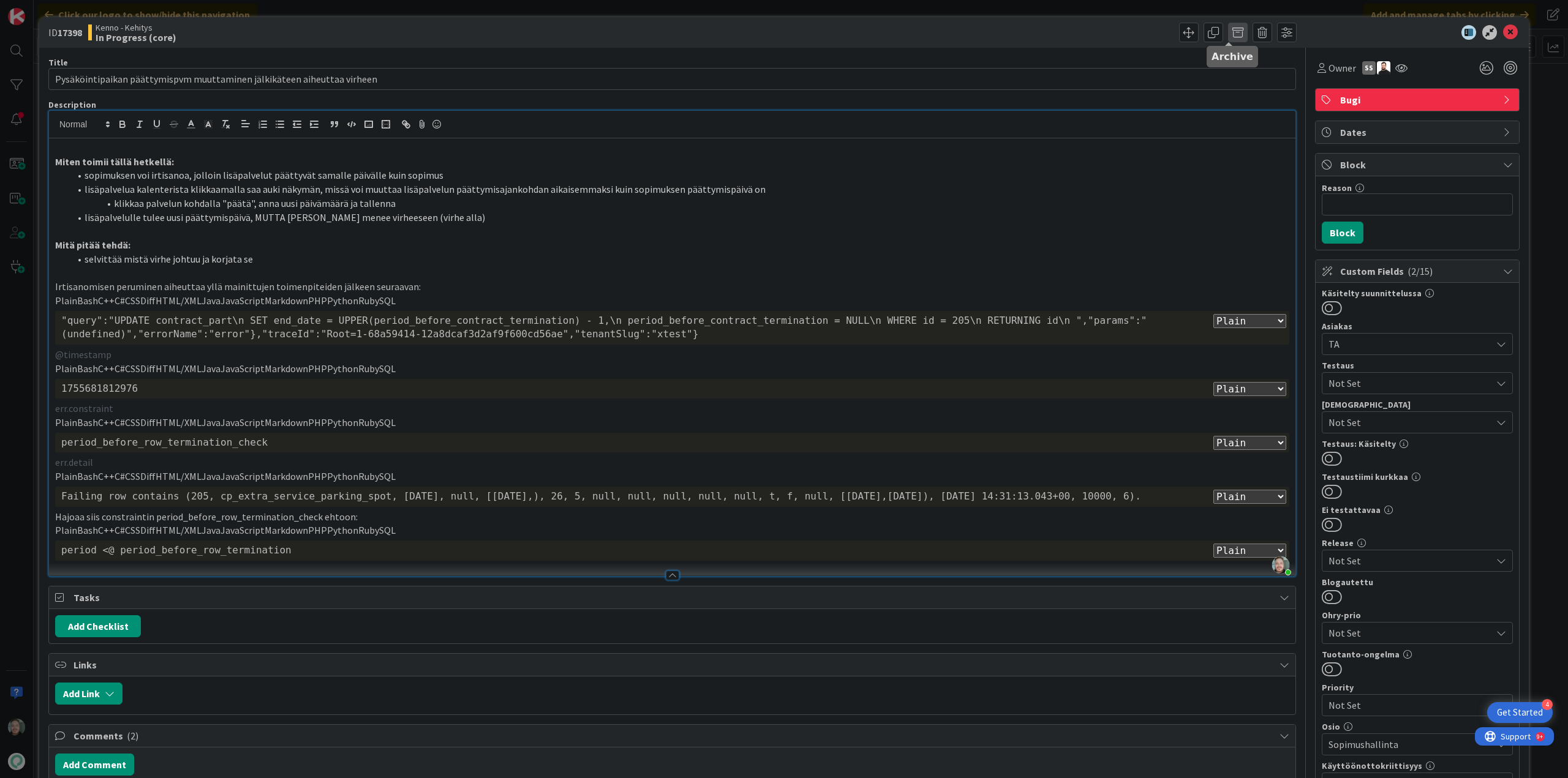
click at [1234, 32] on span at bounding box center [1237, 32] width 19 height 19
click at [1256, 87] on button "Archive" at bounding box center [1257, 90] width 48 height 22
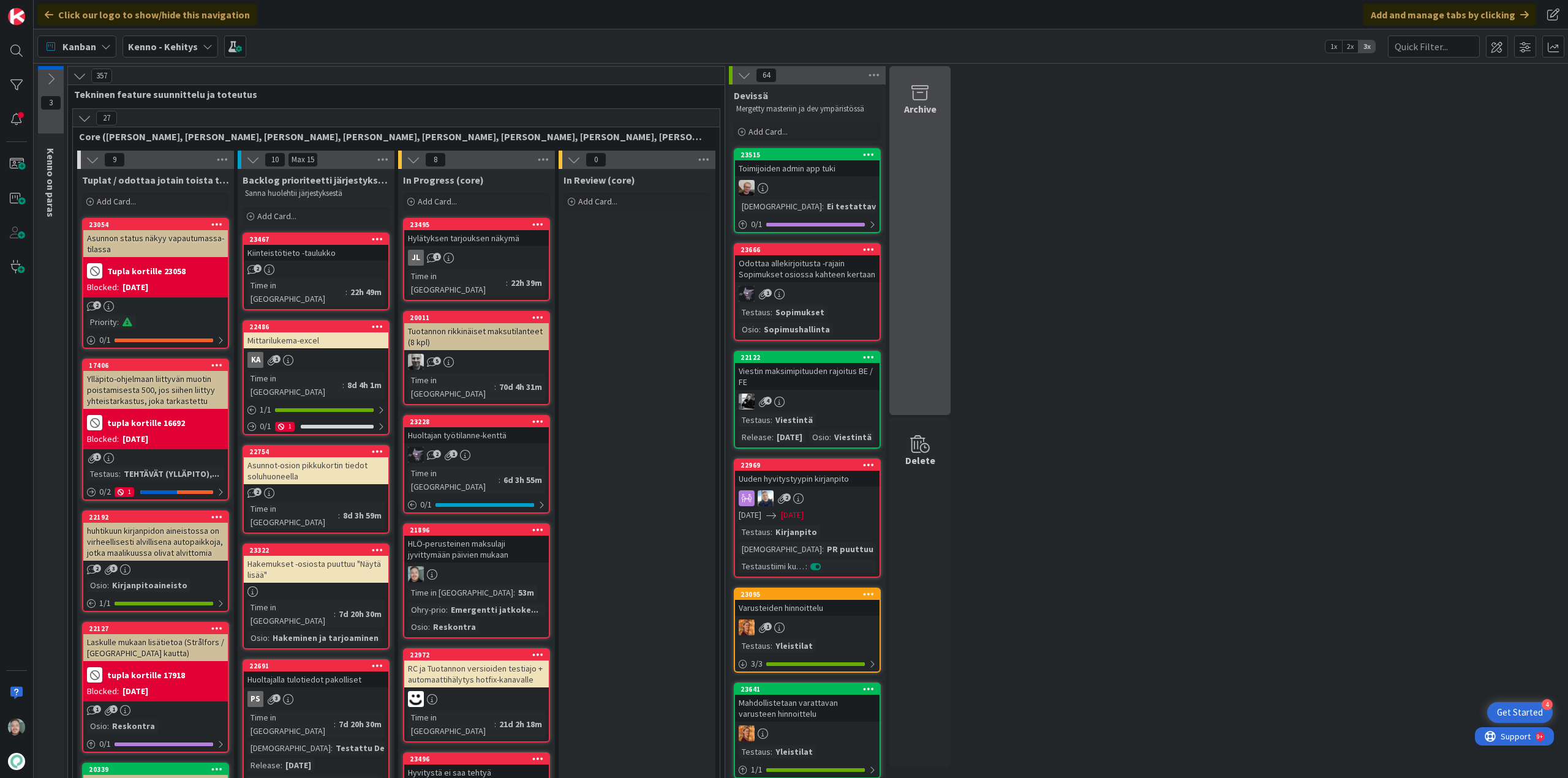
click at [926, 313] on div "Archive" at bounding box center [919, 240] width 61 height 349
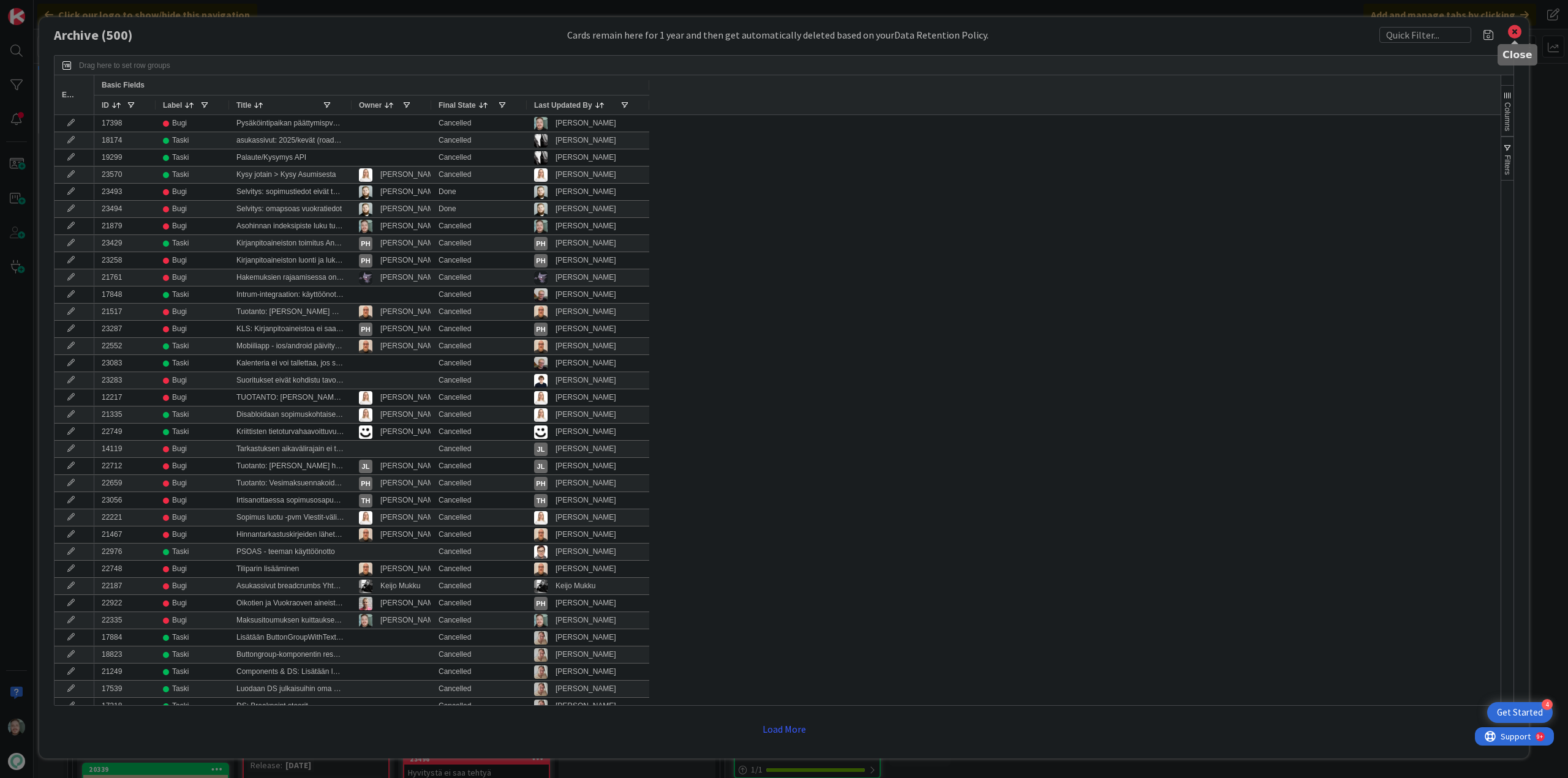
click at [1516, 35] on icon at bounding box center [1514, 31] width 16 height 17
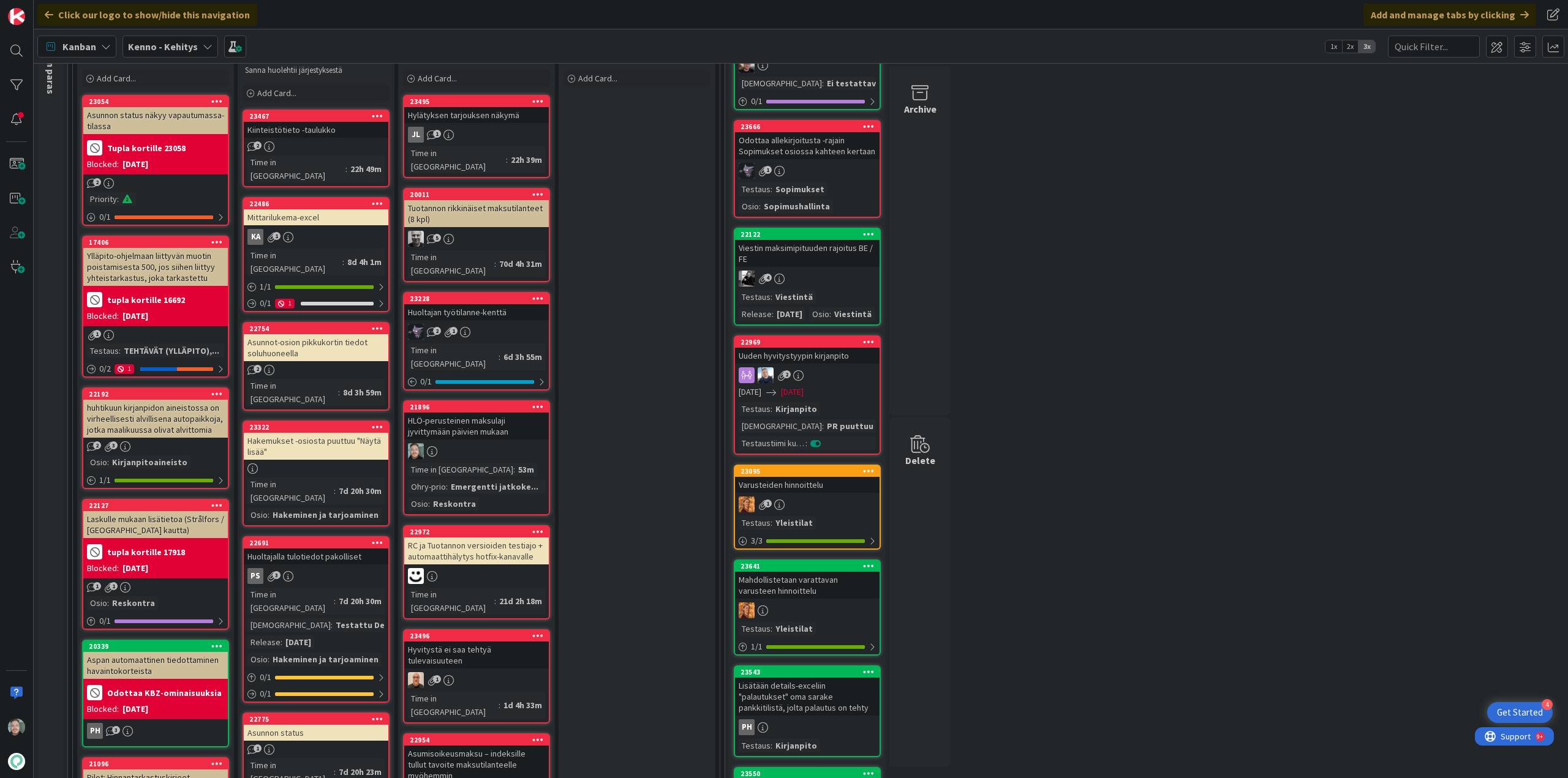
scroll to position [123, 0]
